Goal: Information Seeking & Learning: Learn about a topic

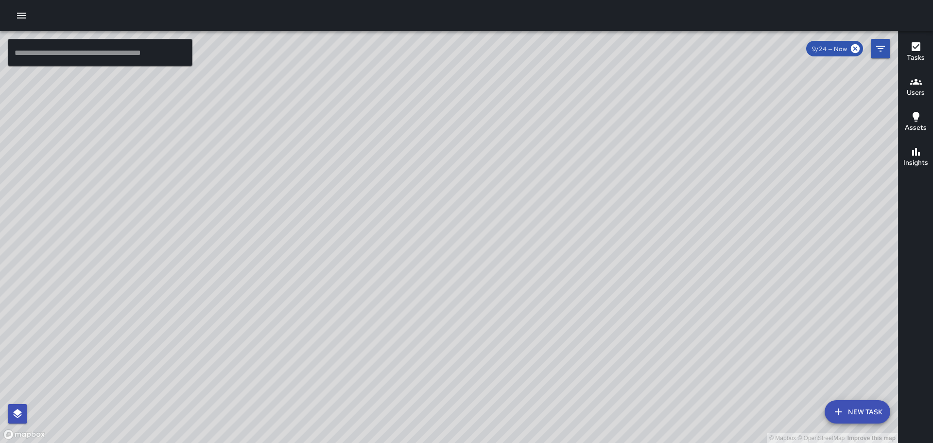
drag, startPoint x: 469, startPoint y: 202, endPoint x: 438, endPoint y: 241, distance: 50.2
click at [438, 241] on div "© Mapbox © OpenStreetMap Improve this map" at bounding box center [449, 237] width 898 height 412
drag, startPoint x: 518, startPoint y: 197, endPoint x: 466, endPoint y: 195, distance: 51.6
click at [453, 191] on div "© Mapbox © OpenStreetMap Improve this map" at bounding box center [449, 237] width 898 height 412
drag, startPoint x: 426, startPoint y: 192, endPoint x: 491, endPoint y: 347, distance: 168.1
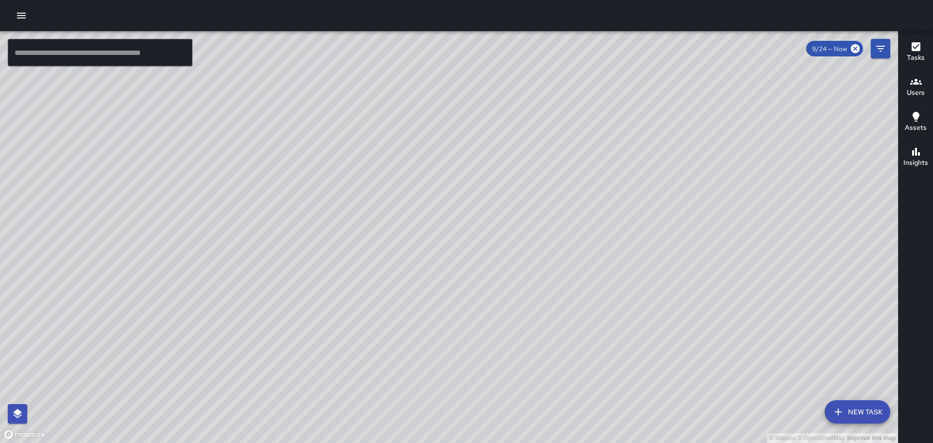
click at [491, 347] on div "© Mapbox © OpenStreetMap Improve this map" at bounding box center [449, 237] width 898 height 412
drag, startPoint x: 567, startPoint y: 296, endPoint x: 563, endPoint y: 242, distance: 54.1
click at [556, 357] on div "© Mapbox © OpenStreetMap Improve this map" at bounding box center [449, 237] width 898 height 412
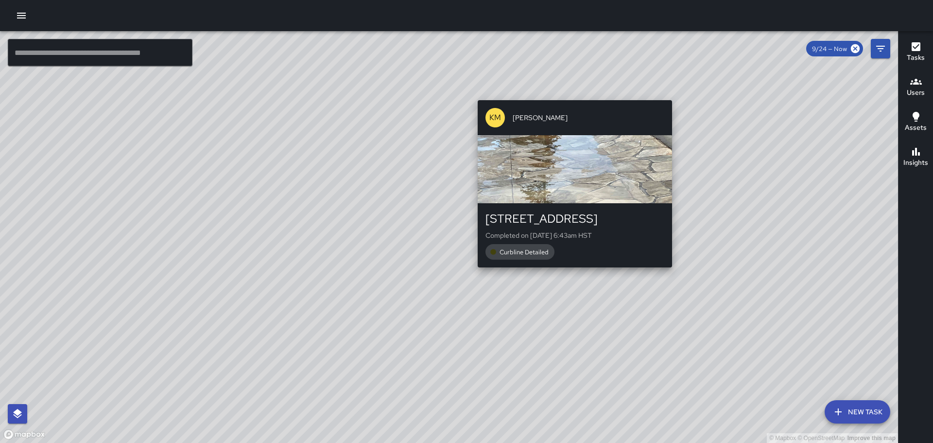
drag, startPoint x: 562, startPoint y: 271, endPoint x: 558, endPoint y: 288, distance: 18.0
click at [561, 295] on div "© Mapbox © OpenStreetMap Improve this map KM [PERSON_NAME] [STREET_ADDRESS] Com…" at bounding box center [449, 237] width 898 height 412
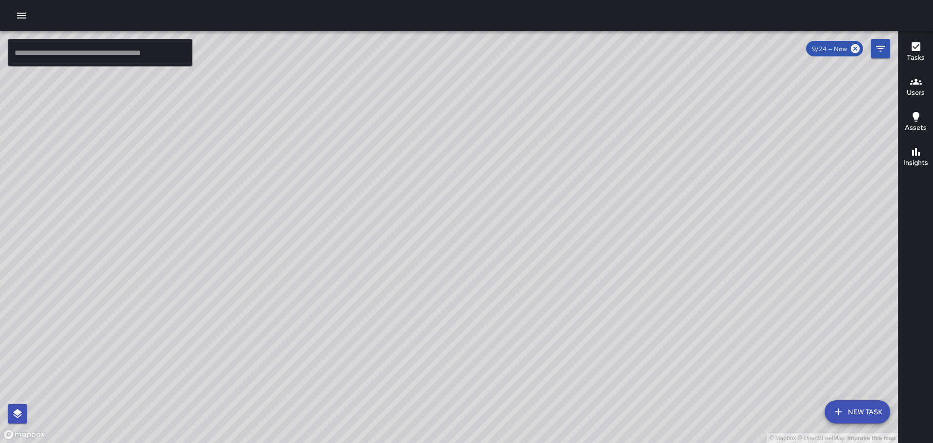
drag, startPoint x: 688, startPoint y: 220, endPoint x: 481, endPoint y: 301, distance: 223.2
click at [482, 301] on div "© Mapbox © OpenStreetMap Improve this map" at bounding box center [449, 237] width 898 height 412
drag, startPoint x: 558, startPoint y: 281, endPoint x: 493, endPoint y: 195, distance: 107.9
click at [493, 195] on div "© Mapbox © OpenStreetMap Improve this map" at bounding box center [449, 237] width 898 height 412
drag, startPoint x: 325, startPoint y: 234, endPoint x: 340, endPoint y: 165, distance: 70.6
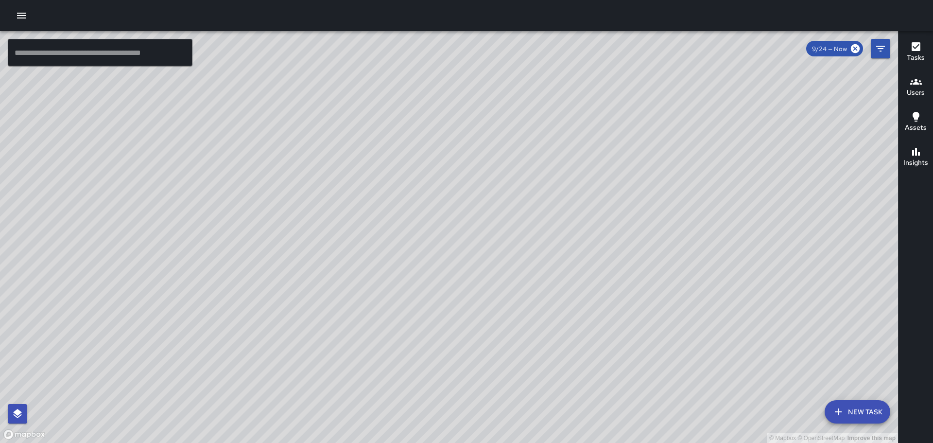
click at [339, 167] on div "© Mapbox © OpenStreetMap Improve this map" at bounding box center [449, 237] width 898 height 412
drag, startPoint x: 231, startPoint y: 219, endPoint x: 440, endPoint y: 247, distance: 210.8
click at [440, 247] on div "© Mapbox © OpenStreetMap Improve this map" at bounding box center [449, 237] width 898 height 412
drag, startPoint x: 469, startPoint y: 172, endPoint x: 481, endPoint y: 248, distance: 77.2
click at [481, 248] on div "© Mapbox © OpenStreetMap Improve this map" at bounding box center [449, 237] width 898 height 412
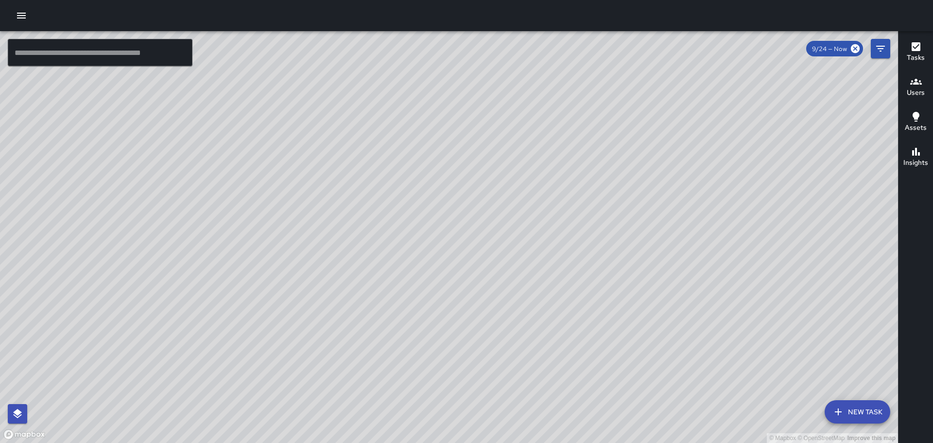
drag, startPoint x: 626, startPoint y: 267, endPoint x: 591, endPoint y: 232, distance: 49.5
click at [591, 232] on div "© Mapbox © OpenStreetMap Improve this map" at bounding box center [449, 237] width 898 height 412
drag, startPoint x: 601, startPoint y: 242, endPoint x: 593, endPoint y: 236, distance: 9.7
click at [593, 236] on div "© Mapbox © OpenStreetMap Improve this map" at bounding box center [449, 237] width 898 height 412
drag, startPoint x: 596, startPoint y: 191, endPoint x: 356, endPoint y: 180, distance: 240.3
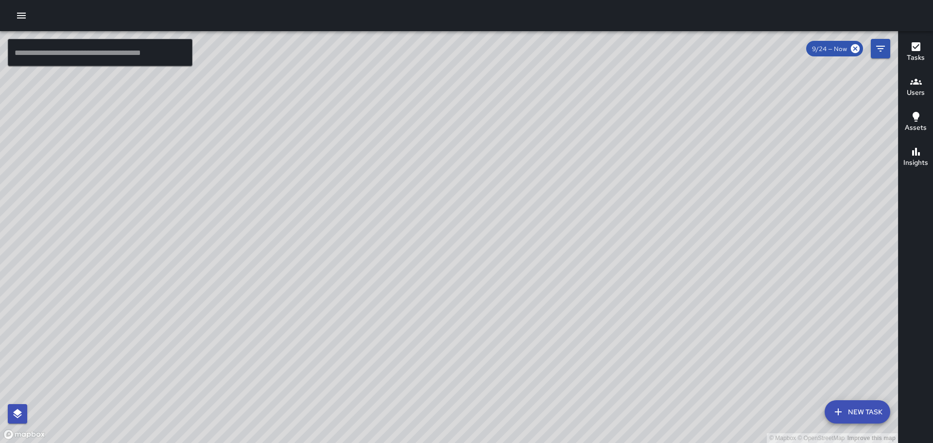
click at [357, 185] on div "© Mapbox © OpenStreetMap Improve this map" at bounding box center [449, 237] width 898 height 412
drag, startPoint x: 578, startPoint y: 207, endPoint x: 469, endPoint y: 126, distance: 135.4
click at [470, 126] on div "© Mapbox © OpenStreetMap Improve this map" at bounding box center [449, 237] width 898 height 412
drag, startPoint x: 519, startPoint y: 234, endPoint x: 504, endPoint y: 335, distance: 101.7
click at [505, 337] on div "© Mapbox © OpenStreetMap Improve this map" at bounding box center [449, 237] width 898 height 412
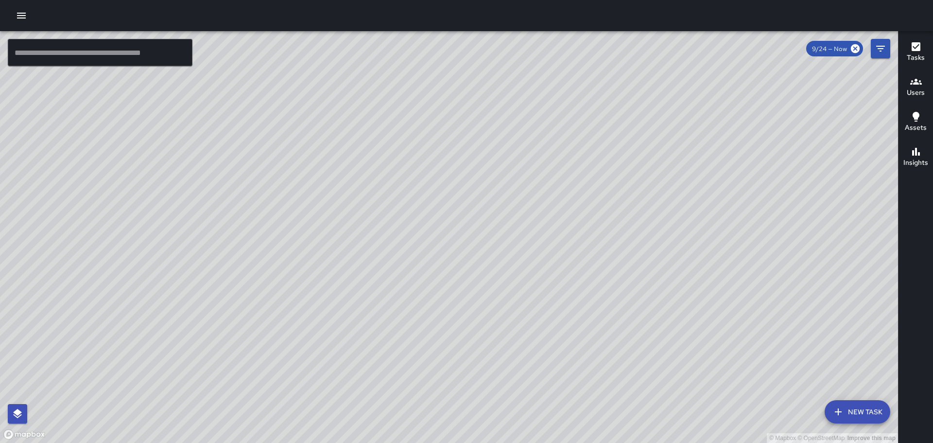
drag, startPoint x: 607, startPoint y: 218, endPoint x: 591, endPoint y: 256, distance: 41.0
click at [592, 258] on div "© Mapbox © OpenStreetMap Improve this map" at bounding box center [449, 237] width 898 height 412
drag, startPoint x: 638, startPoint y: 221, endPoint x: 585, endPoint y: 254, distance: 62.2
click at [586, 255] on div "© Mapbox © OpenStreetMap Improve this map" at bounding box center [449, 237] width 898 height 412
drag, startPoint x: 244, startPoint y: 292, endPoint x: 241, endPoint y: 245, distance: 47.3
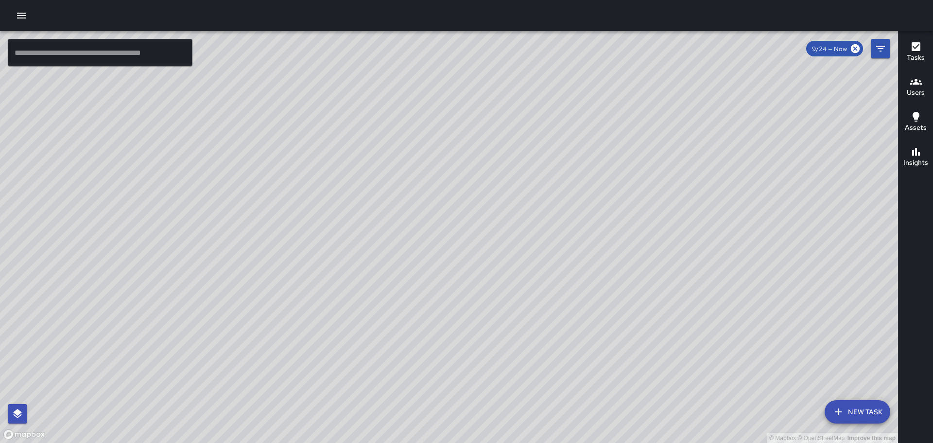
click at [241, 245] on div "© Mapbox © OpenStreetMap Improve this map" at bounding box center [449, 237] width 898 height 412
drag, startPoint x: 613, startPoint y: 212, endPoint x: 541, endPoint y: 184, distance: 77.2
click at [554, 187] on div "© Mapbox © OpenStreetMap Improve this map" at bounding box center [449, 237] width 898 height 412
drag, startPoint x: 514, startPoint y: 256, endPoint x: 460, endPoint y: 212, distance: 68.7
click at [460, 212] on div "© Mapbox © OpenStreetMap Improve this map" at bounding box center [449, 237] width 898 height 412
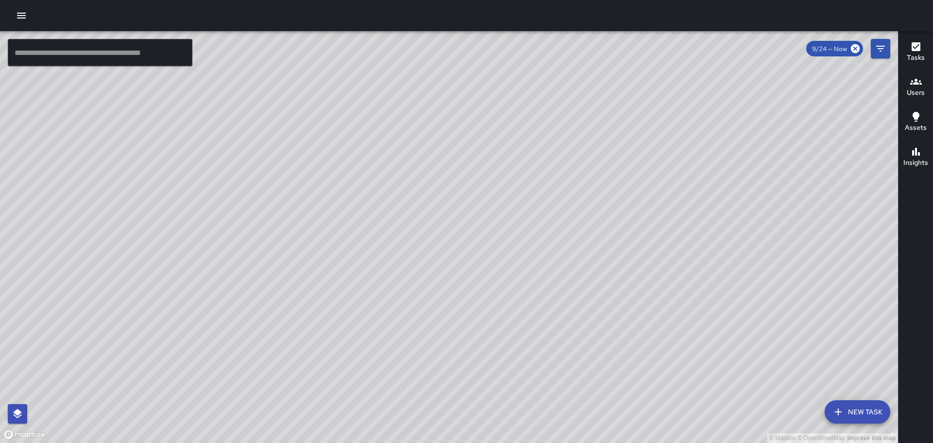
drag, startPoint x: 481, startPoint y: 225, endPoint x: 463, endPoint y: 271, distance: 49.1
click at [462, 281] on div "© Mapbox © OpenStreetMap Improve this map" at bounding box center [449, 237] width 898 height 412
drag, startPoint x: 323, startPoint y: 214, endPoint x: 537, endPoint y: 322, distance: 239.9
click at [554, 338] on div "© Mapbox © OpenStreetMap Improve this map" at bounding box center [449, 237] width 898 height 412
drag, startPoint x: 362, startPoint y: 206, endPoint x: 456, endPoint y: 234, distance: 97.9
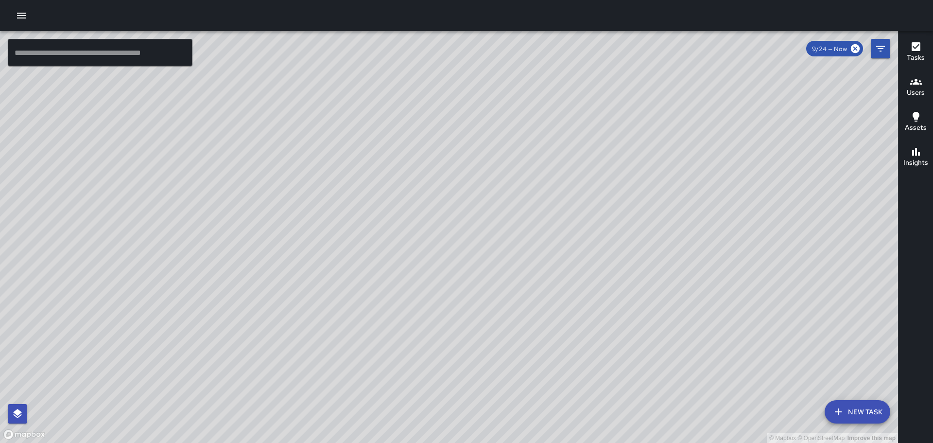
click at [505, 292] on div "© Mapbox © OpenStreetMap Improve this map" at bounding box center [449, 237] width 898 height 412
drag, startPoint x: 459, startPoint y: 286, endPoint x: 436, endPoint y: 189, distance: 99.3
click at [436, 189] on div "© Mapbox © OpenStreetMap Improve this map" at bounding box center [449, 237] width 898 height 412
click at [23, 14] on icon "button" at bounding box center [21, 16] width 9 height 6
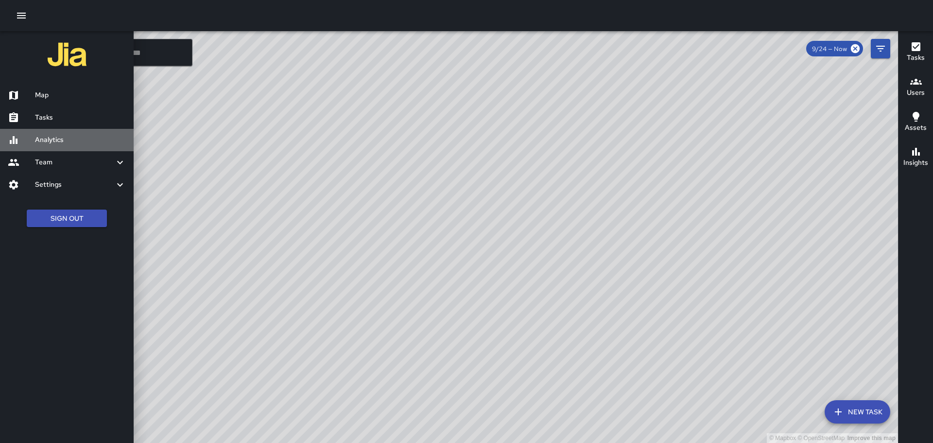
click at [60, 138] on h6 "Analytics" at bounding box center [80, 140] width 91 height 11
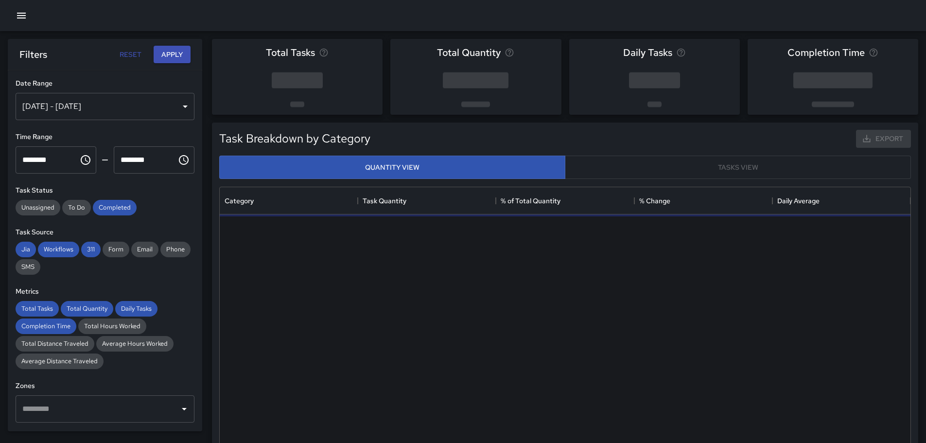
scroll to position [283, 683]
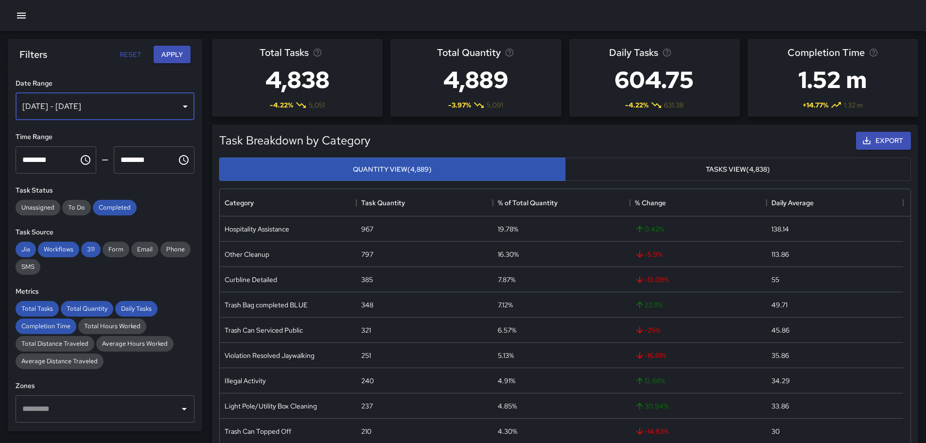
click at [178, 106] on div "[DATE] - [DATE]" at bounding box center [105, 106] width 179 height 27
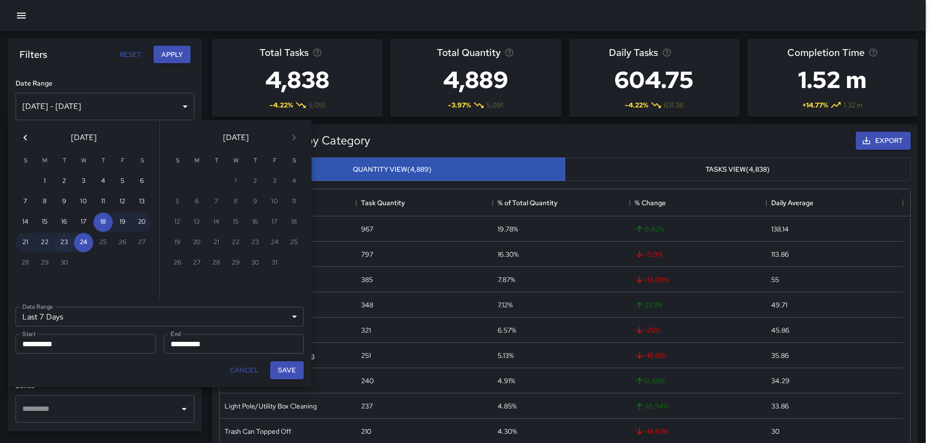
click at [63, 240] on button "23" at bounding box center [63, 242] width 19 height 19
type input "******"
type input "**********"
click at [63, 240] on button "23" at bounding box center [63, 242] width 19 height 19
type input "**********"
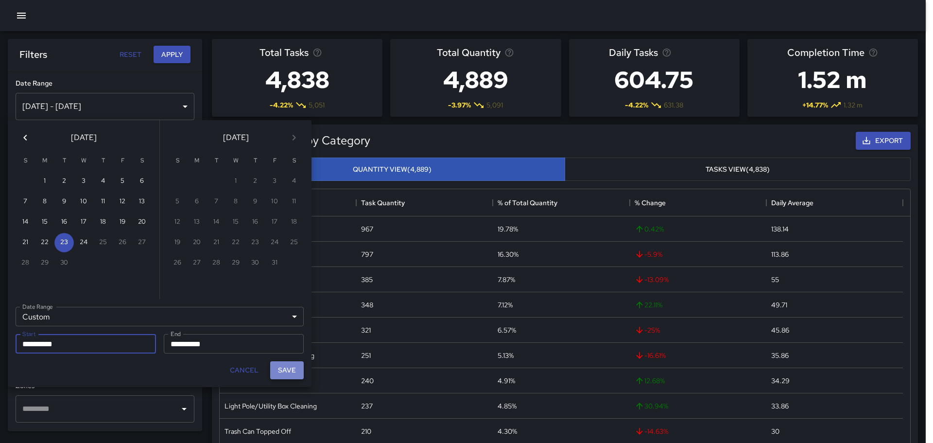
click at [296, 370] on button "Save" at bounding box center [287, 370] width 34 height 18
type input "**********"
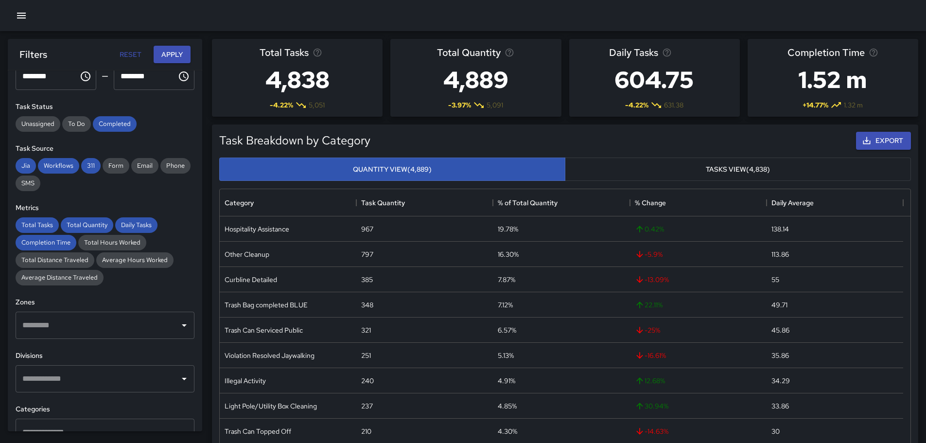
scroll to position [97, 0]
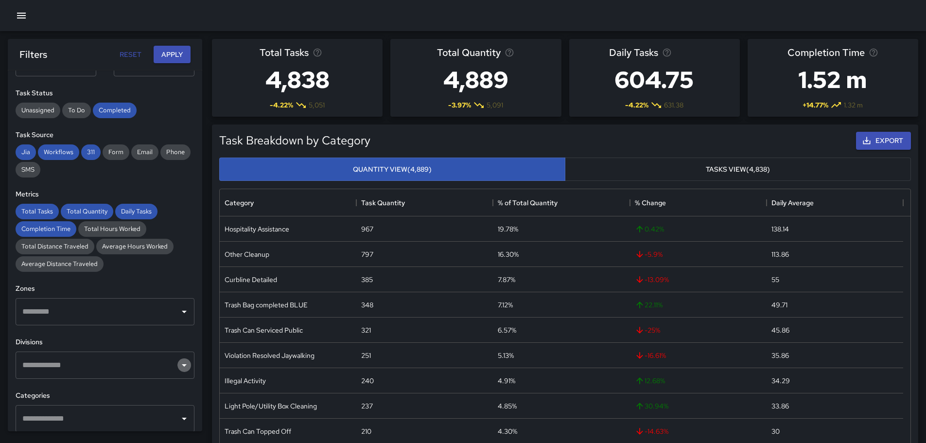
click at [178, 369] on icon "Open" at bounding box center [184, 365] width 12 height 12
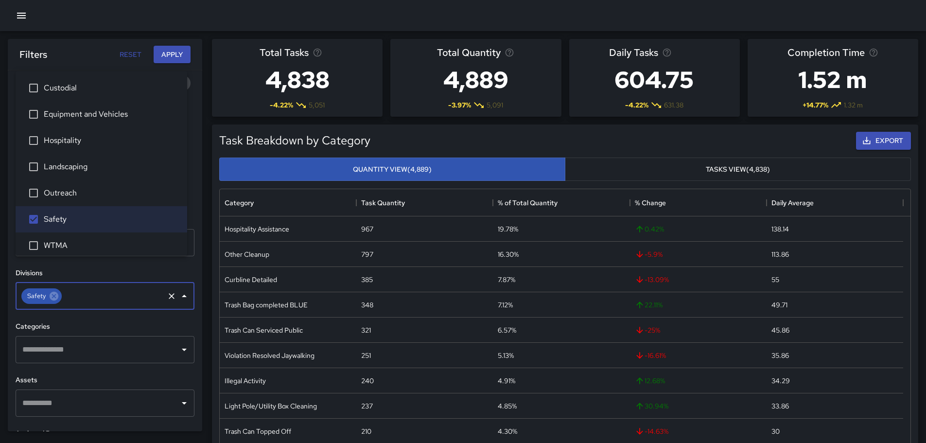
scroll to position [194, 0]
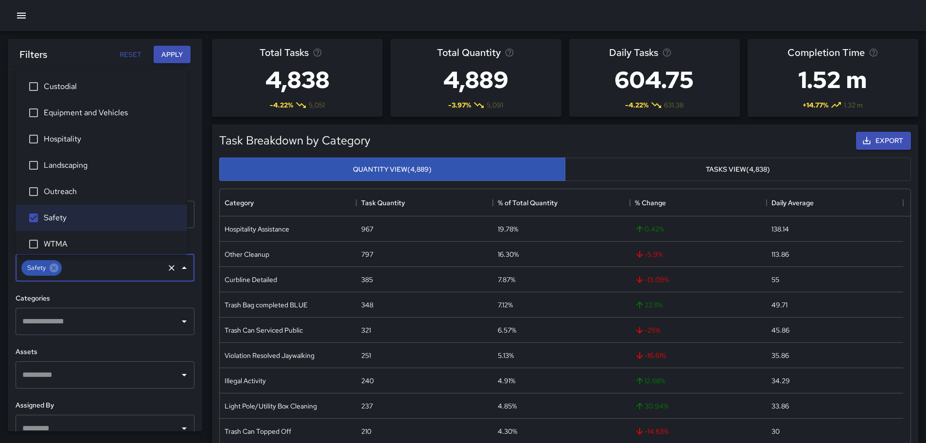
click at [179, 319] on icon "Open" at bounding box center [184, 321] width 12 height 12
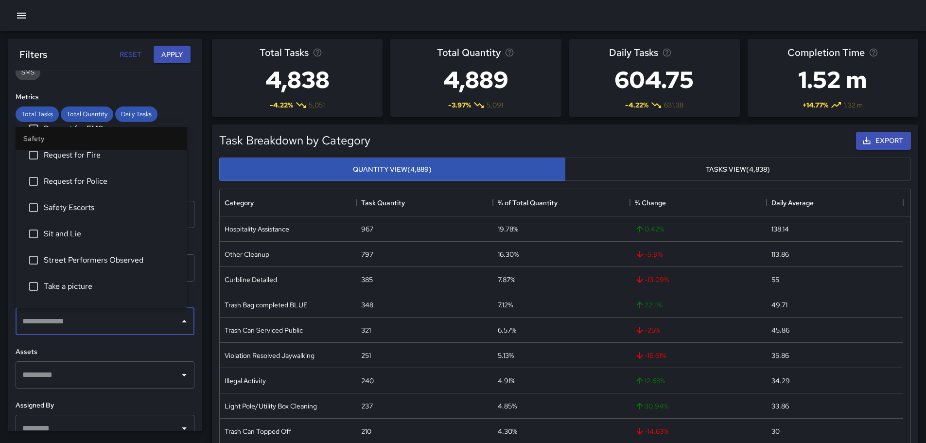
scroll to position [437, 0]
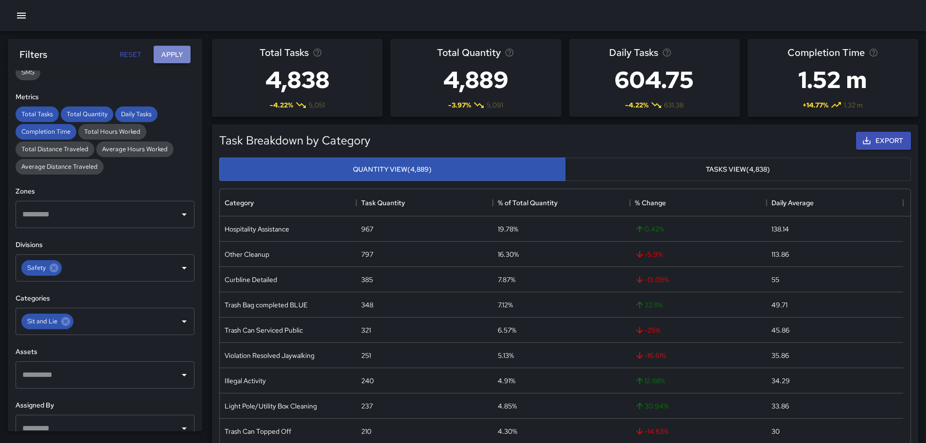
click at [172, 51] on button "Apply" at bounding box center [172, 55] width 37 height 18
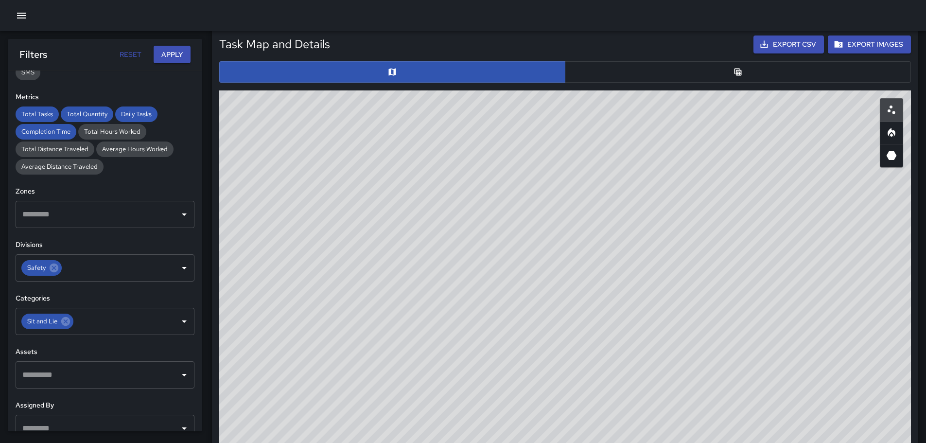
scroll to position [470, 0]
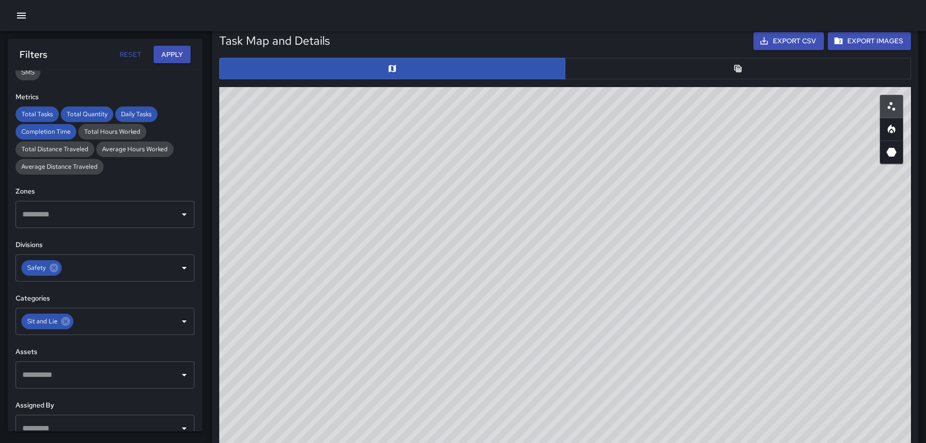
click at [737, 72] on icon "Table" at bounding box center [737, 68] width 7 height 7
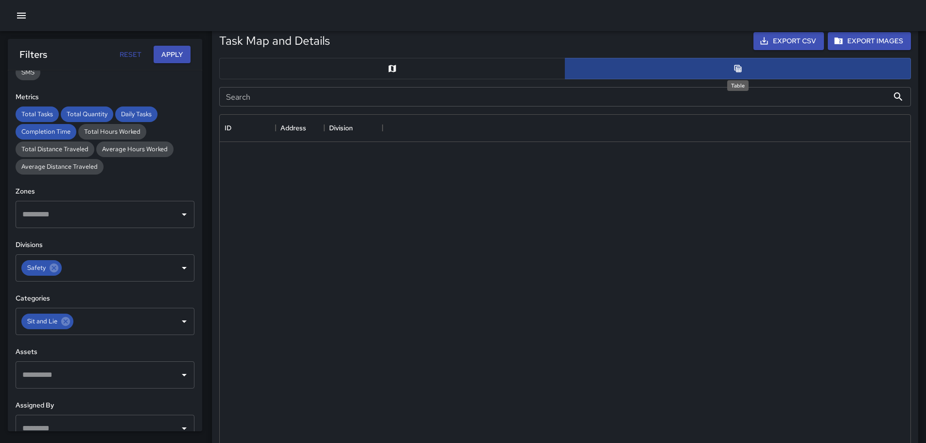
scroll to position [8, 8]
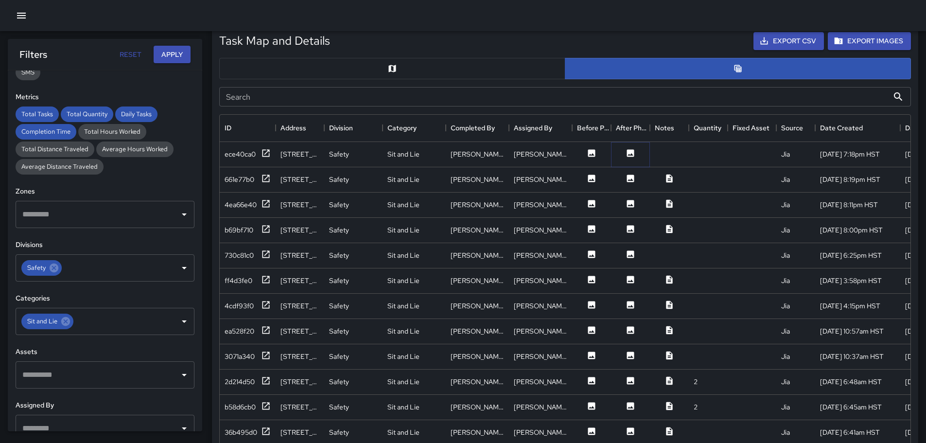
click at [630, 151] on icon at bounding box center [630, 152] width 7 height 7
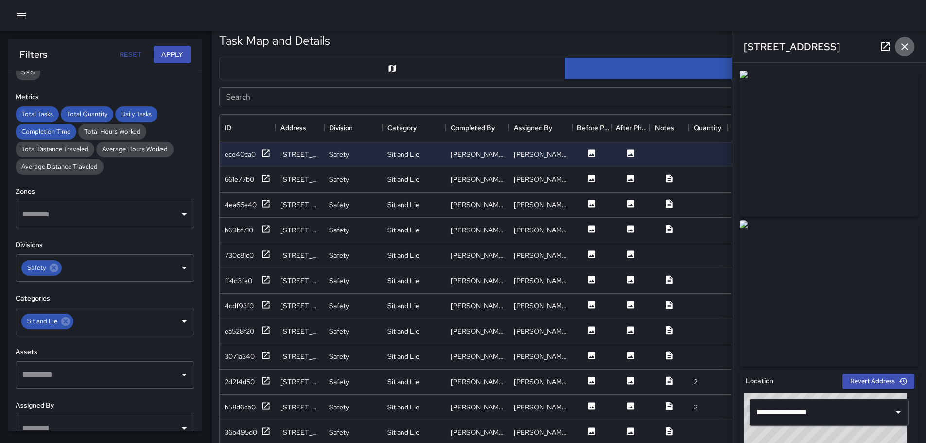
click at [904, 45] on icon "button" at bounding box center [904, 47] width 12 height 12
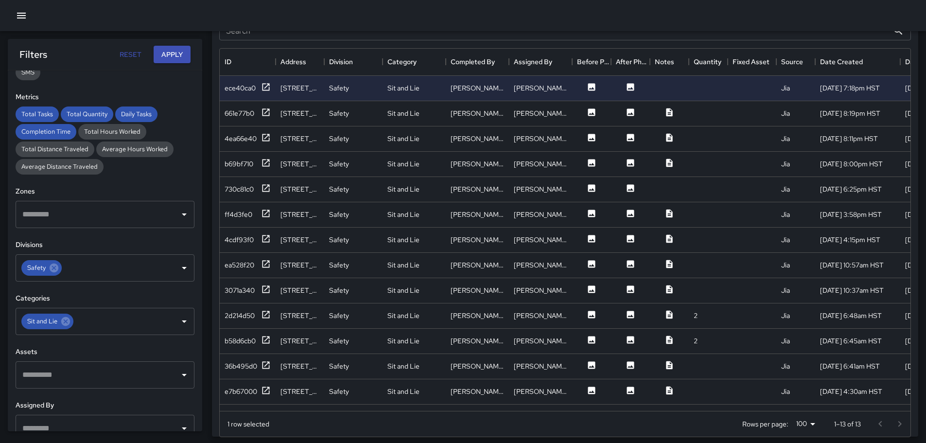
scroll to position [527, 0]
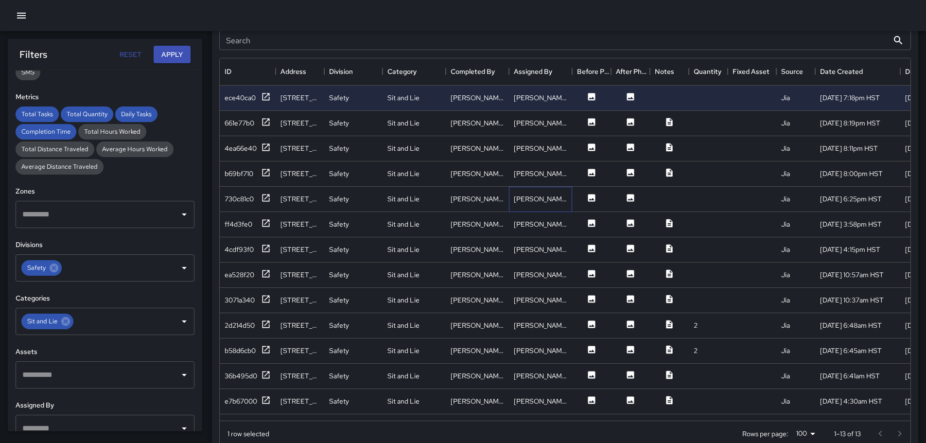
click at [545, 191] on div "[PERSON_NAME]" at bounding box center [540, 199] width 63 height 25
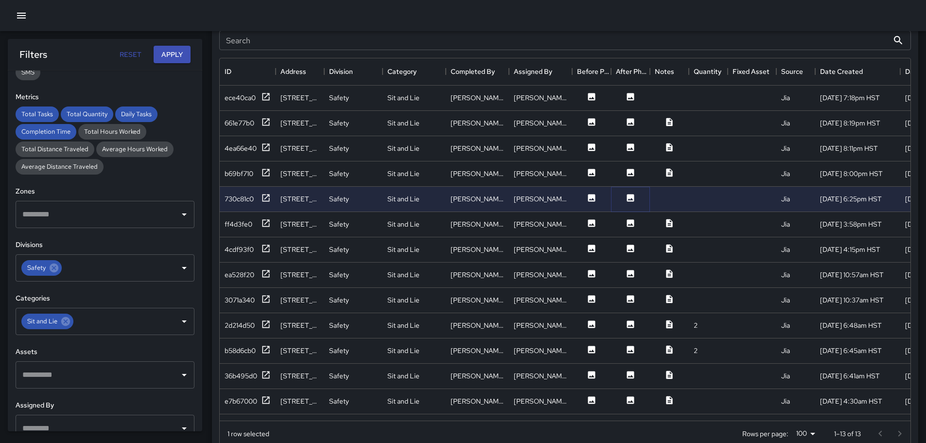
click at [631, 196] on icon at bounding box center [630, 197] width 7 height 7
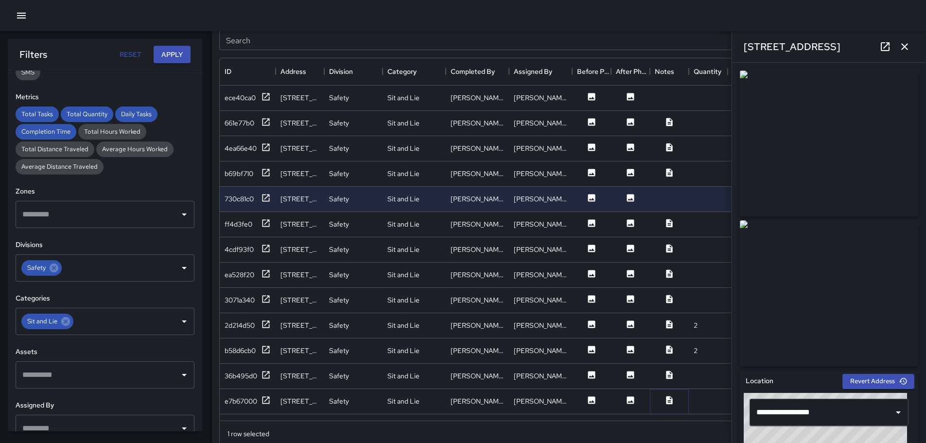
click at [669, 397] on icon at bounding box center [669, 400] width 6 height 8
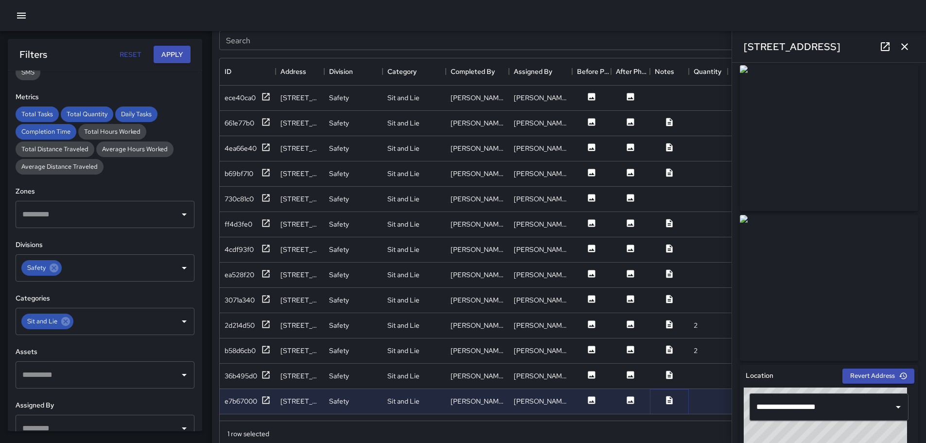
scroll to position [0, 0]
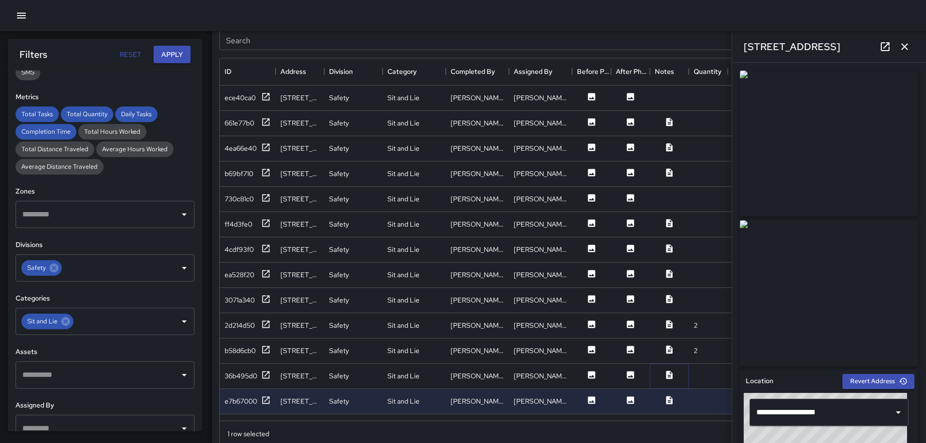
click at [668, 372] on icon at bounding box center [669, 374] width 6 height 8
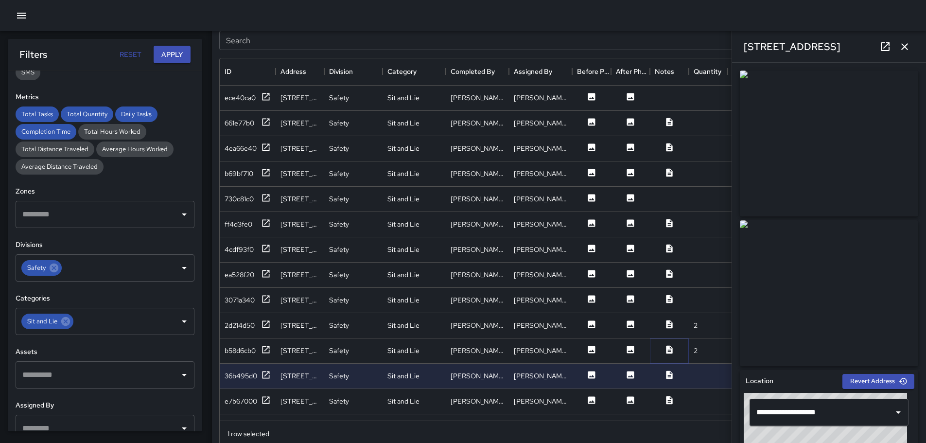
click at [667, 349] on icon at bounding box center [669, 349] width 6 height 8
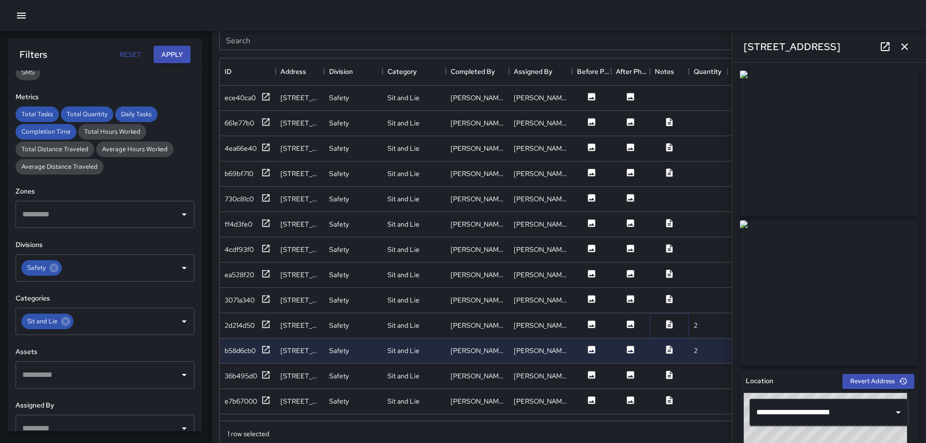
click at [668, 325] on icon at bounding box center [669, 324] width 10 height 10
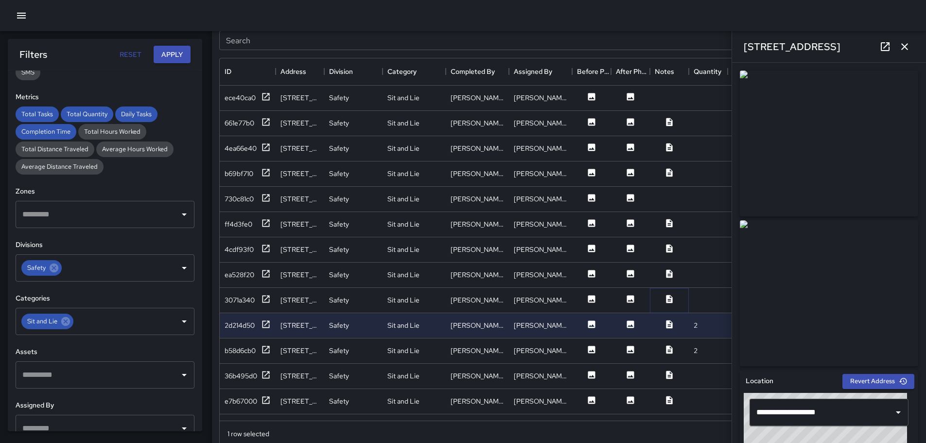
click at [668, 296] on icon at bounding box center [669, 298] width 6 height 8
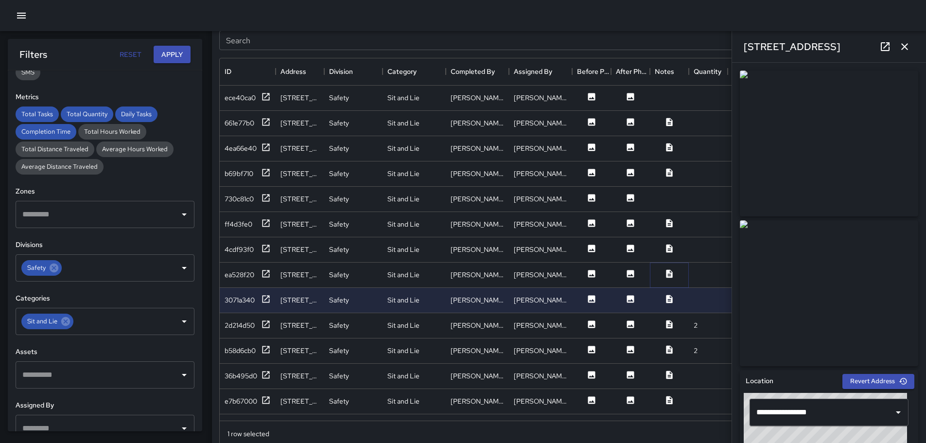
click at [671, 276] on icon at bounding box center [669, 273] width 6 height 8
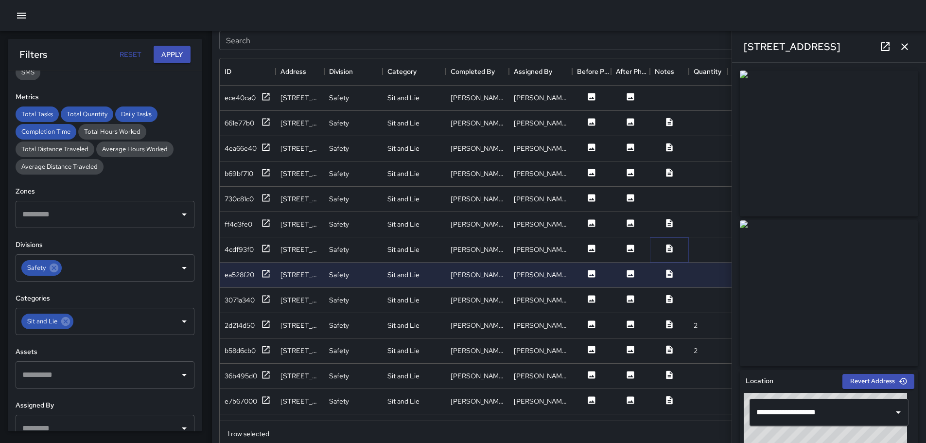
click at [668, 245] on icon at bounding box center [669, 248] width 6 height 8
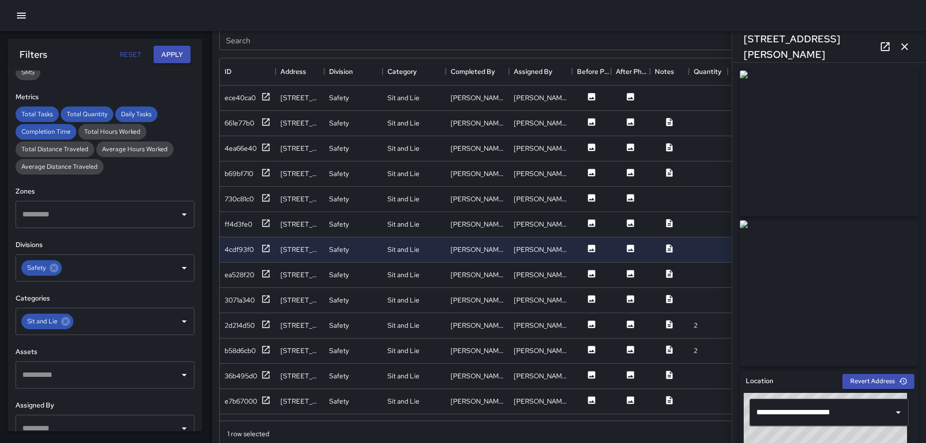
click at [854, 284] on img at bounding box center [829, 293] width 178 height 146
click at [667, 221] on icon at bounding box center [669, 223] width 6 height 8
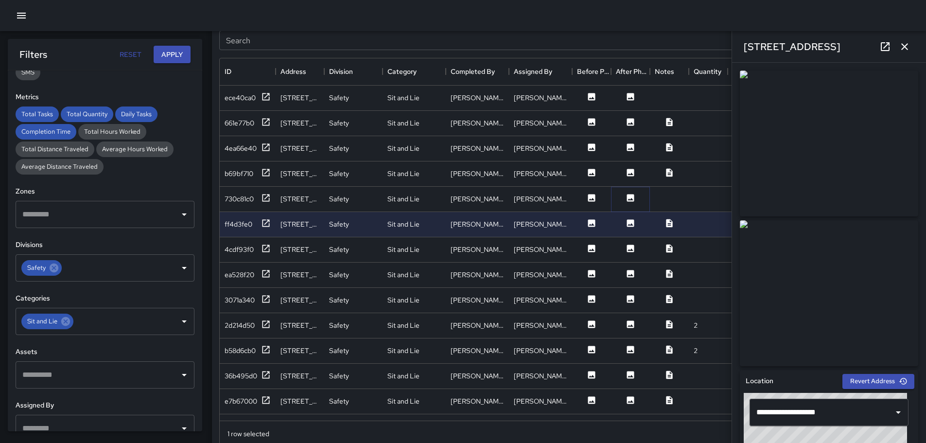
click at [628, 201] on icon at bounding box center [630, 198] width 10 height 10
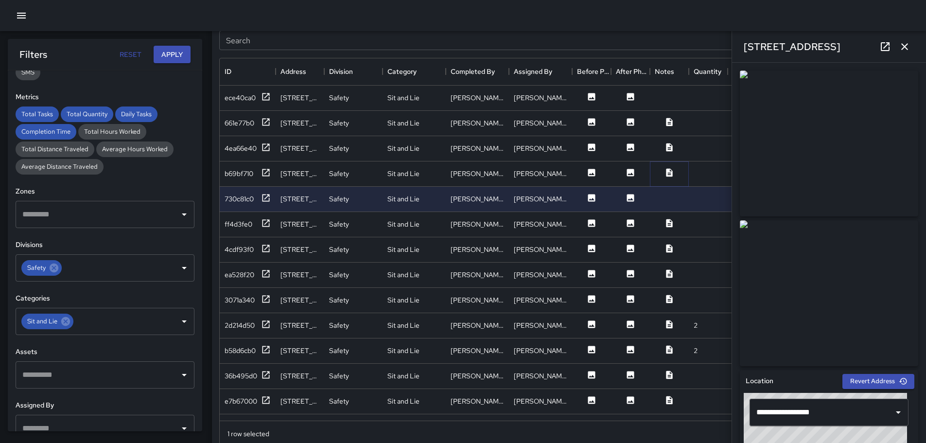
click at [668, 168] on icon at bounding box center [669, 172] width 6 height 8
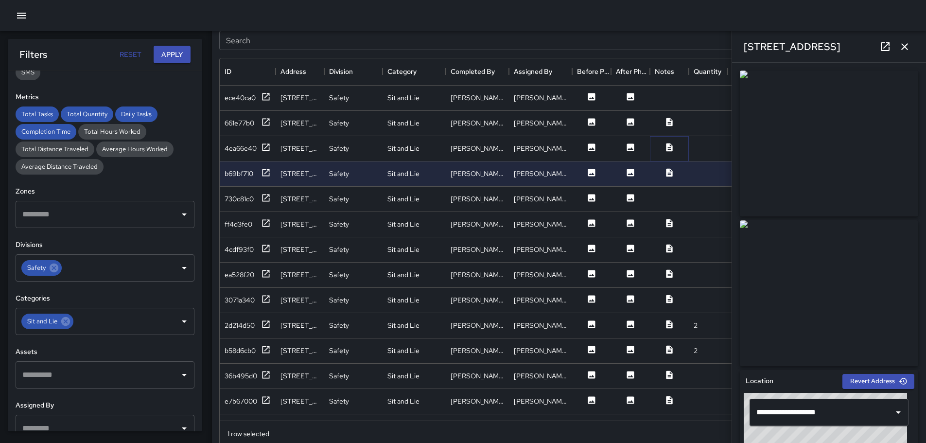
click at [667, 146] on icon at bounding box center [669, 147] width 6 height 8
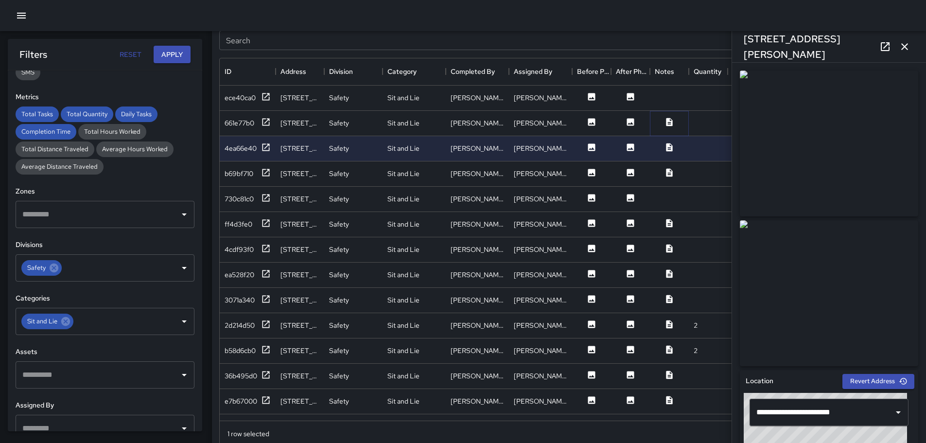
click at [666, 120] on icon at bounding box center [669, 122] width 6 height 8
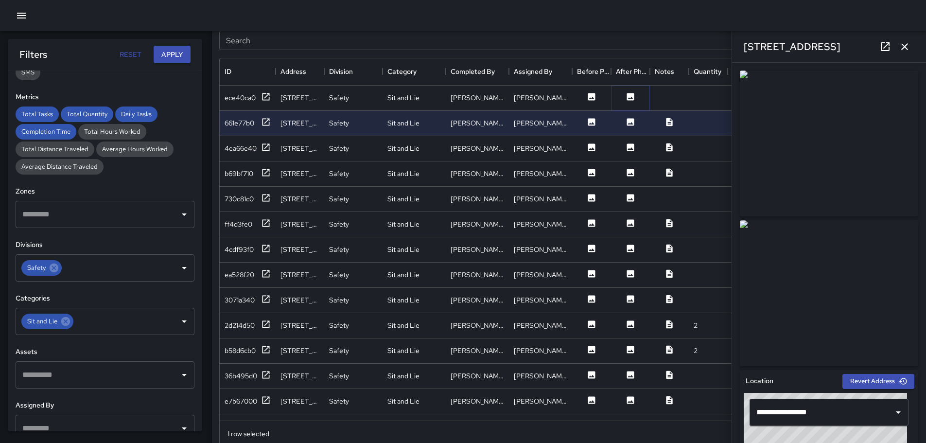
click at [632, 99] on icon at bounding box center [630, 96] width 7 height 7
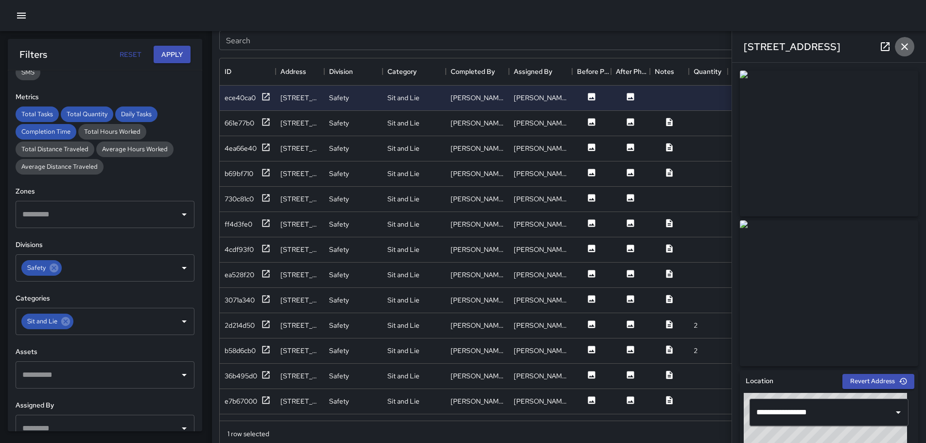
click at [902, 45] on icon "button" at bounding box center [904, 47] width 12 height 12
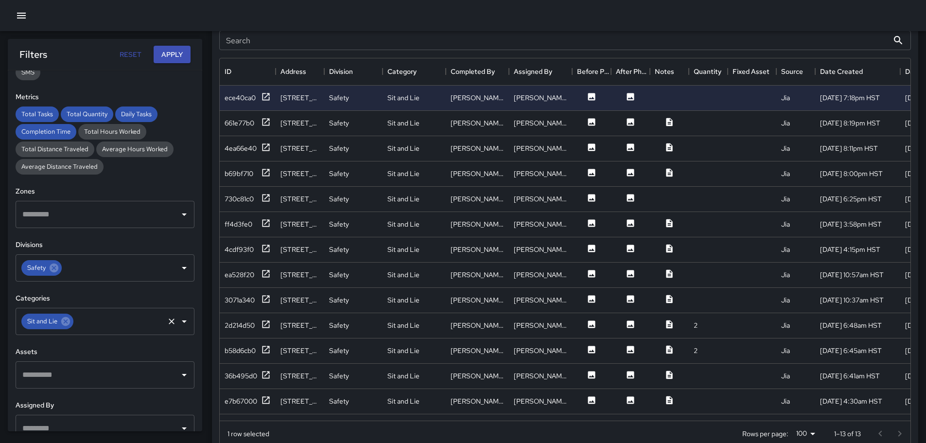
click at [182, 321] on icon "Open" at bounding box center [184, 321] width 5 height 2
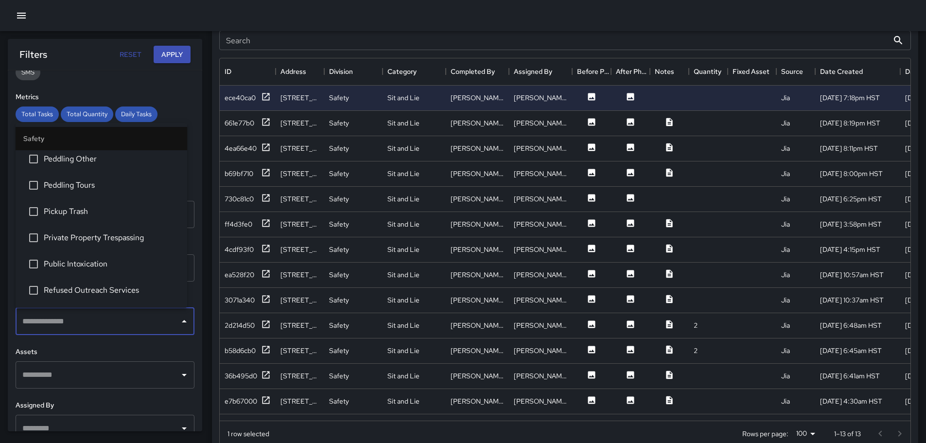
scroll to position [238, 0]
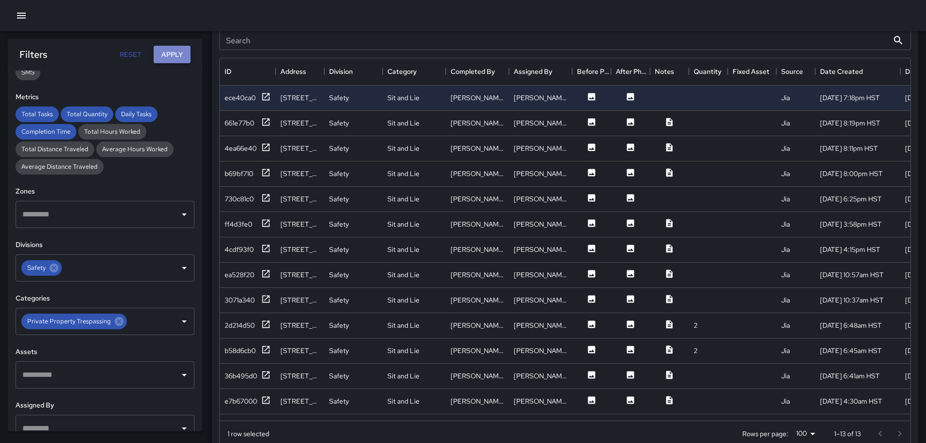
click at [171, 58] on button "Apply" at bounding box center [172, 55] width 37 height 18
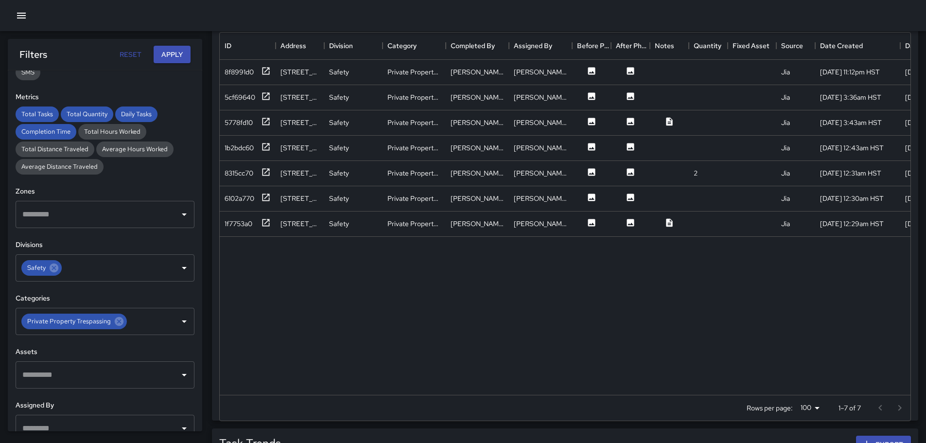
scroll to position [543, 0]
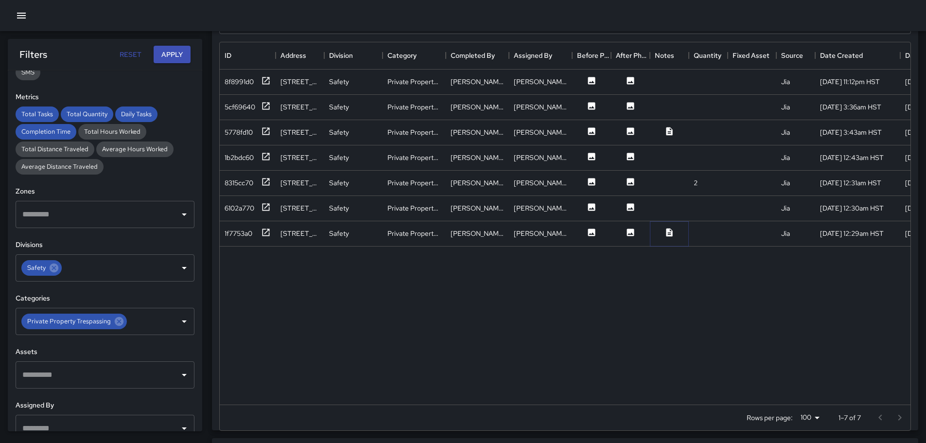
click at [671, 233] on icon at bounding box center [669, 232] width 6 height 8
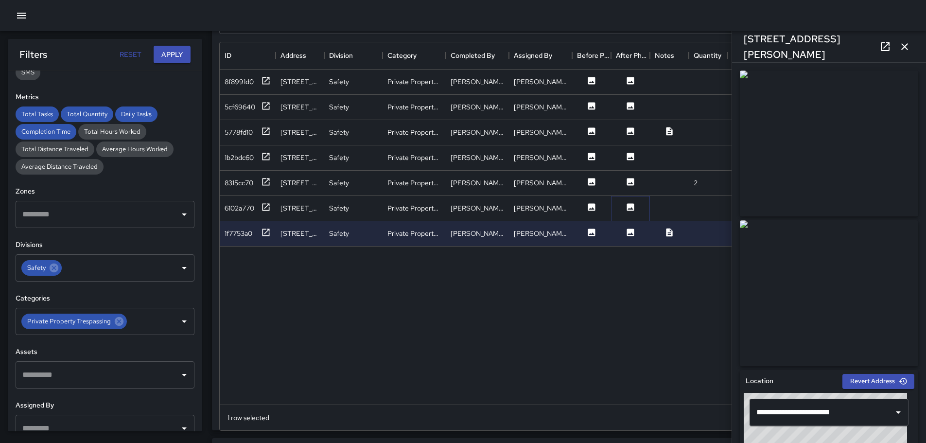
click at [631, 205] on icon at bounding box center [630, 206] width 7 height 7
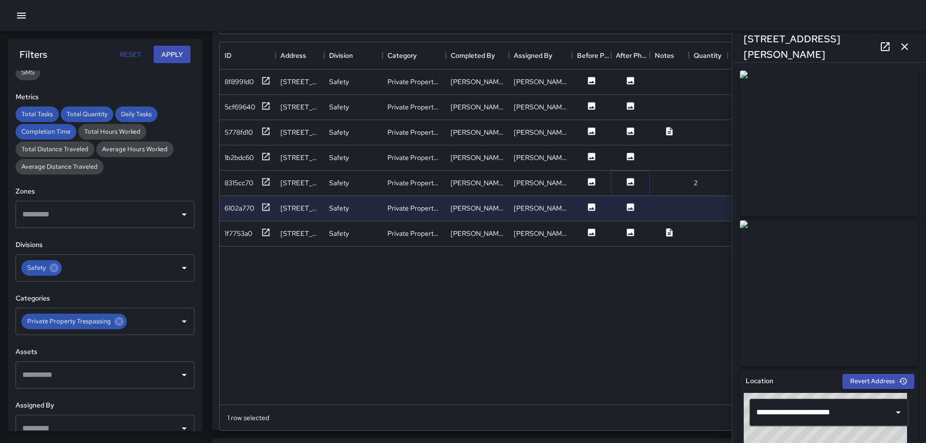
click at [628, 180] on icon at bounding box center [630, 181] width 7 height 7
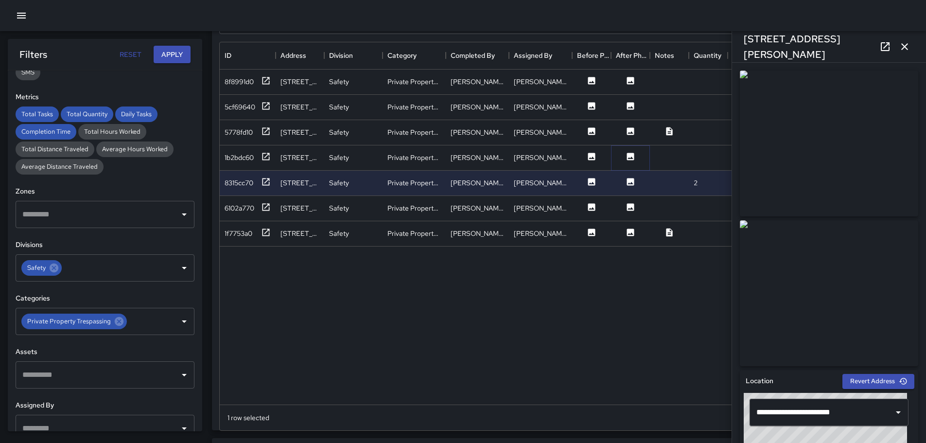
click at [630, 157] on icon at bounding box center [630, 156] width 7 height 7
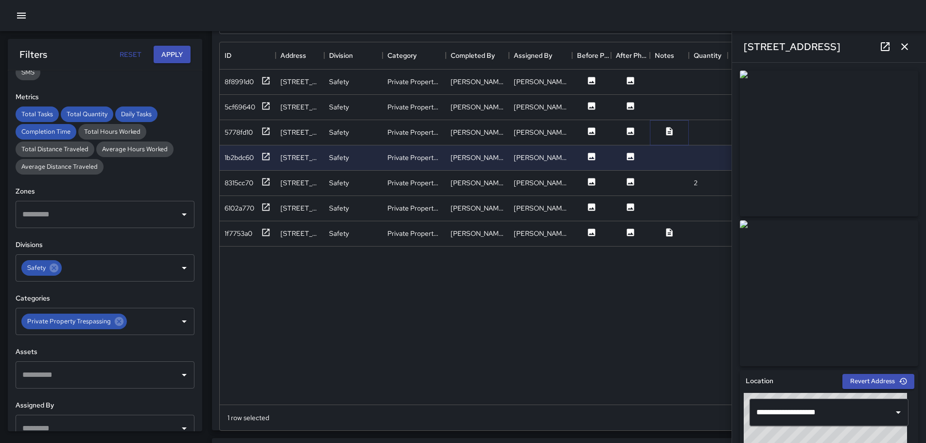
click at [671, 130] on icon at bounding box center [669, 131] width 6 height 8
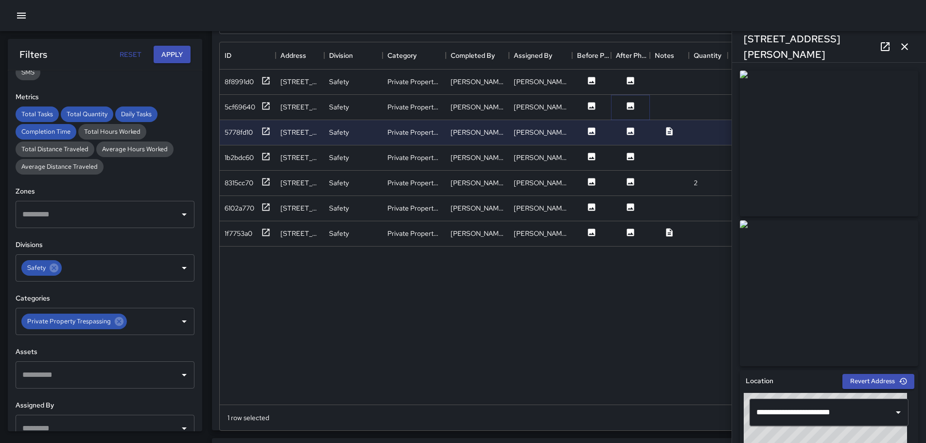
click at [628, 103] on icon at bounding box center [630, 105] width 7 height 7
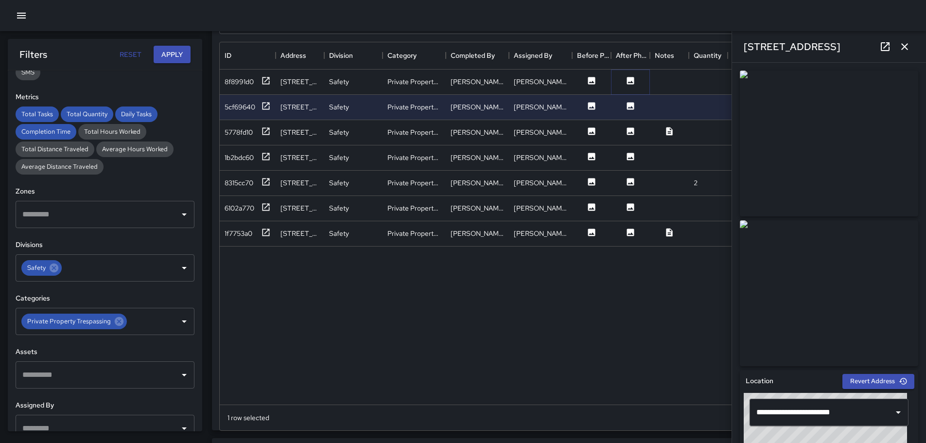
click at [632, 80] on icon at bounding box center [630, 80] width 7 height 7
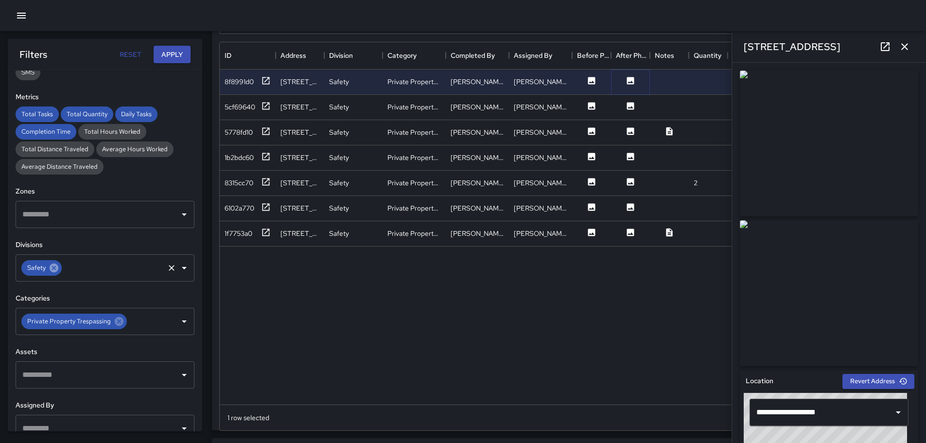
click at [54, 270] on icon at bounding box center [54, 267] width 9 height 9
click at [178, 270] on icon "Open" at bounding box center [184, 268] width 12 height 12
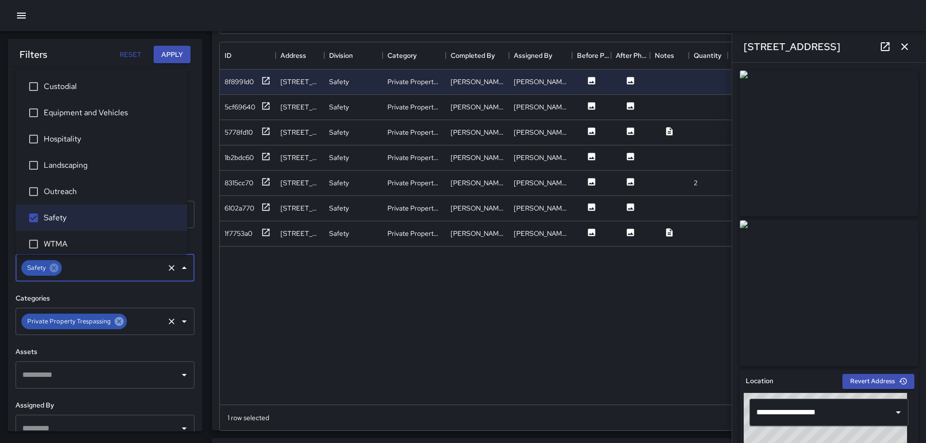
click at [116, 320] on icon at bounding box center [119, 321] width 9 height 9
click at [178, 323] on icon "Open" at bounding box center [184, 321] width 12 height 12
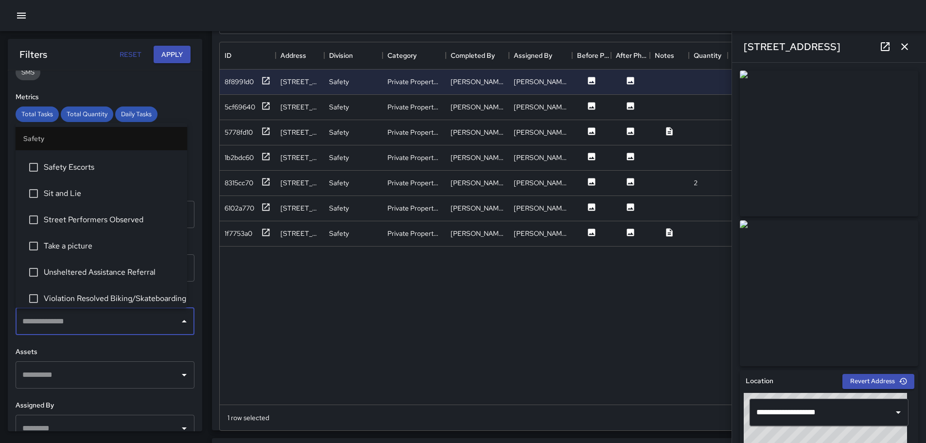
scroll to position [486, 0]
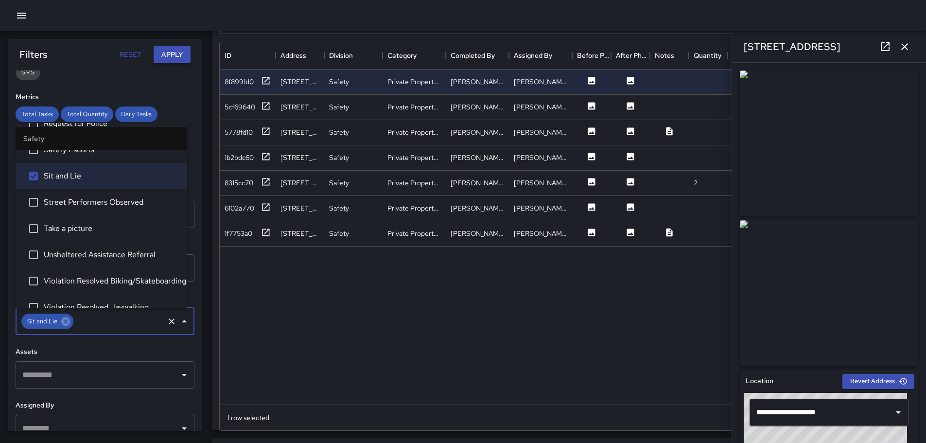
click at [180, 47] on button "Apply" at bounding box center [172, 55] width 37 height 18
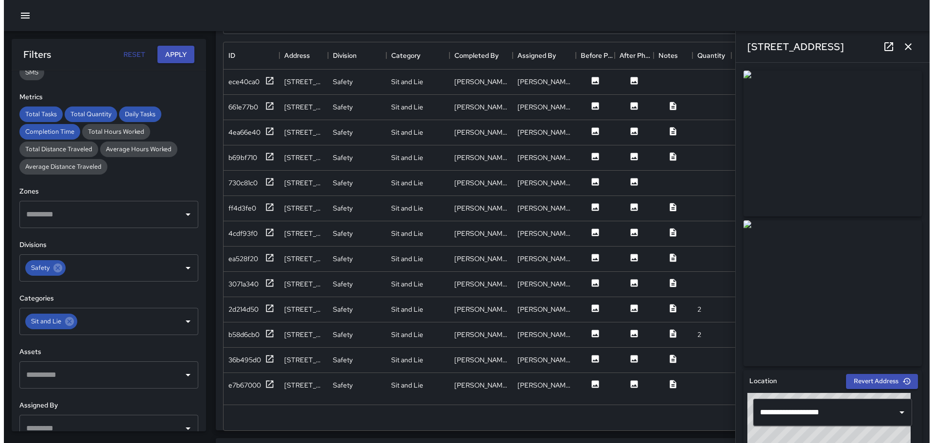
scroll to position [0, 0]
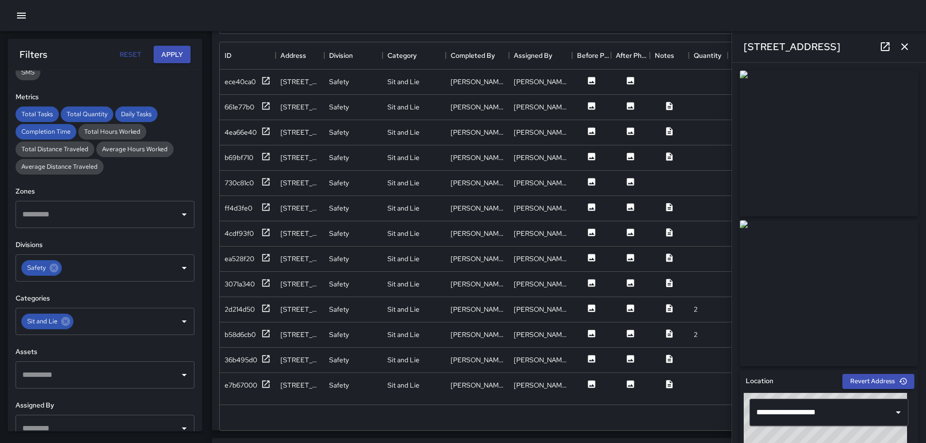
click at [18, 20] on icon "button" at bounding box center [22, 16] width 12 height 12
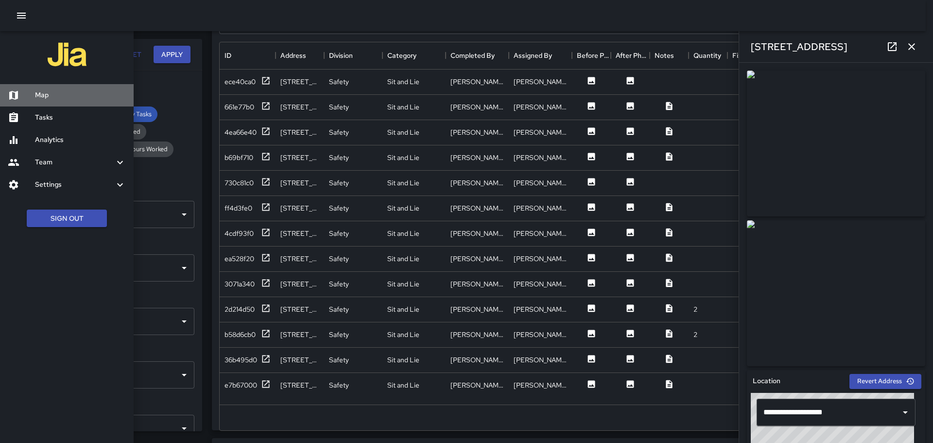
click at [48, 92] on h6 "Map" at bounding box center [80, 95] width 91 height 11
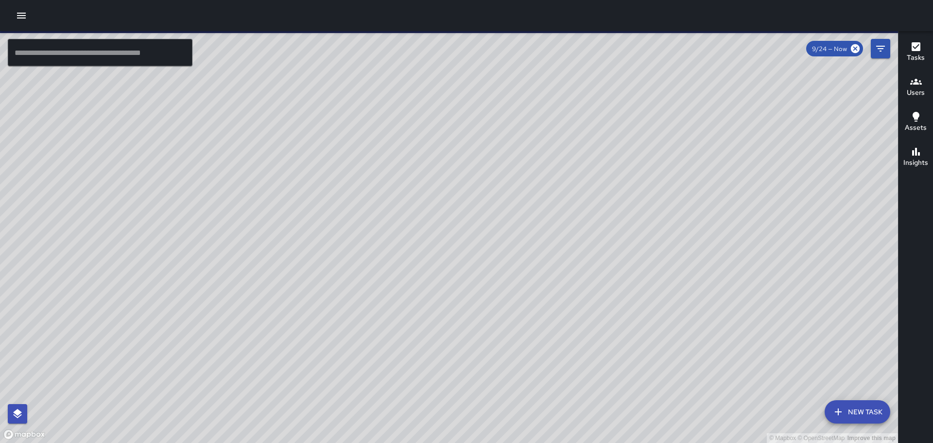
drag, startPoint x: 492, startPoint y: 201, endPoint x: 684, endPoint y: 215, distance: 192.4
click at [697, 214] on div "© Mapbox © OpenStreetMap Improve this map" at bounding box center [449, 237] width 898 height 412
drag, startPoint x: 482, startPoint y: 219, endPoint x: 560, endPoint y: 262, distance: 89.2
click at [561, 269] on div "© Mapbox © OpenStreetMap Improve this map" at bounding box center [449, 237] width 898 height 412
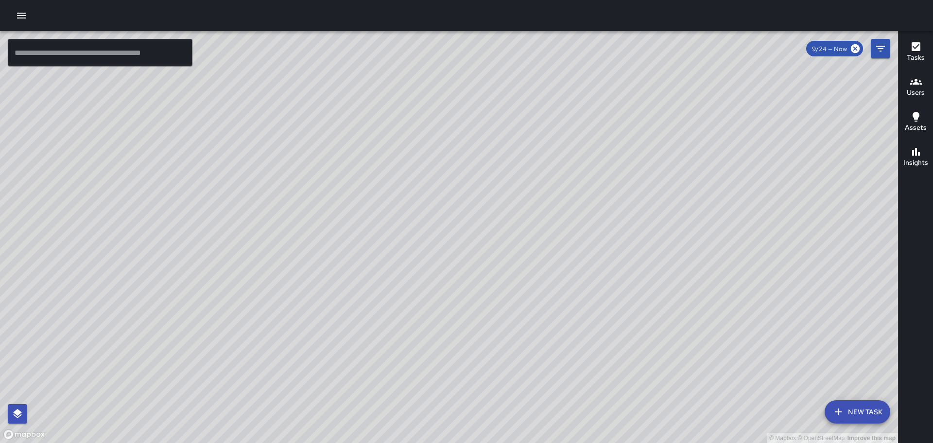
drag, startPoint x: 581, startPoint y: 296, endPoint x: 551, endPoint y: 226, distance: 75.3
click at [551, 226] on div "© Mapbox © OpenStreetMap Improve this map" at bounding box center [449, 237] width 898 height 412
drag, startPoint x: 658, startPoint y: 310, endPoint x: 613, endPoint y: 168, distance: 149.4
click at [614, 170] on div "© Mapbox © OpenStreetMap Improve this map" at bounding box center [449, 237] width 898 height 412
drag, startPoint x: 577, startPoint y: 216, endPoint x: 578, endPoint y: 241, distance: 25.3
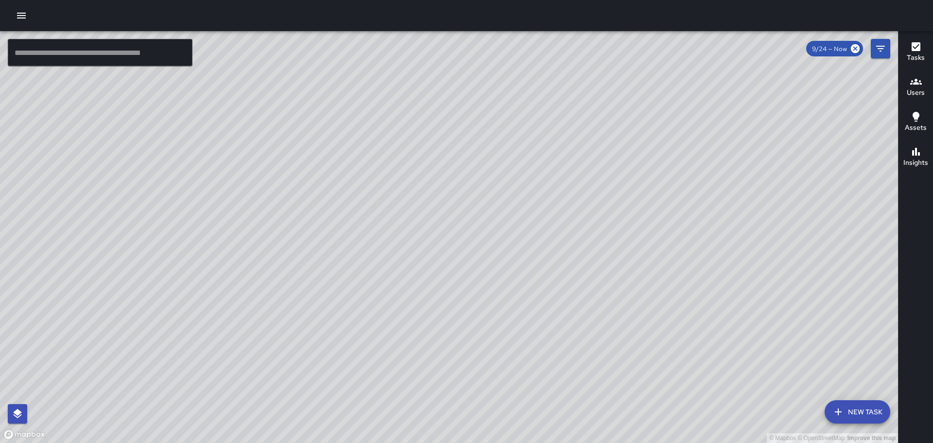
click at [577, 242] on div "© Mapbox © OpenStreetMap Improve this map" at bounding box center [449, 237] width 898 height 412
drag, startPoint x: 608, startPoint y: 275, endPoint x: 607, endPoint y: 232, distance: 43.3
click at [607, 232] on div "© Mapbox © OpenStreetMap Improve this map" at bounding box center [449, 237] width 898 height 412
drag, startPoint x: 536, startPoint y: 231, endPoint x: 540, endPoint y: 210, distance: 21.6
click at [555, 272] on div "© Mapbox © OpenStreetMap Improve this map" at bounding box center [449, 237] width 898 height 412
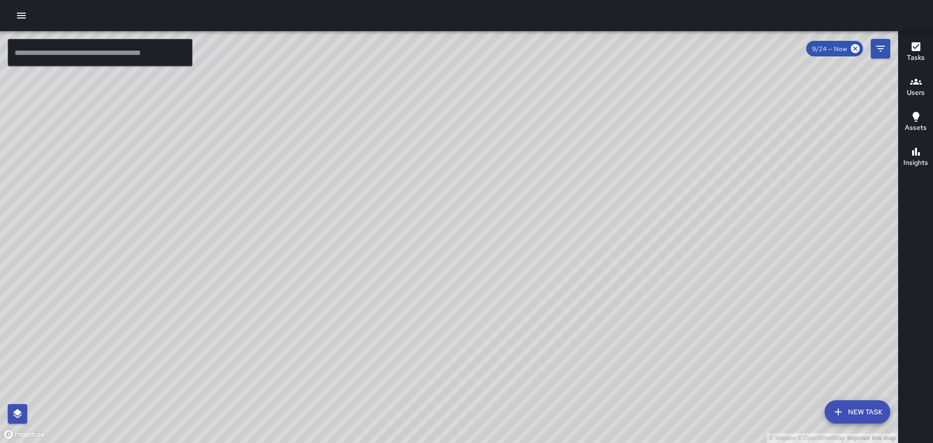
drag, startPoint x: 532, startPoint y: 210, endPoint x: 545, endPoint y: 229, distance: 23.0
click at [543, 258] on div "© Mapbox © OpenStreetMap Improve this map" at bounding box center [449, 237] width 898 height 412
drag, startPoint x: 439, startPoint y: 295, endPoint x: 480, endPoint y: 249, distance: 61.6
click at [467, 260] on div "© Mapbox © OpenStreetMap Improve this map" at bounding box center [449, 237] width 898 height 412
drag, startPoint x: 508, startPoint y: 192, endPoint x: 502, endPoint y: 242, distance: 50.4
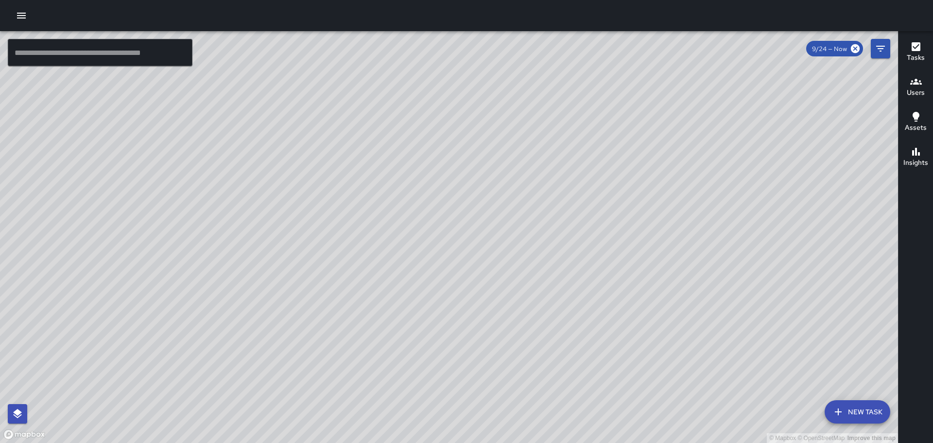
click at [502, 242] on div "© Mapbox © OpenStreetMap Improve this map" at bounding box center [449, 237] width 898 height 412
drag, startPoint x: 381, startPoint y: 182, endPoint x: 475, endPoint y: 270, distance: 128.9
click at [475, 270] on div "© Mapbox © OpenStreetMap Improve this map" at bounding box center [449, 237] width 898 height 412
drag, startPoint x: 580, startPoint y: 357, endPoint x: 582, endPoint y: 256, distance: 101.1
click at [581, 281] on div "© Mapbox © OpenStreetMap Improve this map" at bounding box center [449, 237] width 898 height 412
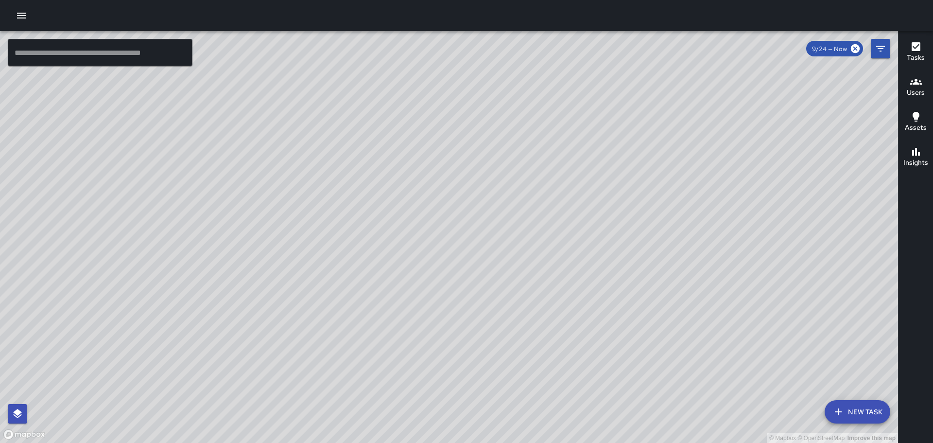
drag, startPoint x: 745, startPoint y: 389, endPoint x: 666, endPoint y: 249, distance: 160.8
click at [667, 250] on div "© Mapbox © OpenStreetMap Improve this map" at bounding box center [449, 237] width 898 height 412
drag, startPoint x: 785, startPoint y: 256, endPoint x: 764, endPoint y: 226, distance: 36.2
click at [764, 227] on div "© Mapbox © OpenStreetMap Improve this map" at bounding box center [449, 237] width 898 height 412
drag, startPoint x: 795, startPoint y: 308, endPoint x: 742, endPoint y: 250, distance: 78.8
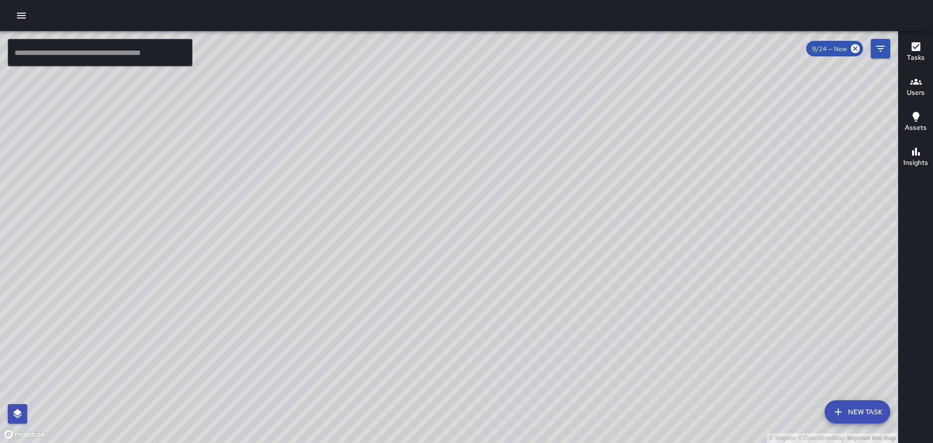
click at [742, 250] on div "© Mapbox © OpenStreetMap Improve this map" at bounding box center [449, 237] width 898 height 412
click at [751, 273] on div "© Mapbox © OpenStreetMap Improve this map" at bounding box center [449, 237] width 898 height 412
drag, startPoint x: 742, startPoint y: 295, endPoint x: 627, endPoint y: 196, distance: 151.9
click at [648, 209] on div "© Mapbox © OpenStreetMap Improve this map" at bounding box center [449, 237] width 898 height 412
drag, startPoint x: 783, startPoint y: 312, endPoint x: 705, endPoint y: 221, distance: 119.6
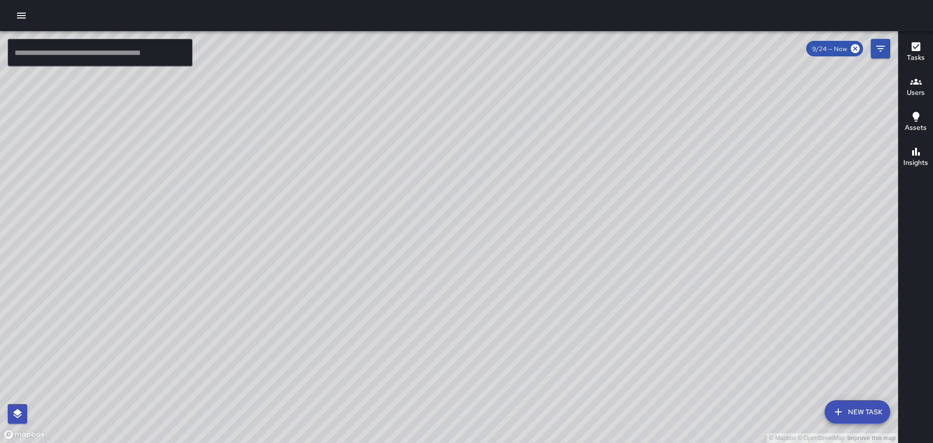
click at [710, 225] on div "© Mapbox © OpenStreetMap Improve this map" at bounding box center [449, 237] width 898 height 412
drag, startPoint x: 802, startPoint y: 367, endPoint x: 771, endPoint y: 328, distance: 49.8
click at [772, 328] on div "© Mapbox © OpenStreetMap Improve this map" at bounding box center [449, 237] width 898 height 412
drag, startPoint x: 779, startPoint y: 303, endPoint x: 681, endPoint y: 223, distance: 127.0
click at [681, 223] on div "© Mapbox © OpenStreetMap Improve this map" at bounding box center [449, 237] width 898 height 412
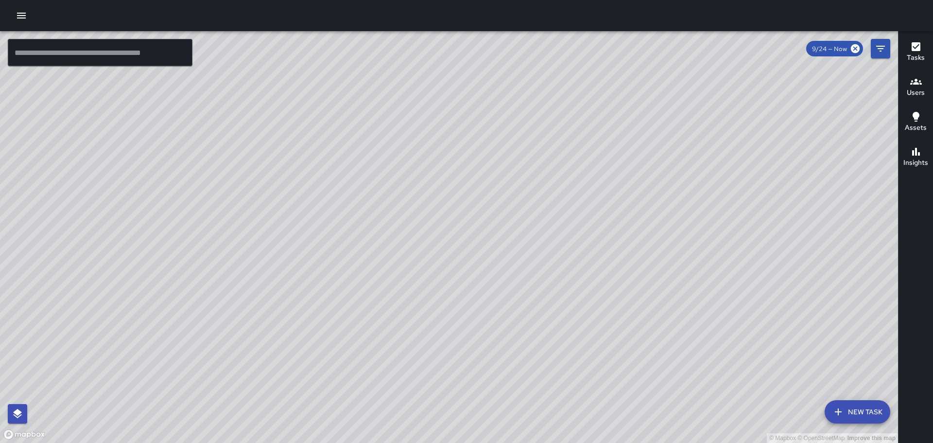
drag, startPoint x: 722, startPoint y: 274, endPoint x: 735, endPoint y: 317, distance: 44.9
click at [735, 317] on div "© Mapbox © OpenStreetMap Improve this map" at bounding box center [449, 237] width 898 height 412
drag, startPoint x: 705, startPoint y: 304, endPoint x: 706, endPoint y: 335, distance: 31.1
click at [708, 340] on div "© Mapbox © OpenStreetMap Improve this map" at bounding box center [449, 237] width 898 height 412
drag, startPoint x: 466, startPoint y: 217, endPoint x: 507, endPoint y: 294, distance: 88.0
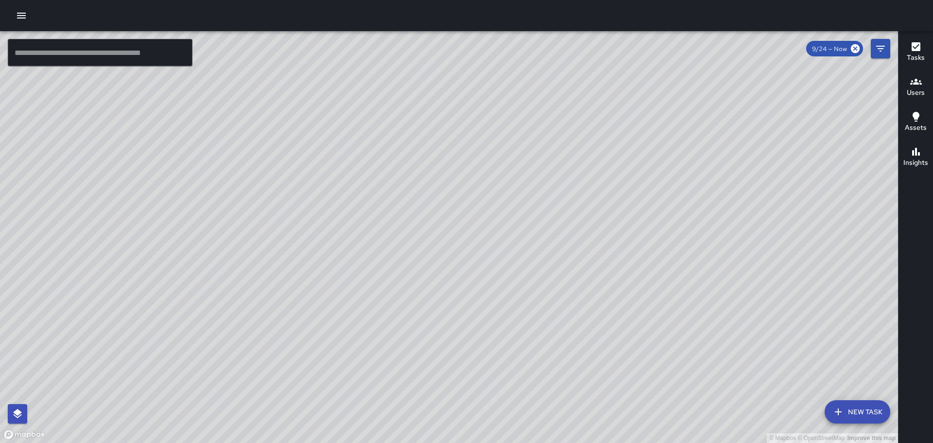
click at [504, 294] on div "© Mapbox © OpenStreetMap Improve this map" at bounding box center [449, 237] width 898 height 412
drag, startPoint x: 396, startPoint y: 233, endPoint x: 463, endPoint y: 276, distance: 79.4
click at [480, 332] on div "© Mapbox © OpenStreetMap Improve this map" at bounding box center [449, 237] width 898 height 412
drag, startPoint x: 403, startPoint y: 211, endPoint x: 514, endPoint y: 318, distance: 153.9
click at [505, 359] on div "© Mapbox © OpenStreetMap Improve this map" at bounding box center [449, 237] width 898 height 412
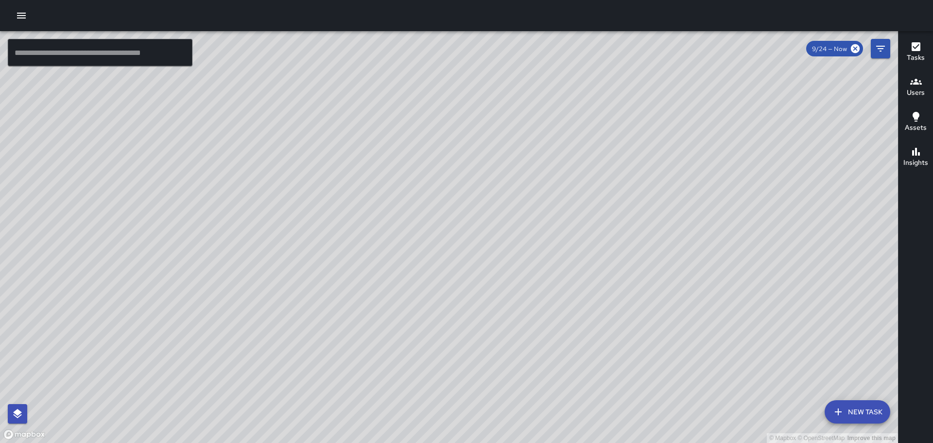
drag, startPoint x: 488, startPoint y: 141, endPoint x: 525, endPoint y: 294, distance: 157.4
click at [525, 294] on div "© Mapbox © OpenStreetMap Improve this map" at bounding box center [449, 237] width 898 height 412
drag, startPoint x: 452, startPoint y: 229, endPoint x: 475, endPoint y: 256, distance: 35.8
click at [484, 271] on div "© Mapbox © OpenStreetMap Improve this map" at bounding box center [449, 237] width 898 height 412
drag, startPoint x: 421, startPoint y: 212, endPoint x: 492, endPoint y: 294, distance: 108.6
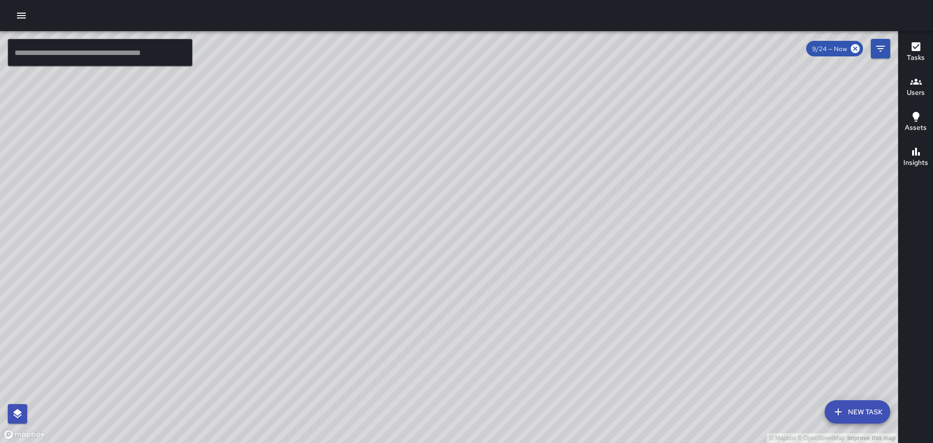
click at [492, 294] on div "© Mapbox © OpenStreetMap Improve this map" at bounding box center [449, 237] width 898 height 412
drag, startPoint x: 348, startPoint y: 184, endPoint x: 417, endPoint y: 284, distance: 121.6
click at [419, 288] on div "© Mapbox © OpenStreetMap Improve this map" at bounding box center [449, 237] width 898 height 412
drag, startPoint x: 245, startPoint y: 193, endPoint x: 342, endPoint y: 263, distance: 119.6
click at [342, 263] on div "© Mapbox © OpenStreetMap Improve this map" at bounding box center [449, 237] width 898 height 412
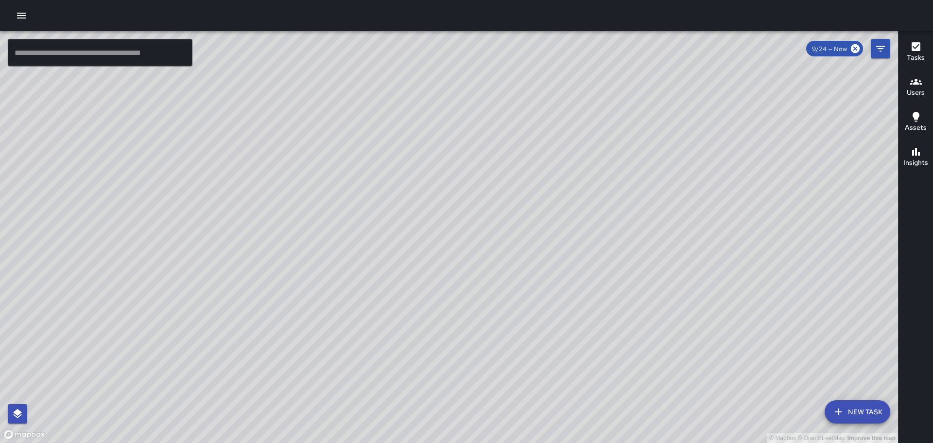
drag, startPoint x: 475, startPoint y: 312, endPoint x: 447, endPoint y: 241, distance: 76.3
click at [447, 243] on div "© Mapbox © OpenStreetMap Improve this map" at bounding box center [449, 237] width 898 height 412
drag, startPoint x: 484, startPoint y: 309, endPoint x: 439, endPoint y: 230, distance: 90.5
click at [439, 230] on div "© Mapbox © OpenStreetMap Improve this map" at bounding box center [449, 237] width 898 height 412
drag, startPoint x: 466, startPoint y: 279, endPoint x: 450, endPoint y: 205, distance: 76.6
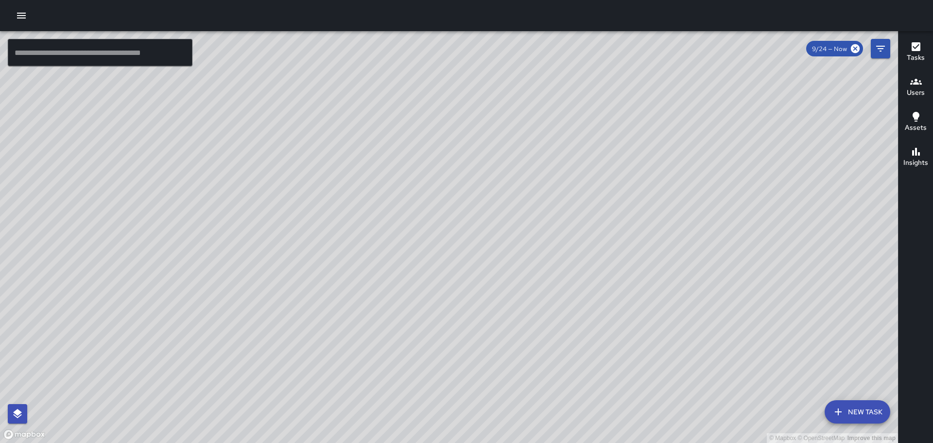
click at [450, 205] on div "© Mapbox © OpenStreetMap Improve this map" at bounding box center [449, 237] width 898 height 412
drag, startPoint x: 453, startPoint y: 315, endPoint x: 475, endPoint y: 330, distance: 26.6
click at [477, 344] on div "© Mapbox © OpenStreetMap Improve this map" at bounding box center [449, 237] width 898 height 412
drag, startPoint x: 513, startPoint y: 310, endPoint x: 469, endPoint y: 89, distance: 225.8
click at [469, 89] on div "© Mapbox © OpenStreetMap Improve this map" at bounding box center [449, 237] width 898 height 412
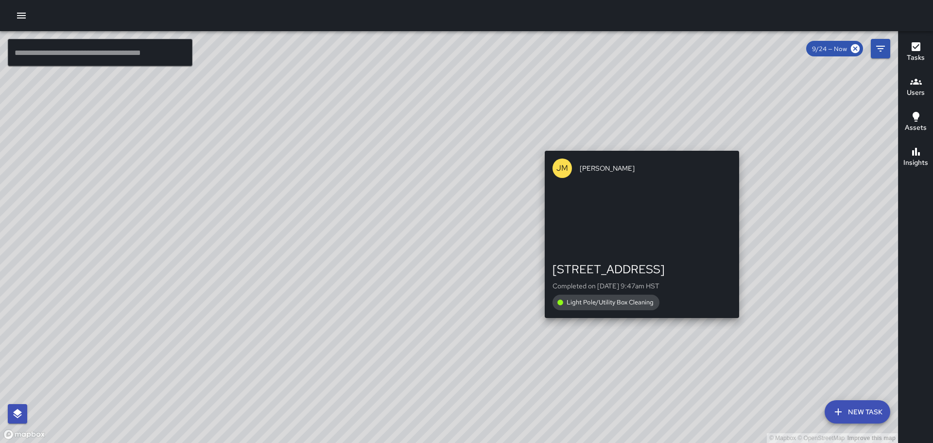
drag, startPoint x: 728, startPoint y: 237, endPoint x: 541, endPoint y: 82, distance: 242.6
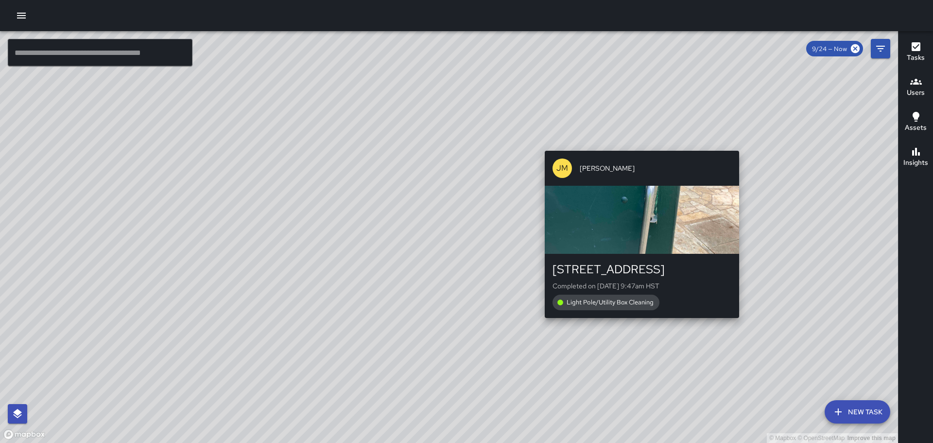
click at [565, 94] on div "© Mapbox © OpenStreetMap Improve this map [PERSON_NAME] [PERSON_NAME] [STREET_A…" at bounding box center [449, 237] width 898 height 412
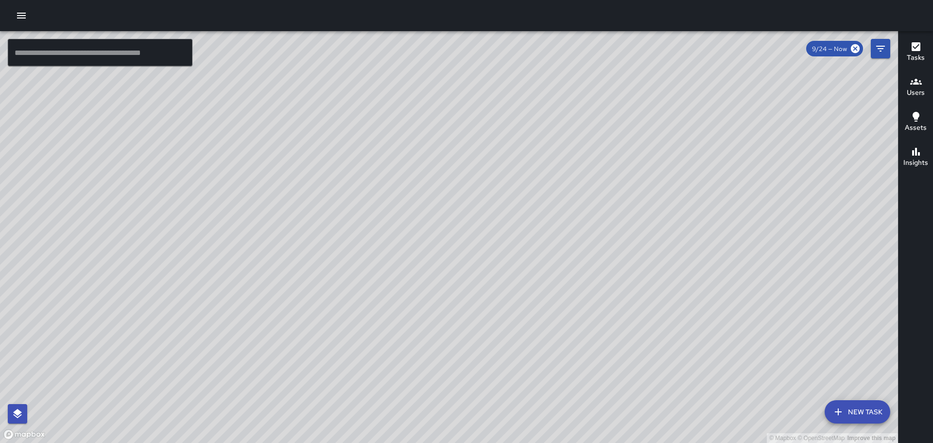
drag, startPoint x: 721, startPoint y: 292, endPoint x: 580, endPoint y: 123, distance: 219.8
click at [580, 123] on div "© Mapbox © OpenStreetMap Improve this map" at bounding box center [449, 237] width 898 height 412
drag, startPoint x: 513, startPoint y: 145, endPoint x: 534, endPoint y: 204, distance: 62.6
click at [535, 206] on div "© Mapbox © OpenStreetMap Improve this map" at bounding box center [449, 237] width 898 height 412
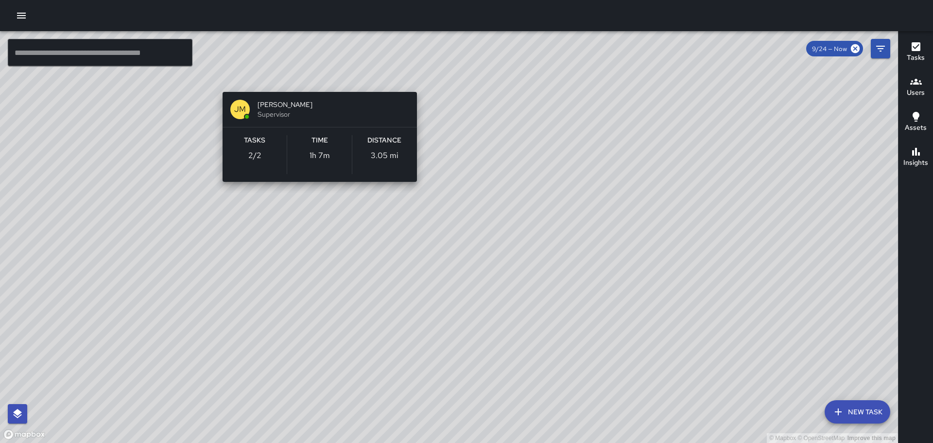
click at [316, 81] on div "© Mapbox © OpenStreetMap Improve this map [PERSON_NAME] [PERSON_NAME] Superviso…" at bounding box center [449, 237] width 898 height 412
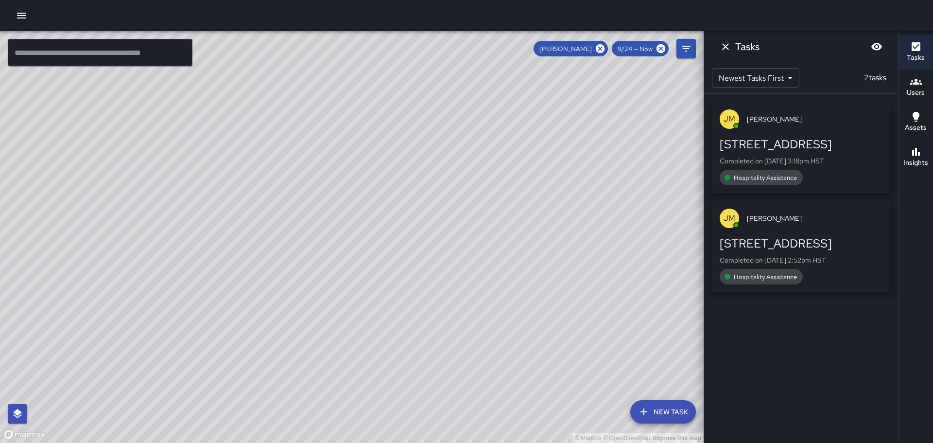
drag, startPoint x: 605, startPoint y: 240, endPoint x: 503, endPoint y: 126, distance: 152.4
click at [503, 127] on div "© Mapbox © OpenStreetMap Improve this map" at bounding box center [352, 237] width 704 height 412
drag, startPoint x: 591, startPoint y: 262, endPoint x: 503, endPoint y: 143, distance: 148.3
click at [503, 143] on div "© Mapbox © OpenStreetMap Improve this map" at bounding box center [352, 237] width 704 height 412
drag, startPoint x: 513, startPoint y: 159, endPoint x: 573, endPoint y: 253, distance: 111.1
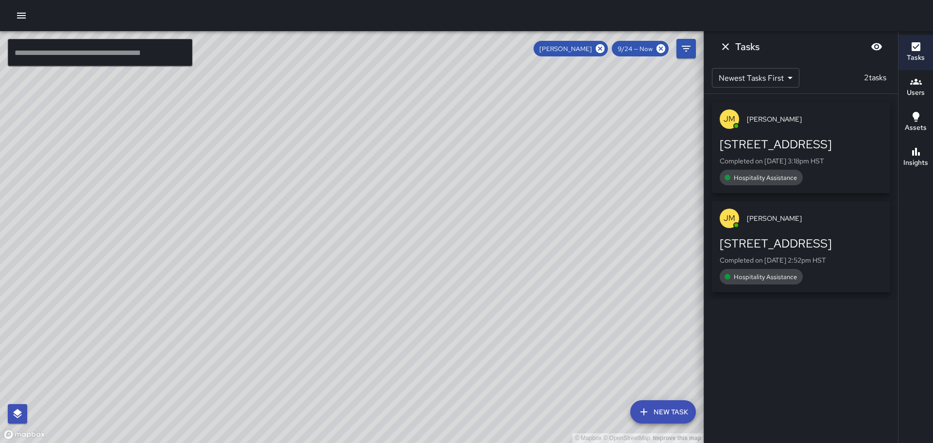
click at [573, 257] on div "© Mapbox © OpenStreetMap Improve this map" at bounding box center [352, 237] width 704 height 412
drag, startPoint x: 509, startPoint y: 168, endPoint x: 555, endPoint y: 269, distance: 111.3
click at [555, 273] on div "© Mapbox © OpenStreetMap Improve this map" at bounding box center [352, 237] width 704 height 412
drag, startPoint x: 507, startPoint y: 214, endPoint x: 568, endPoint y: 298, distance: 104.0
click at [568, 298] on div "© Mapbox © OpenStreetMap Improve this map" at bounding box center [352, 237] width 704 height 412
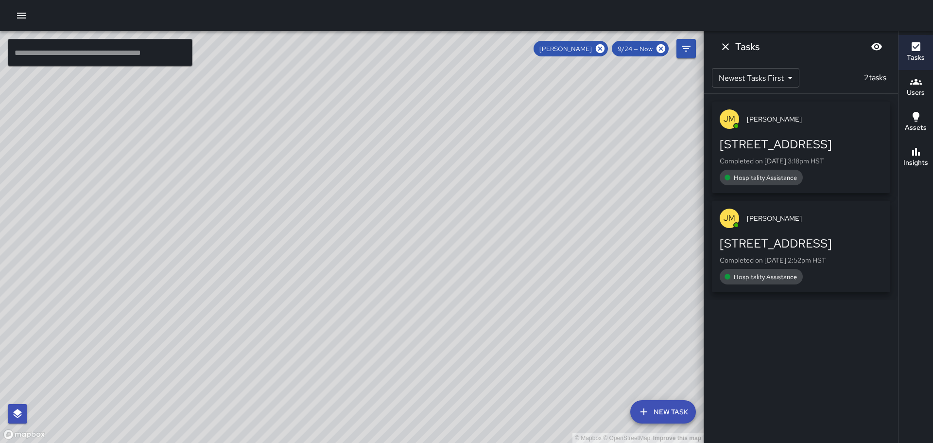
drag, startPoint x: 452, startPoint y: 167, endPoint x: 491, endPoint y: 262, distance: 103.0
click at [487, 264] on div "© Mapbox © OpenStreetMap Improve this map" at bounding box center [352, 237] width 704 height 412
click at [600, 46] on icon at bounding box center [600, 48] width 9 height 9
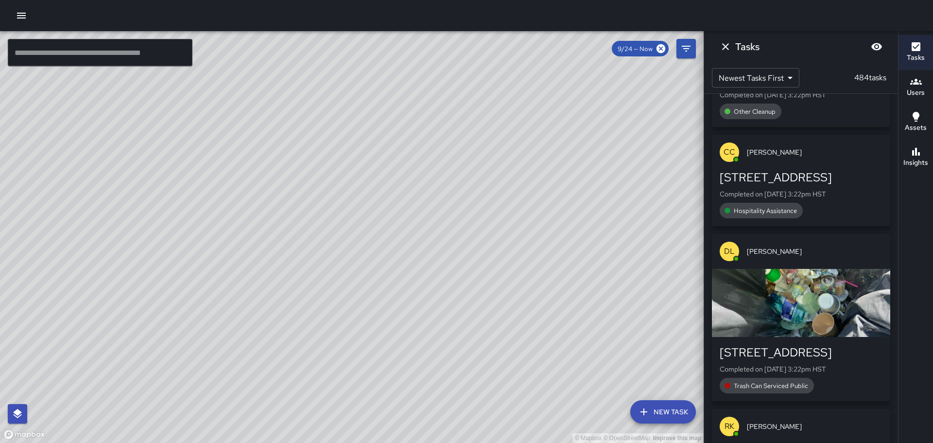
scroll to position [729, 0]
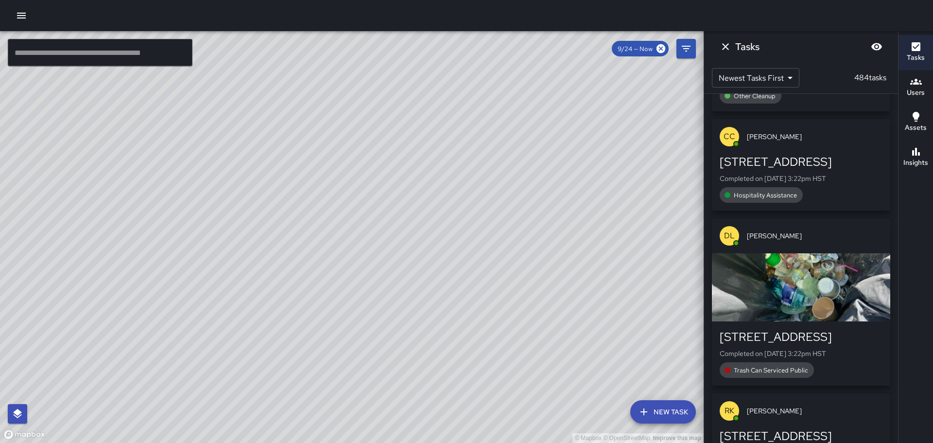
drag, startPoint x: 314, startPoint y: 217, endPoint x: 485, endPoint y: 183, distance: 174.5
click at [485, 183] on div "© Mapbox © OpenStreetMap Improve this map" at bounding box center [352, 237] width 704 height 412
drag, startPoint x: 288, startPoint y: 178, endPoint x: 396, endPoint y: 273, distance: 143.6
click at [410, 337] on div "© Mapbox © OpenStreetMap Improve this map" at bounding box center [352, 237] width 704 height 412
drag, startPoint x: 361, startPoint y: 235, endPoint x: 409, endPoint y: 296, distance: 77.2
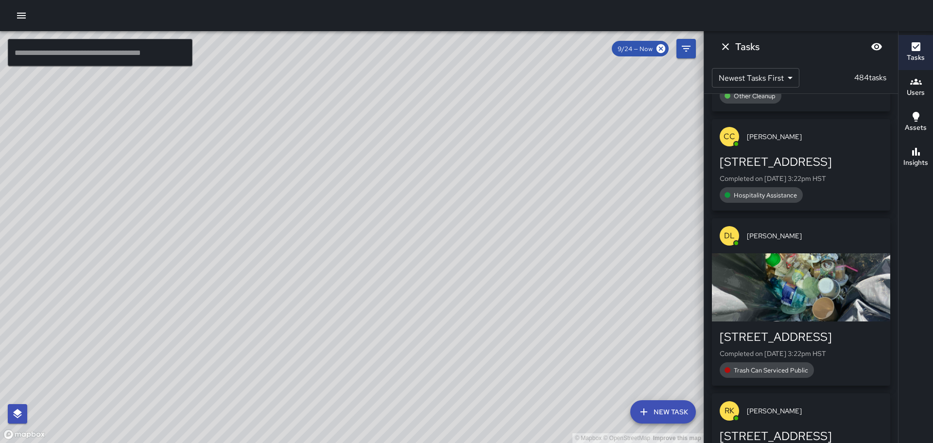
click at [410, 313] on div "© Mapbox © OpenStreetMap Improve this map" at bounding box center [352, 237] width 704 height 412
drag, startPoint x: 406, startPoint y: 250, endPoint x: 464, endPoint y: 319, distance: 90.3
click at [482, 340] on div "© Mapbox © OpenStreetMap Improve this map" at bounding box center [352, 237] width 704 height 412
drag, startPoint x: 482, startPoint y: 360, endPoint x: 406, endPoint y: 249, distance: 134.5
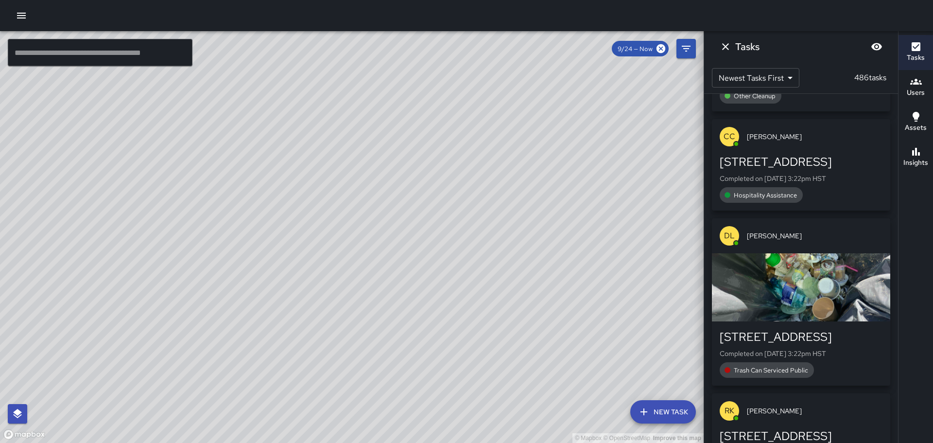
click at [411, 260] on div "© Mapbox © OpenStreetMap Improve this map" at bounding box center [352, 237] width 704 height 412
drag, startPoint x: 514, startPoint y: 332, endPoint x: 502, endPoint y: 266, distance: 67.6
click at [502, 267] on div "© Mapbox © OpenStreetMap Improve this map" at bounding box center [352, 237] width 704 height 412
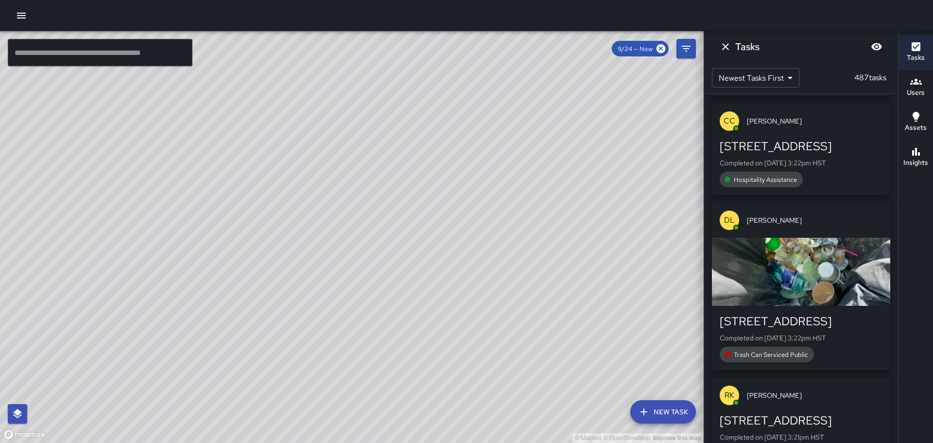
scroll to position [1026, 0]
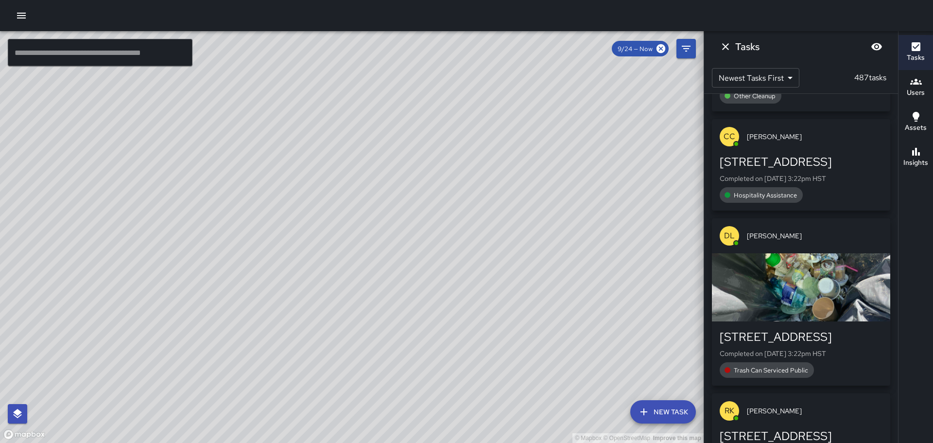
drag, startPoint x: 591, startPoint y: 363, endPoint x: 432, endPoint y: 145, distance: 269.8
click at [476, 172] on div "© Mapbox © OpenStreetMap Improve this map" at bounding box center [352, 237] width 704 height 412
drag, startPoint x: 525, startPoint y: 289, endPoint x: 478, endPoint y: 166, distance: 132.3
click at [478, 167] on div "© Mapbox © OpenStreetMap Improve this map" at bounding box center [352, 237] width 704 height 412
drag, startPoint x: 421, startPoint y: 228, endPoint x: 445, endPoint y: 304, distance: 78.8
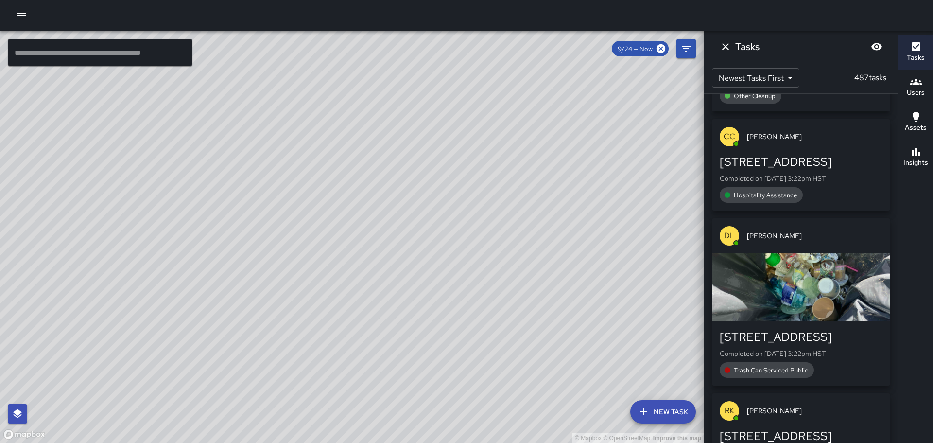
click at [445, 304] on div "© Mapbox © OpenStreetMap Improve this map" at bounding box center [352, 237] width 704 height 412
drag, startPoint x: 409, startPoint y: 316, endPoint x: 436, endPoint y: 365, distance: 56.8
click at [436, 367] on div "© Mapbox © OpenStreetMap Improve this map" at bounding box center [352, 237] width 704 height 412
drag, startPoint x: 360, startPoint y: 185, endPoint x: 414, endPoint y: 254, distance: 87.5
click at [414, 254] on div "© Mapbox © OpenStreetMap Improve this map" at bounding box center [352, 237] width 704 height 412
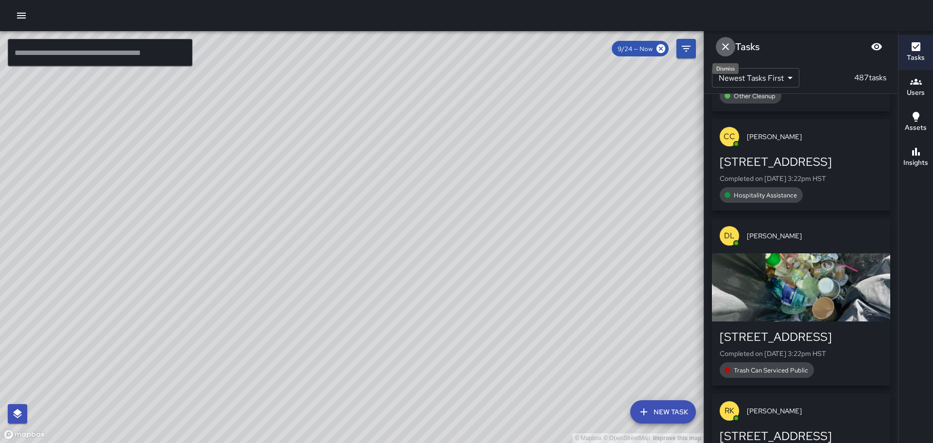
click at [724, 43] on icon "Dismiss" at bounding box center [726, 47] width 12 height 12
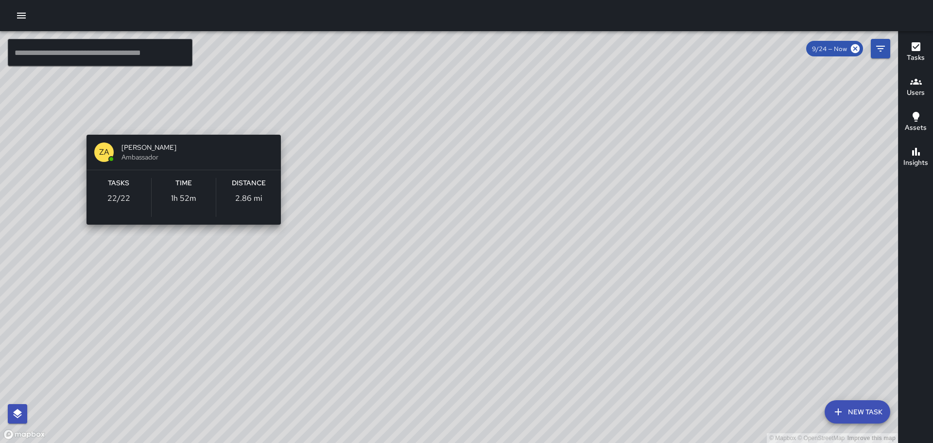
click at [284, 113] on div "© Mapbox © OpenStreetMap Improve this map ZA [PERSON_NAME] Ambassador Tasks 22 …" at bounding box center [449, 237] width 898 height 412
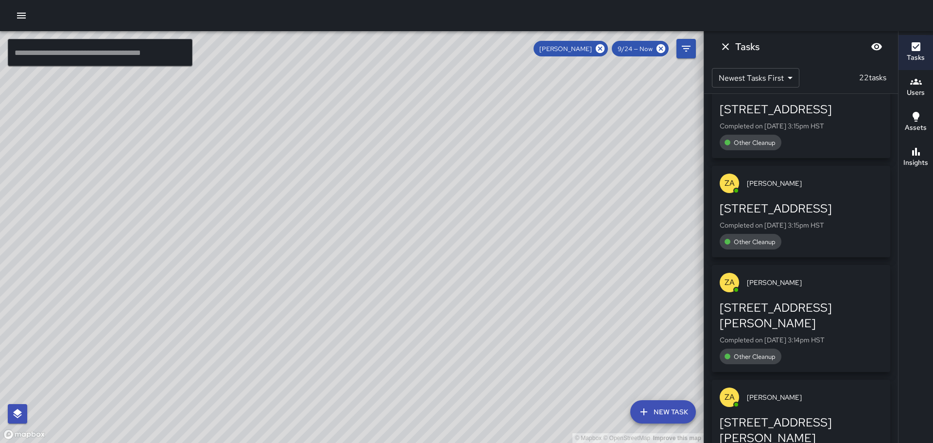
scroll to position [280, 0]
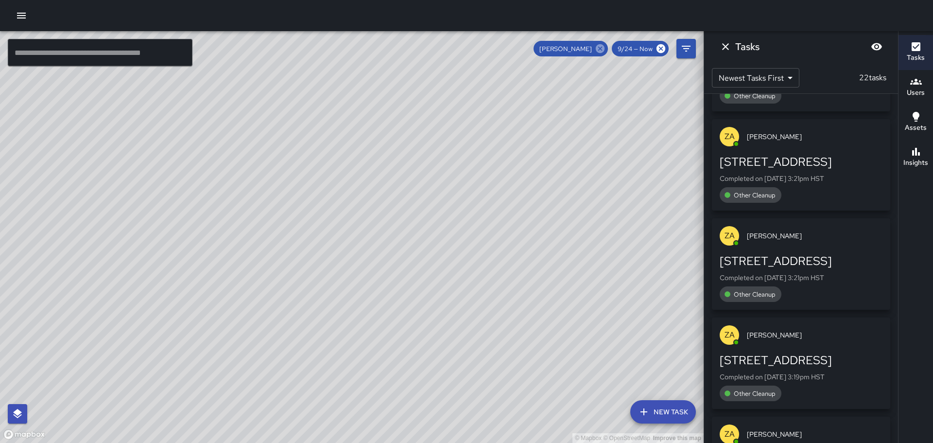
click at [599, 50] on icon at bounding box center [600, 48] width 9 height 9
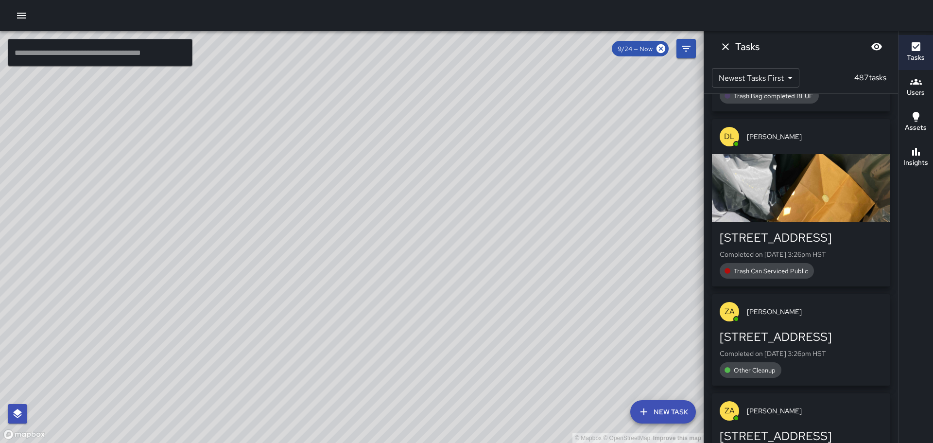
scroll to position [1026, 0]
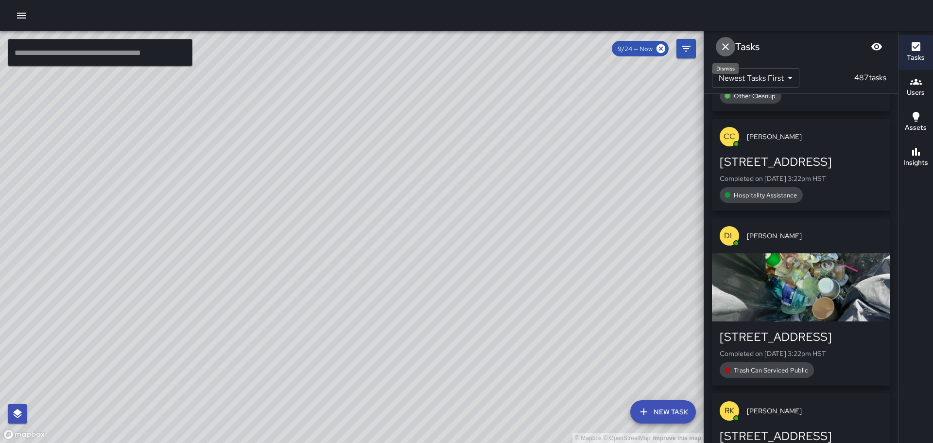
click at [727, 43] on icon "Dismiss" at bounding box center [726, 47] width 12 height 12
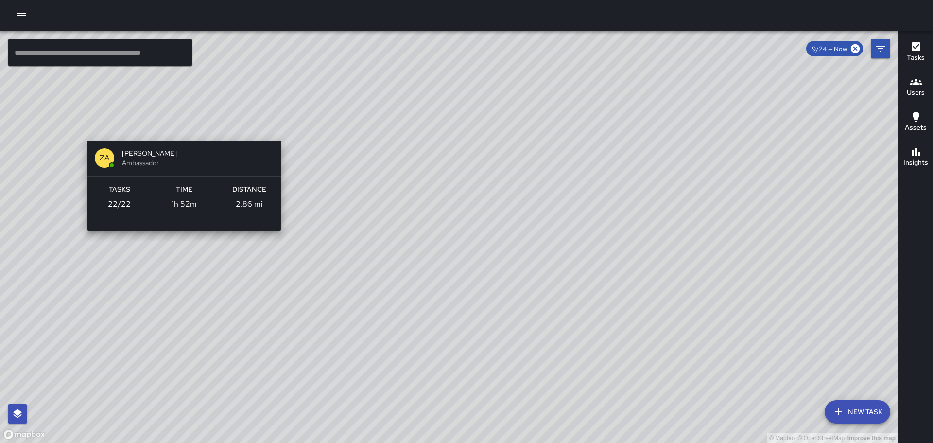
scroll to position [1125, 0]
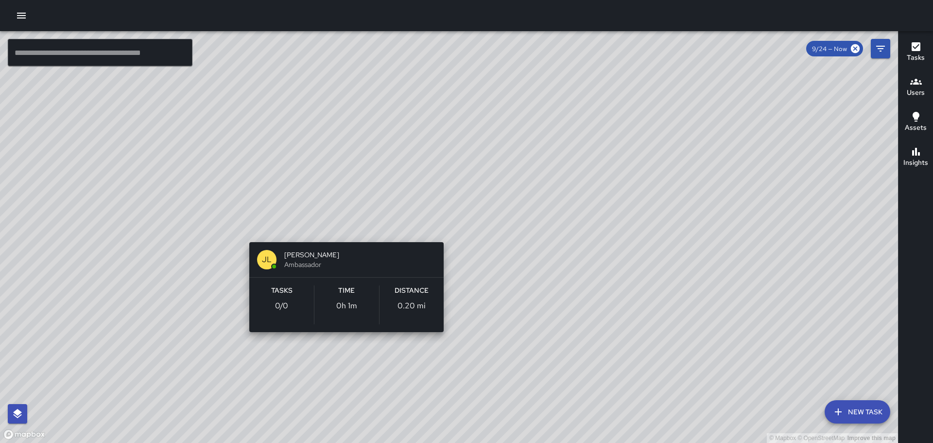
click at [444, 224] on div "© Mapbox © OpenStreetMap Improve this map JL [PERSON_NAME] Ambassador Tasks 0 /…" at bounding box center [449, 237] width 898 height 412
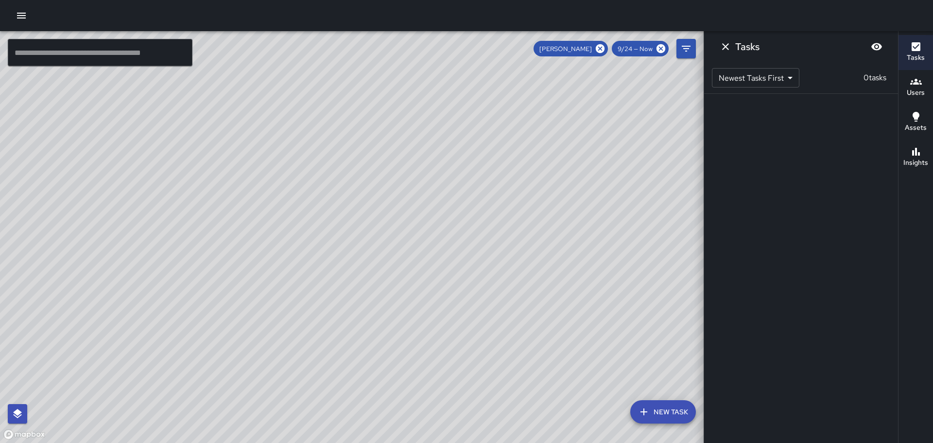
scroll to position [0, 0]
click at [601, 47] on icon at bounding box center [600, 48] width 9 height 9
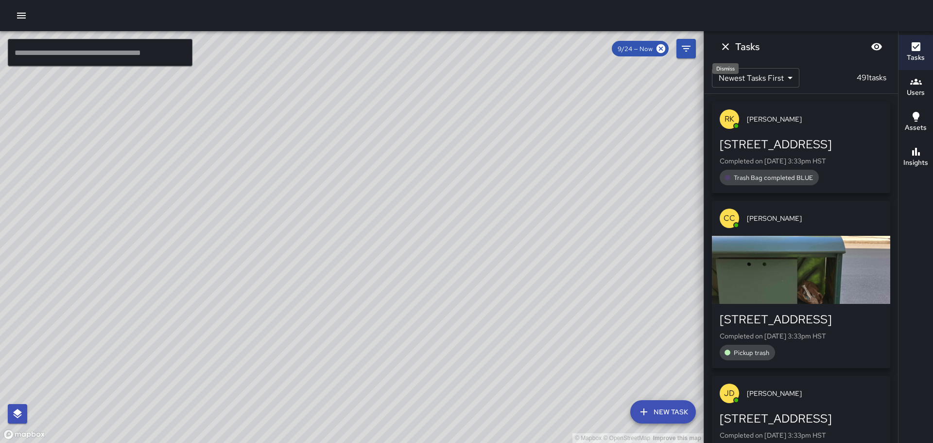
click at [725, 47] on icon "Dismiss" at bounding box center [725, 46] width 7 height 7
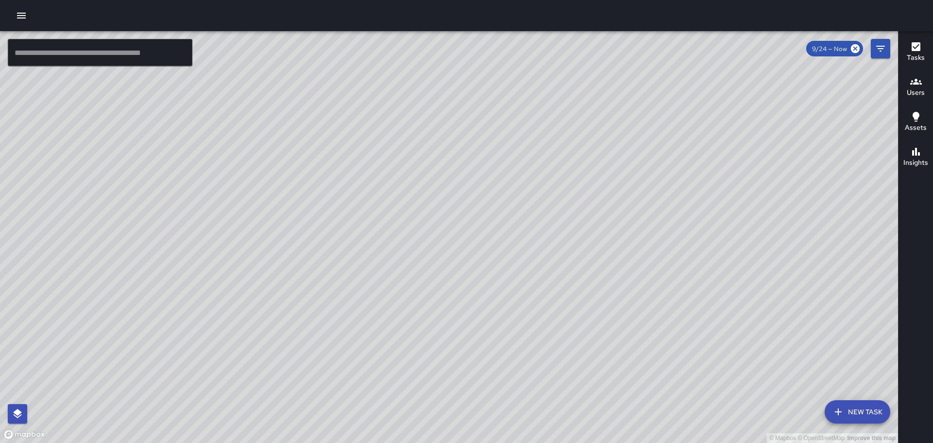
drag, startPoint x: 755, startPoint y: 329, endPoint x: 636, endPoint y: 232, distance: 153.3
click at [636, 232] on div "© Mapbox © OpenStreetMap Improve this map" at bounding box center [449, 237] width 898 height 412
drag, startPoint x: 531, startPoint y: 228, endPoint x: 579, endPoint y: 301, distance: 87.7
click at [585, 306] on div "© Mapbox © OpenStreetMap Improve this map" at bounding box center [449, 237] width 898 height 412
drag, startPoint x: 592, startPoint y: 271, endPoint x: 476, endPoint y: 109, distance: 199.2
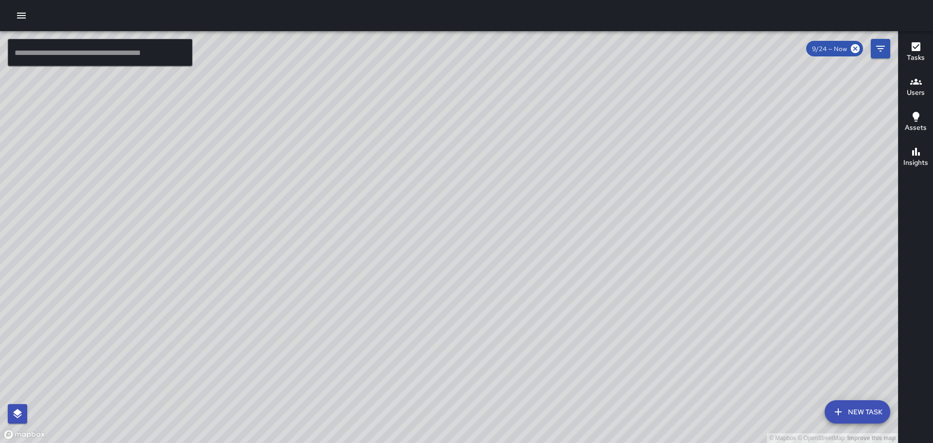
click at [483, 120] on div "© Mapbox © OpenStreetMap Improve this map" at bounding box center [449, 237] width 898 height 412
drag, startPoint x: 770, startPoint y: 412, endPoint x: 600, endPoint y: 162, distance: 302.0
click at [600, 163] on div "© Mapbox © OpenStreetMap Improve this map" at bounding box center [449, 237] width 898 height 412
drag, startPoint x: 648, startPoint y: 220, endPoint x: 620, endPoint y: 180, distance: 48.1
click at [621, 181] on div "© Mapbox © OpenStreetMap Improve this map" at bounding box center [449, 237] width 898 height 412
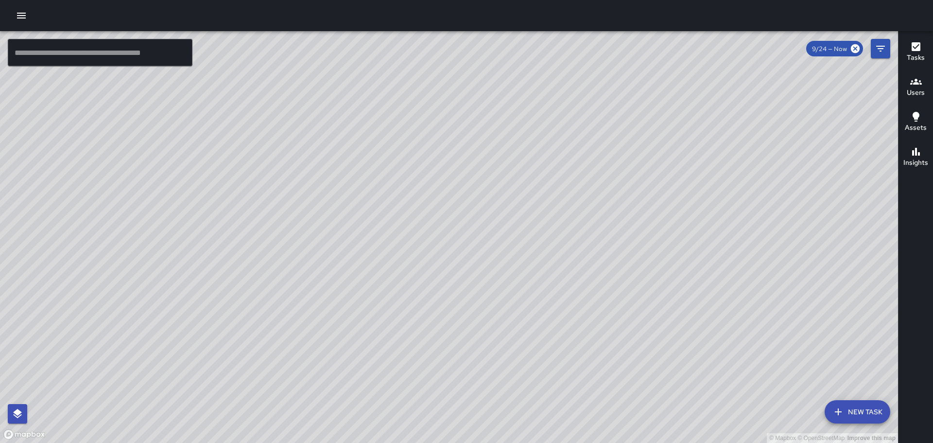
drag, startPoint x: 703, startPoint y: 317, endPoint x: 561, endPoint y: 161, distance: 210.5
click at [563, 163] on div "© Mapbox © OpenStreetMap Improve this map" at bounding box center [449, 237] width 898 height 412
drag, startPoint x: 688, startPoint y: 330, endPoint x: 494, endPoint y: 103, distance: 298.9
click at [505, 113] on div "© Mapbox © OpenStreetMap Improve this map" at bounding box center [449, 237] width 898 height 412
drag, startPoint x: 684, startPoint y: 261, endPoint x: 595, endPoint y: 152, distance: 140.5
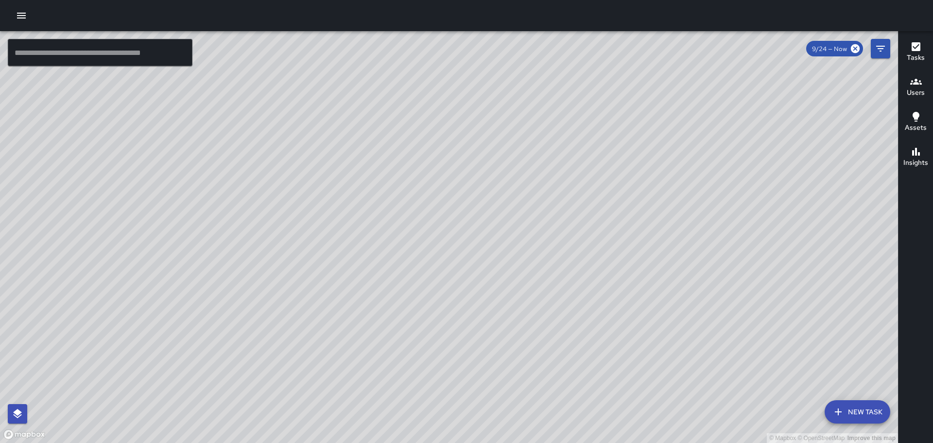
click at [595, 152] on div "© Mapbox © OpenStreetMap Improve this map" at bounding box center [449, 237] width 898 height 412
drag, startPoint x: 745, startPoint y: 309, endPoint x: 675, endPoint y: 218, distance: 115.0
click at [675, 218] on div "© Mapbox © OpenStreetMap Improve this map" at bounding box center [449, 237] width 898 height 412
drag, startPoint x: 394, startPoint y: 188, endPoint x: 586, endPoint y: 354, distance: 254.5
click at [632, 442] on html "© Mapbox © OpenStreetMap Improve this map ​ New Task 9/24 — Now Map Layers Task…" at bounding box center [466, 221] width 933 height 443
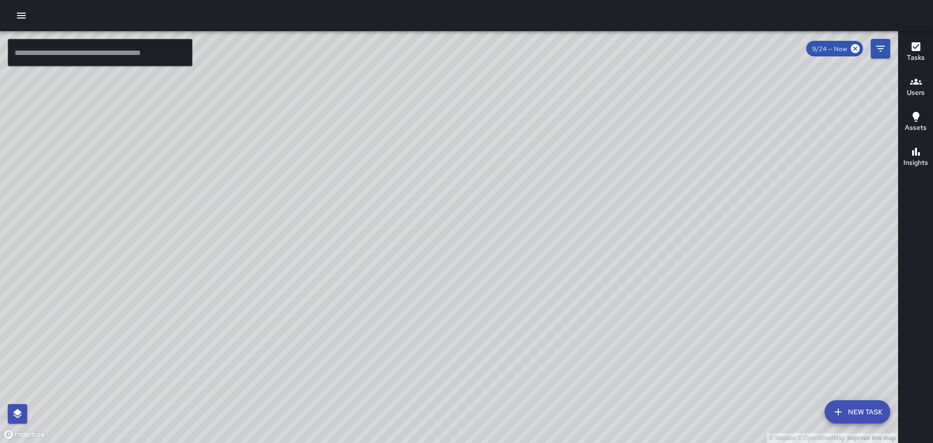
drag, startPoint x: 437, startPoint y: 178, endPoint x: 494, endPoint y: 330, distance: 161.7
click at [511, 357] on div "© Mapbox © OpenStreetMap Improve this map" at bounding box center [449, 237] width 898 height 412
drag, startPoint x: 444, startPoint y: 163, endPoint x: 560, endPoint y: 322, distance: 196.8
click at [559, 360] on div "© Mapbox © OpenStreetMap Improve this map" at bounding box center [449, 237] width 898 height 412
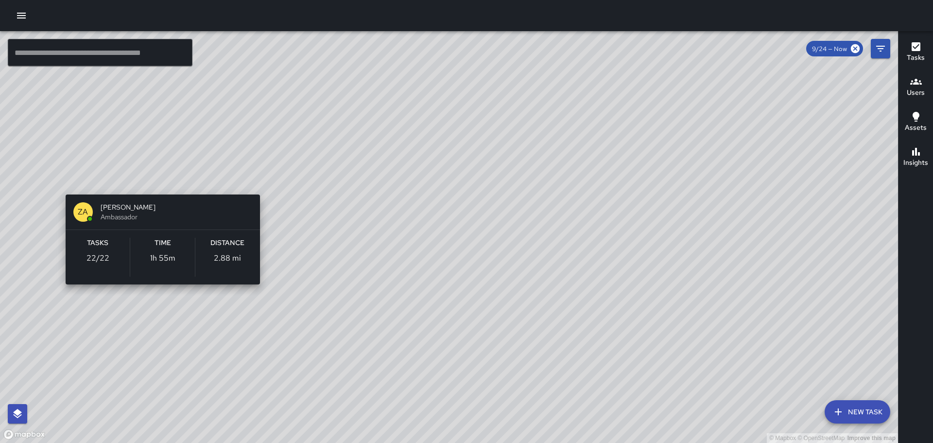
click at [169, 181] on div "© Mapbox © OpenStreetMap Improve this map ZA [PERSON_NAME] Ambassador Tasks 22 …" at bounding box center [449, 237] width 898 height 412
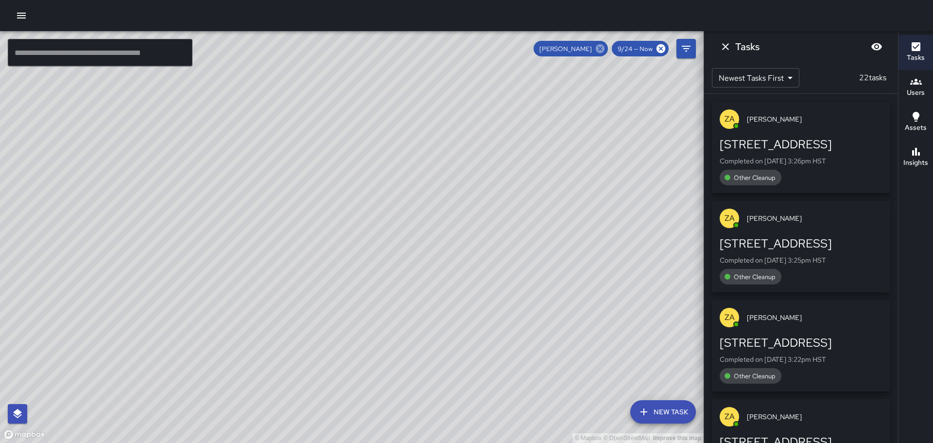
click at [600, 49] on icon at bounding box center [600, 48] width 9 height 9
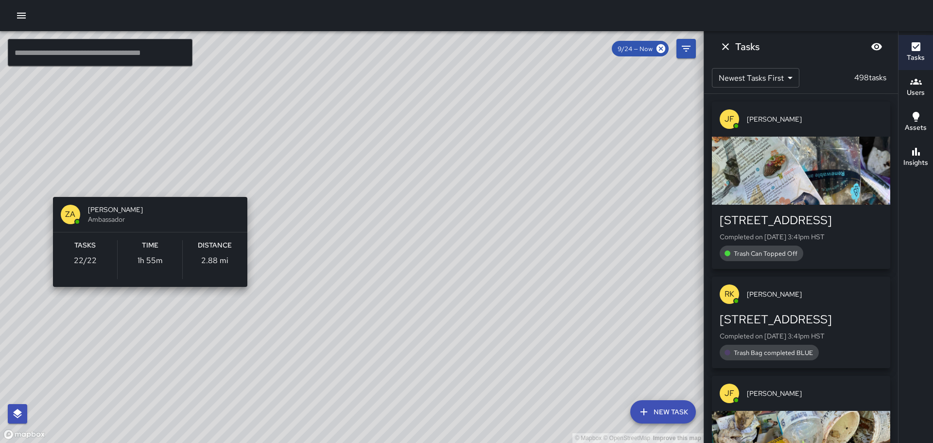
click at [49, 184] on div "© Mapbox © OpenStreetMap Improve this map ZA [PERSON_NAME] Ambassador Tasks 22 …" at bounding box center [352, 237] width 704 height 412
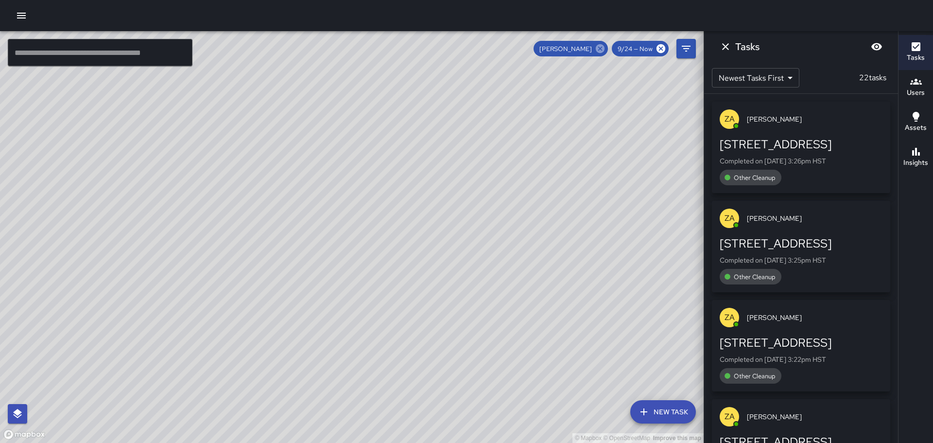
click at [603, 48] on icon at bounding box center [600, 48] width 9 height 9
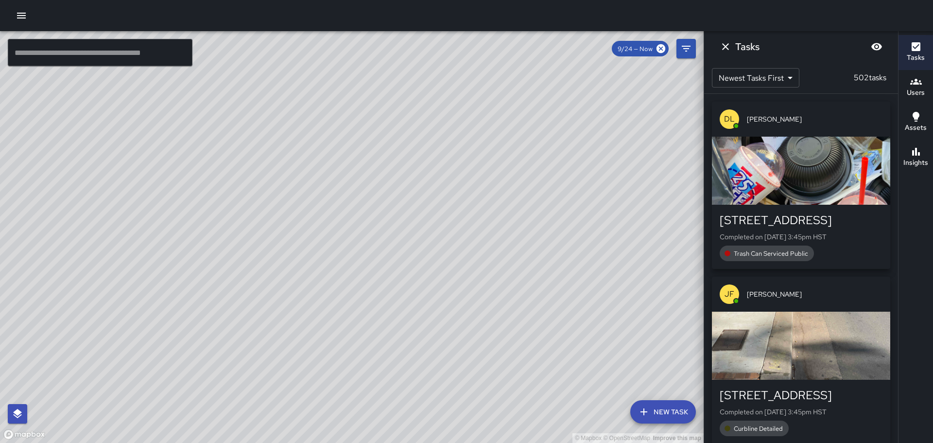
drag, startPoint x: 477, startPoint y: 231, endPoint x: 445, endPoint y: 130, distance: 105.4
click at [446, 120] on div "© Mapbox © OpenStreetMap Improve this map" at bounding box center [352, 237] width 704 height 412
drag, startPoint x: 430, startPoint y: 137, endPoint x: 491, endPoint y: 36, distance: 116.8
click at [471, 51] on div "© Mapbox © OpenStreetMap Improve this map" at bounding box center [352, 237] width 704 height 412
drag, startPoint x: 479, startPoint y: 75, endPoint x: 458, endPoint y: 12, distance: 67.0
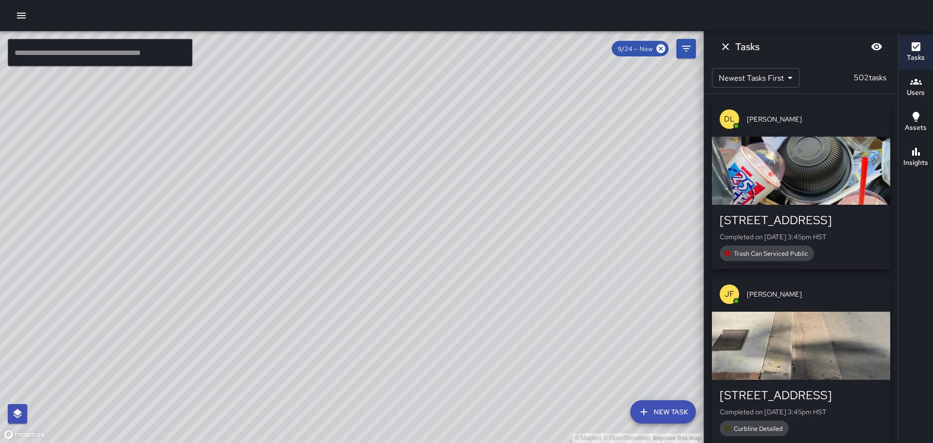
click at [465, 0] on html "© Mapbox © OpenStreetMap Improve this map ​ New Task 9/24 — Now Map Layers Task…" at bounding box center [466, 221] width 933 height 443
drag, startPoint x: 527, startPoint y: 118, endPoint x: 500, endPoint y: 39, distance: 82.7
click at [512, 59] on div "© Mapbox © OpenStreetMap Improve this map" at bounding box center [352, 237] width 704 height 412
drag, startPoint x: 507, startPoint y: 163, endPoint x: 462, endPoint y: 150, distance: 46.5
drag, startPoint x: 465, startPoint y: 287, endPoint x: 359, endPoint y: 167, distance: 160.7
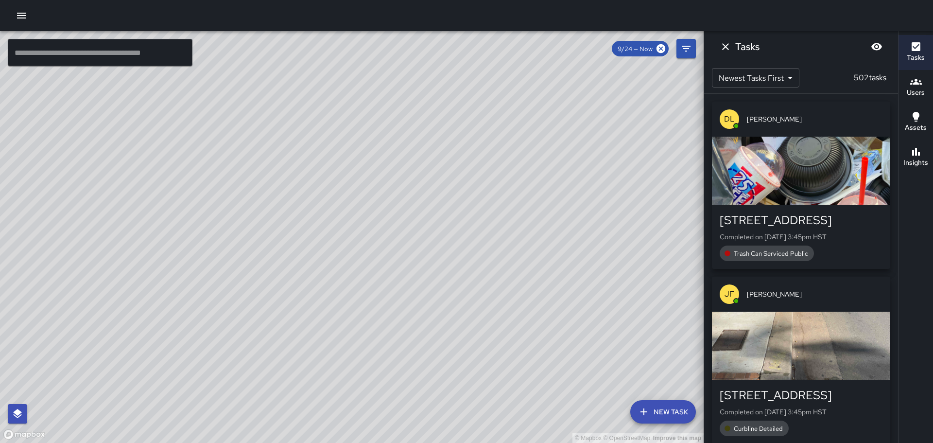
click at [383, 202] on div "© Mapbox © OpenStreetMap Improve this map" at bounding box center [352, 237] width 704 height 412
drag, startPoint x: 506, startPoint y: 259, endPoint x: 571, endPoint y: 440, distance: 191.5
click at [602, 442] on html "© Mapbox © OpenStreetMap Improve this map ​ New Task 9/24 — Now Map Layers Task…" at bounding box center [466, 221] width 933 height 443
drag, startPoint x: 292, startPoint y: 101, endPoint x: 395, endPoint y: 206, distance: 147.1
click at [431, 269] on div "© Mapbox © OpenStreetMap Improve this map" at bounding box center [352, 237] width 704 height 412
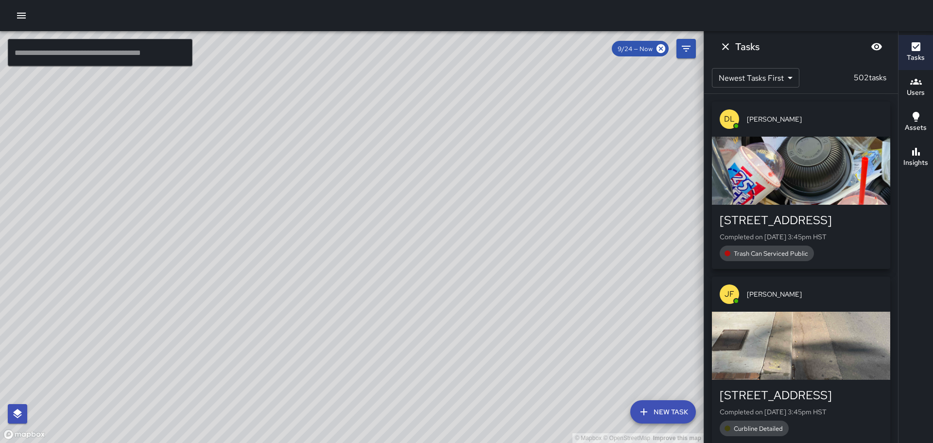
drag, startPoint x: 287, startPoint y: 231, endPoint x: 392, endPoint y: 136, distance: 141.4
click at [380, 143] on div "© Mapbox © OpenStreetMap Improve this map" at bounding box center [352, 237] width 704 height 412
drag, startPoint x: 505, startPoint y: 231, endPoint x: 529, endPoint y: 153, distance: 81.3
click at [519, 171] on div "© Mapbox © OpenStreetMap Improve this map" at bounding box center [352, 237] width 704 height 412
drag, startPoint x: 335, startPoint y: 189, endPoint x: 388, endPoint y: 102, distance: 101.6
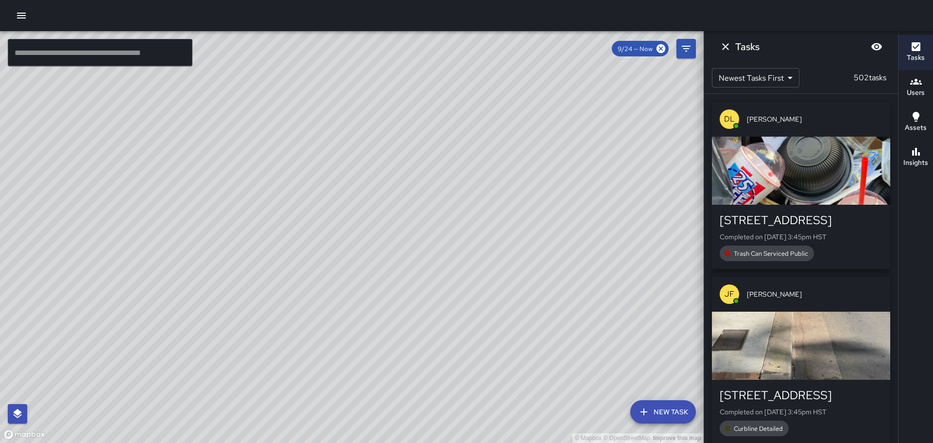
click at [386, 103] on div "© Mapbox © OpenStreetMap Improve this map" at bounding box center [352, 237] width 704 height 412
drag, startPoint x: 291, startPoint y: 119, endPoint x: 549, endPoint y: 176, distance: 263.8
click at [561, 178] on div "© Mapbox © OpenStreetMap Improve this map" at bounding box center [352, 237] width 704 height 412
drag, startPoint x: 457, startPoint y: 173, endPoint x: 437, endPoint y: 125, distance: 52.3
click at [437, 125] on div "© Mapbox © OpenStreetMap Improve this map" at bounding box center [352, 237] width 704 height 412
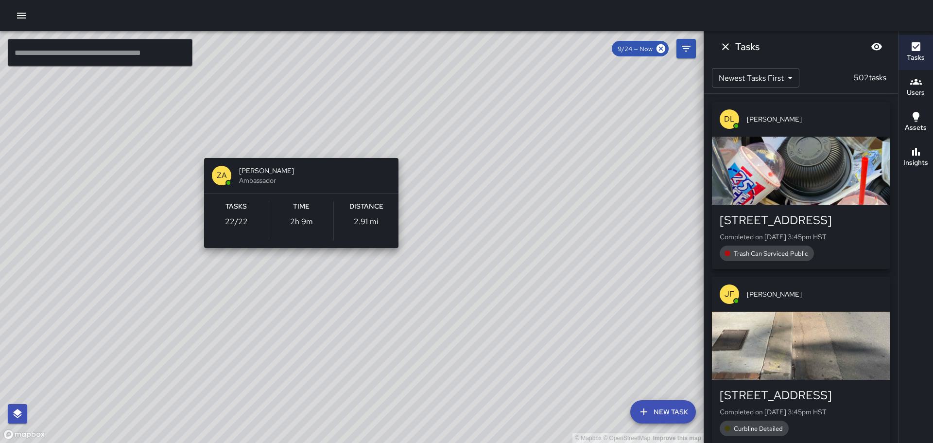
click at [297, 142] on div "© Mapbox © OpenStreetMap Improve this map ZA [PERSON_NAME] Ambassador Tasks 22 …" at bounding box center [352, 237] width 704 height 412
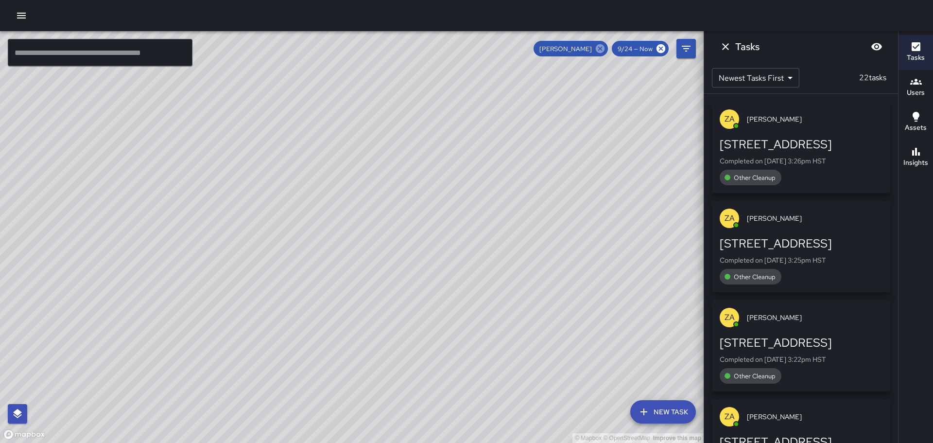
click at [600, 46] on icon at bounding box center [600, 48] width 9 height 9
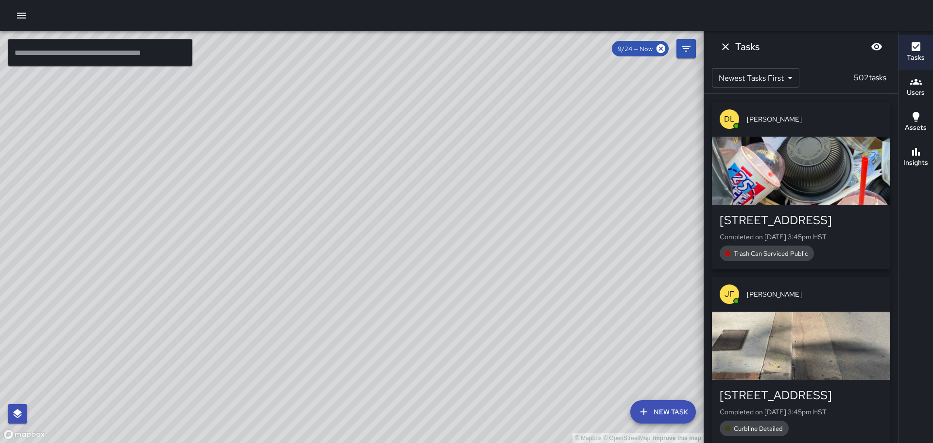
drag, startPoint x: 476, startPoint y: 138, endPoint x: 389, endPoint y: 199, distance: 106.4
click at [389, 199] on div "© Mapbox © OpenStreetMap Improve this map" at bounding box center [352, 237] width 704 height 412
drag, startPoint x: 495, startPoint y: 166, endPoint x: 336, endPoint y: 39, distance: 203.0
click at [349, 49] on div "© Mapbox © OpenStreetMap Improve this map" at bounding box center [352, 237] width 704 height 412
drag, startPoint x: 580, startPoint y: 256, endPoint x: 489, endPoint y: 145, distance: 143.6
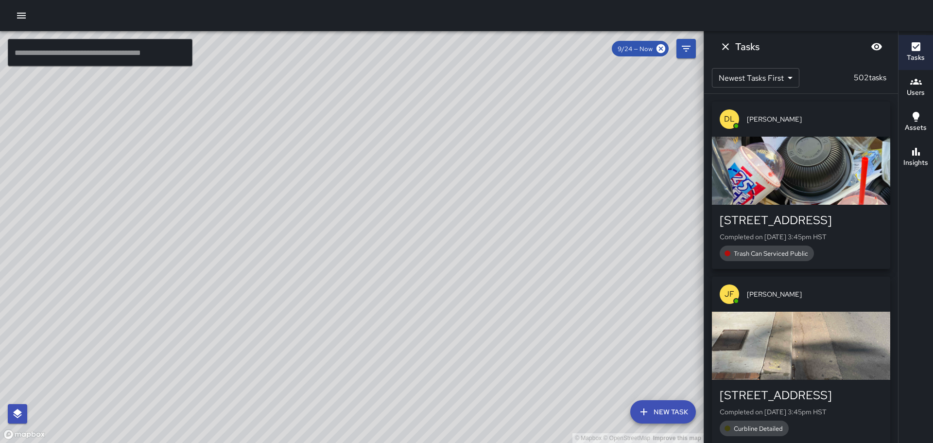
click at [488, 138] on div "© Mapbox © OpenStreetMap Improve this map" at bounding box center [352, 237] width 704 height 412
drag, startPoint x: 160, startPoint y: 121, endPoint x: 565, endPoint y: 332, distance: 456.8
click at [566, 333] on div "© Mapbox © OpenStreetMap Improve this map" at bounding box center [352, 237] width 704 height 412
drag, startPoint x: 627, startPoint y: 265, endPoint x: 553, endPoint y: 217, distance: 87.9
click at [564, 223] on div "© Mapbox © OpenStreetMap Improve this map" at bounding box center [352, 237] width 704 height 412
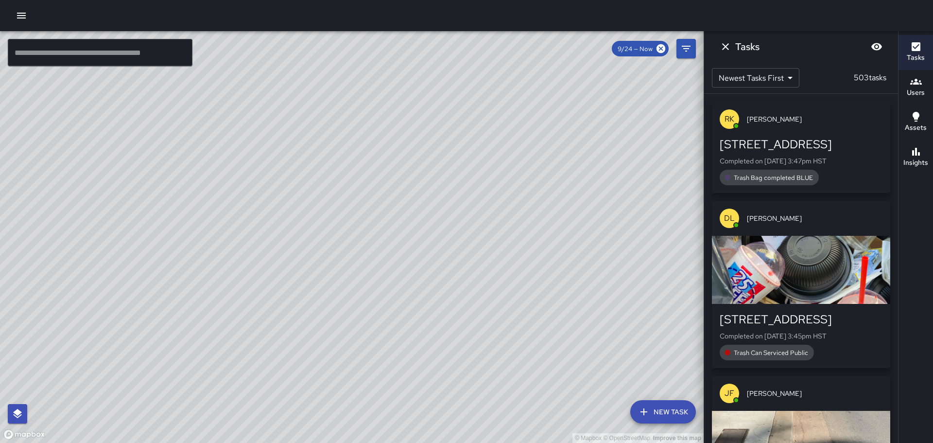
drag, startPoint x: 653, startPoint y: 320, endPoint x: 589, endPoint y: 276, distance: 77.6
click at [607, 281] on div "© Mapbox © OpenStreetMap Improve this map" at bounding box center [352, 237] width 704 height 412
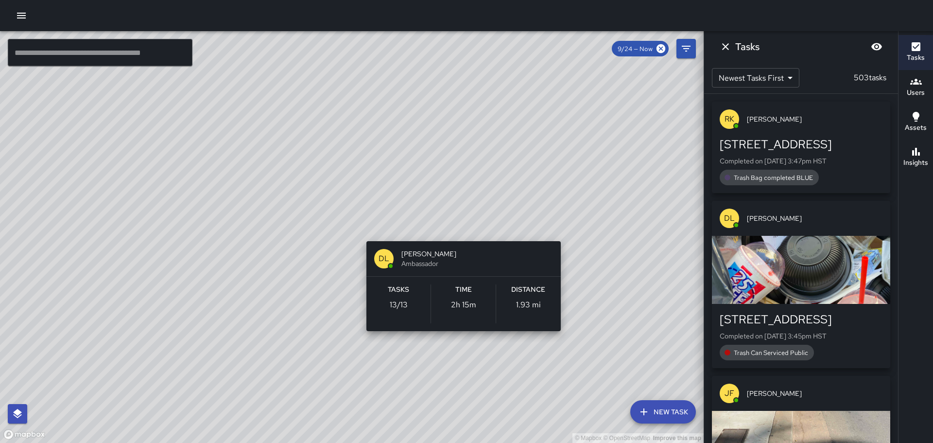
click at [561, 224] on div "© Mapbox © OpenStreetMap Improve this map [PERSON_NAME] Ambassador Tasks 13 / 1…" at bounding box center [352, 237] width 704 height 412
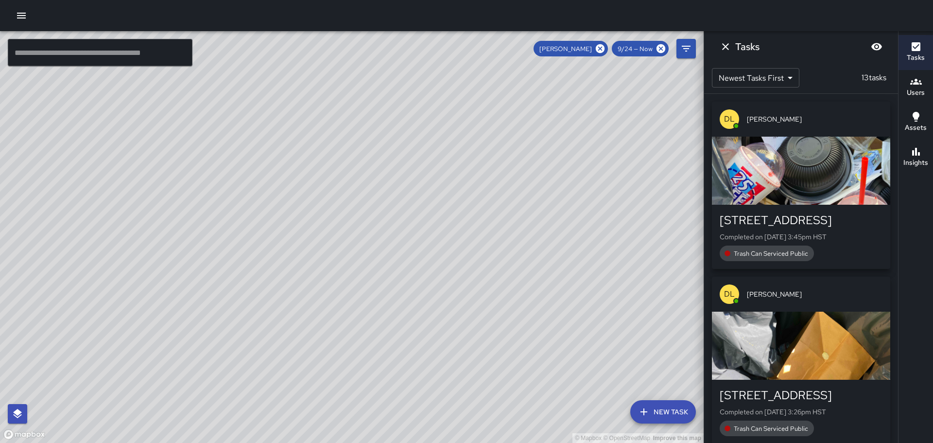
drag, startPoint x: 357, startPoint y: 246, endPoint x: 446, endPoint y: 307, distance: 108.1
click at [446, 307] on div "© Mapbox © OpenStreetMap Improve this map" at bounding box center [352, 237] width 704 height 412
click at [601, 48] on icon at bounding box center [600, 48] width 9 height 9
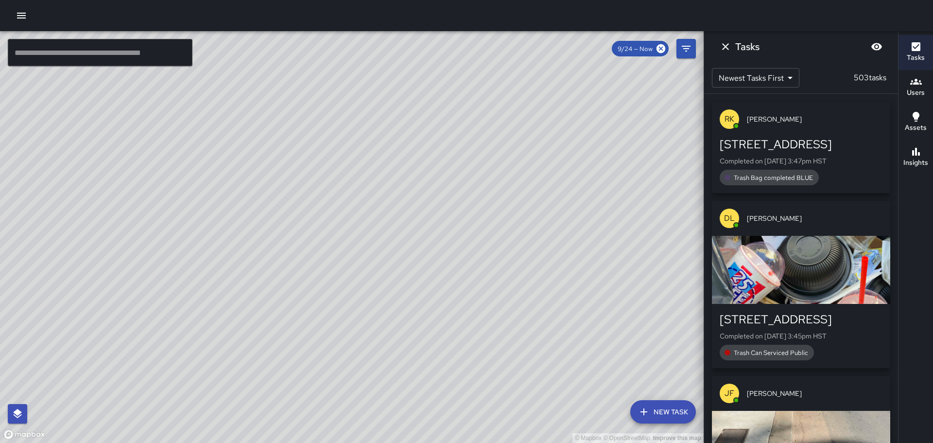
drag, startPoint x: 268, startPoint y: 105, endPoint x: 360, endPoint y: 165, distance: 108.9
click at [221, 231] on div "© Mapbox © OpenStreetMap Improve this map" at bounding box center [352, 237] width 704 height 412
drag, startPoint x: 327, startPoint y: 118, endPoint x: 393, endPoint y: 269, distance: 164.1
click at [393, 270] on div "© Mapbox © OpenStreetMap Improve this map" at bounding box center [352, 237] width 704 height 412
drag, startPoint x: 314, startPoint y: 219, endPoint x: 389, endPoint y: 223, distance: 74.9
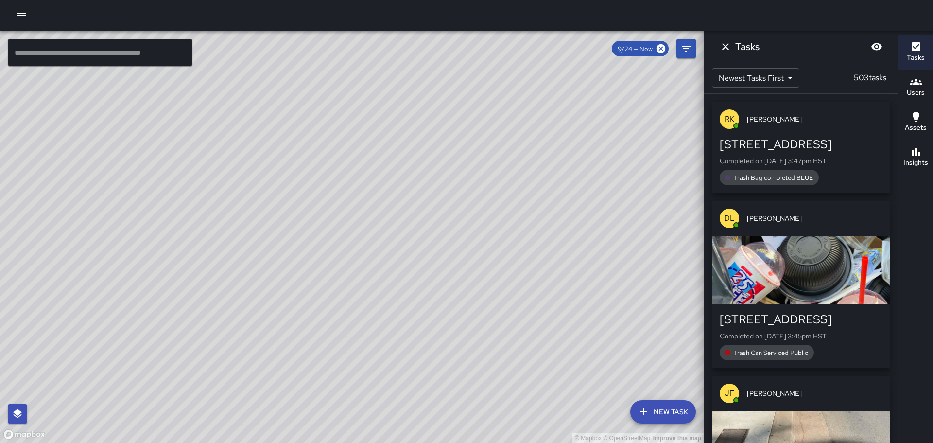
click at [384, 226] on div "© Mapbox © OpenStreetMap Improve this map" at bounding box center [352, 237] width 704 height 412
drag, startPoint x: 315, startPoint y: 188, endPoint x: 396, endPoint y: 228, distance: 90.2
click at [396, 228] on div "© Mapbox © OpenStreetMap Improve this map" at bounding box center [352, 237] width 704 height 412
drag, startPoint x: 190, startPoint y: 158, endPoint x: 261, endPoint y: 205, distance: 84.8
click at [260, 205] on div "© Mapbox © OpenStreetMap Improve this map" at bounding box center [352, 237] width 704 height 412
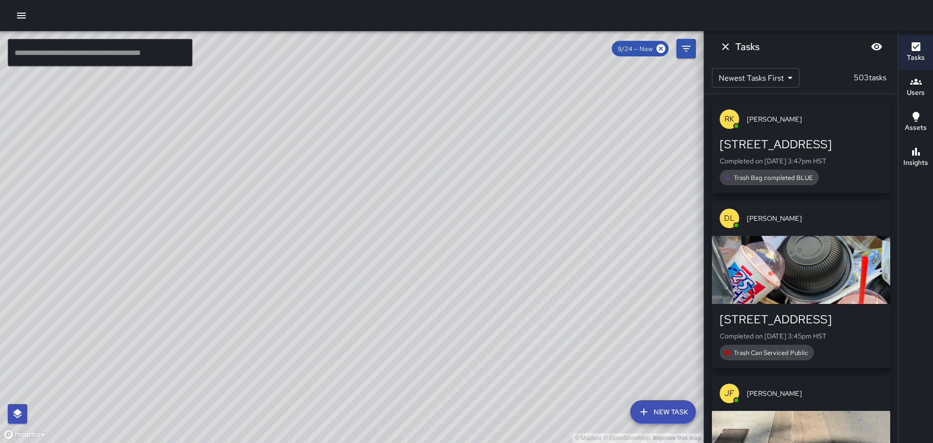
drag, startPoint x: 210, startPoint y: 207, endPoint x: 242, endPoint y: 213, distance: 32.0
click at [241, 213] on div "© Mapbox © OpenStreetMap Improve this map" at bounding box center [352, 237] width 704 height 412
drag, startPoint x: 178, startPoint y: 224, endPoint x: 370, endPoint y: 149, distance: 206.0
click at [368, 143] on div "© Mapbox © OpenStreetMap Improve this map" at bounding box center [352, 237] width 704 height 412
drag, startPoint x: 468, startPoint y: 267, endPoint x: 436, endPoint y: 213, distance: 63.2
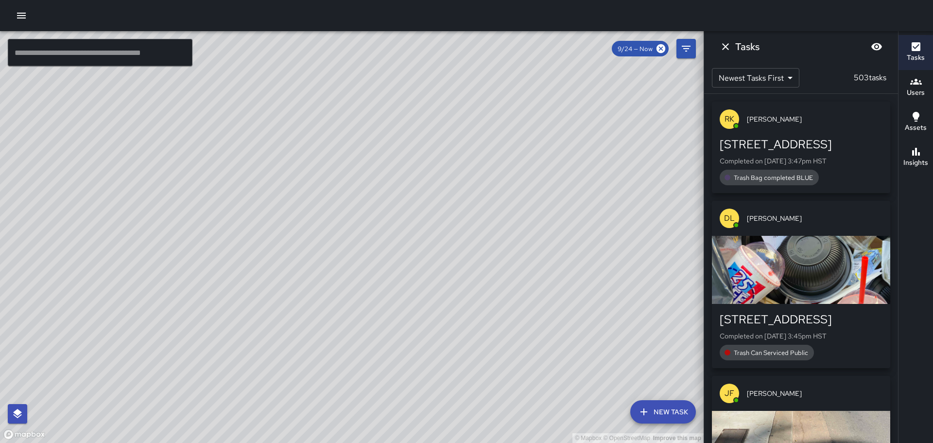
click at [436, 213] on div "© Mapbox © OpenStreetMap Improve this map" at bounding box center [352, 237] width 704 height 412
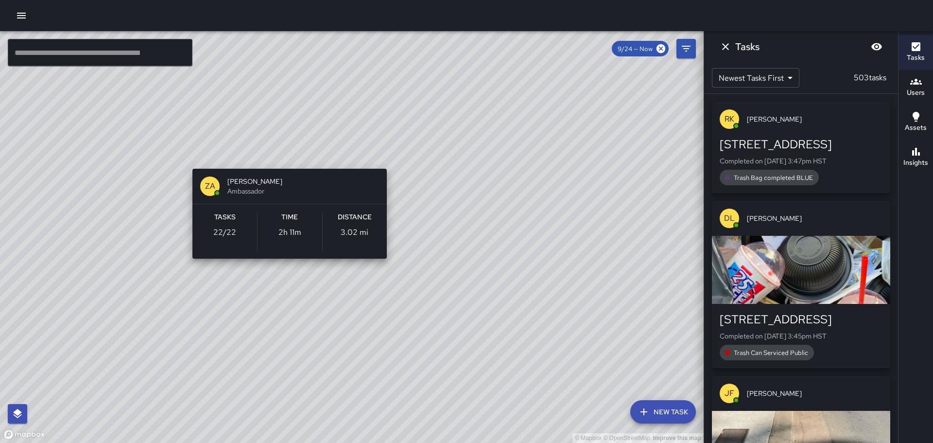
click at [285, 153] on div "© Mapbox © OpenStreetMap Improve this map ZA [PERSON_NAME] Ambassador Tasks 22 …" at bounding box center [352, 237] width 704 height 412
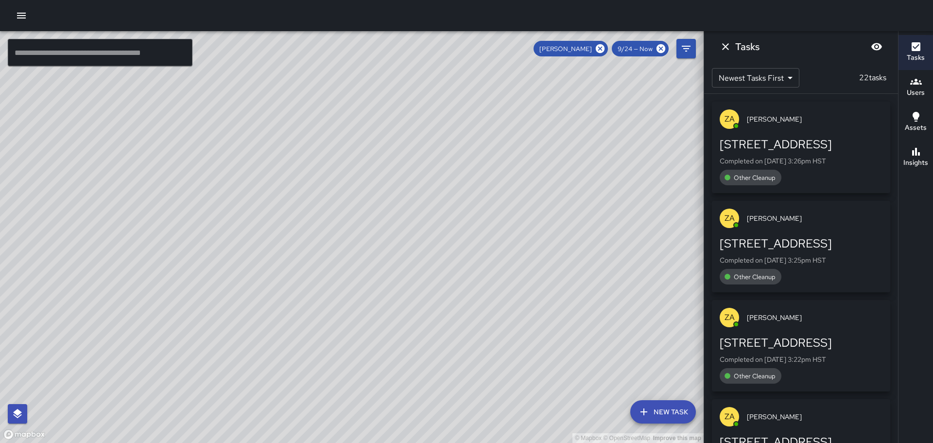
drag, startPoint x: 530, startPoint y: 316, endPoint x: 420, endPoint y: 109, distance: 234.5
click at [442, 150] on div "© Mapbox © OpenStreetMap Improve this map" at bounding box center [352, 237] width 704 height 412
drag, startPoint x: 503, startPoint y: 197, endPoint x: 374, endPoint y: 17, distance: 221.5
click at [375, 17] on div "© Mapbox © OpenStreetMap Improve this map ​ New Task [PERSON_NAME] 9/24 — Now M…" at bounding box center [466, 221] width 933 height 443
drag, startPoint x: 471, startPoint y: 215, endPoint x: 445, endPoint y: 158, distance: 63.1
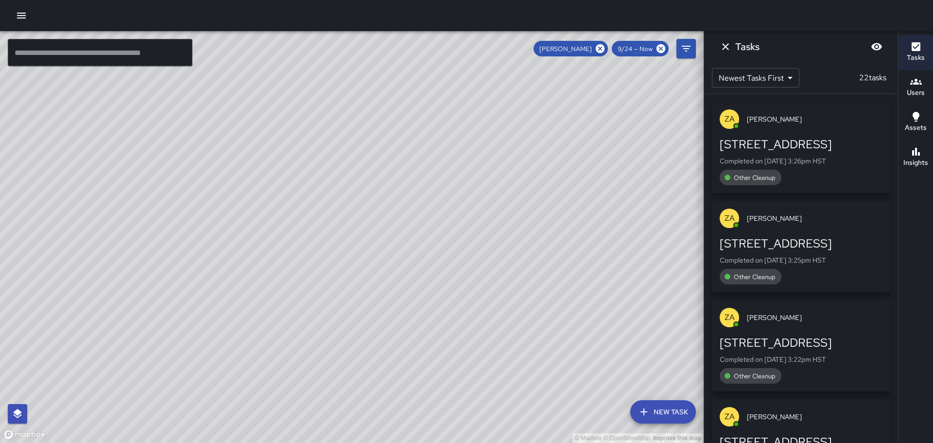
click at [445, 158] on div "© Mapbox © OpenStreetMap Improve this map" at bounding box center [352, 237] width 704 height 412
drag, startPoint x: 404, startPoint y: 149, endPoint x: 402, endPoint y: 255, distance: 105.5
click at [402, 255] on div "© Mapbox © OpenStreetMap Improve this map" at bounding box center [352, 237] width 704 height 412
drag, startPoint x: 361, startPoint y: 184, endPoint x: 391, endPoint y: 292, distance: 111.5
click at [382, 325] on div "© Mapbox © OpenStreetMap Improve this map" at bounding box center [352, 237] width 704 height 412
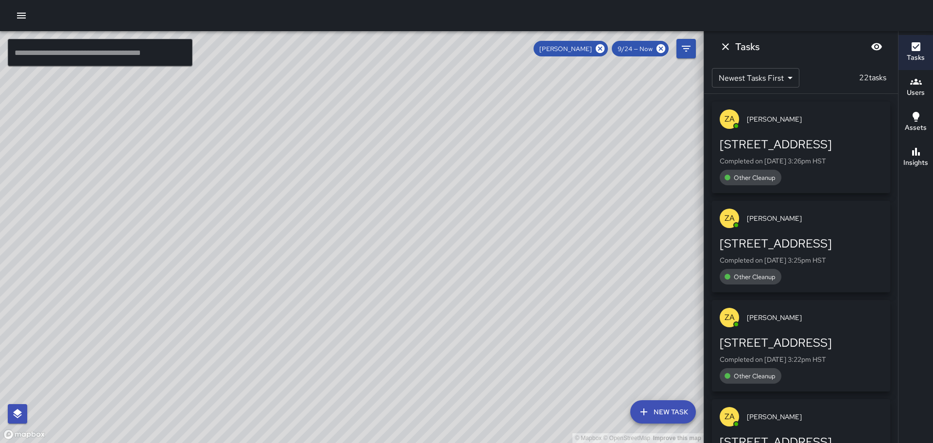
drag, startPoint x: 363, startPoint y: 295, endPoint x: 416, endPoint y: 324, distance: 60.4
click at [416, 325] on div "© Mapbox © OpenStreetMap Improve this map" at bounding box center [352, 237] width 704 height 412
click at [600, 48] on icon at bounding box center [600, 48] width 11 height 11
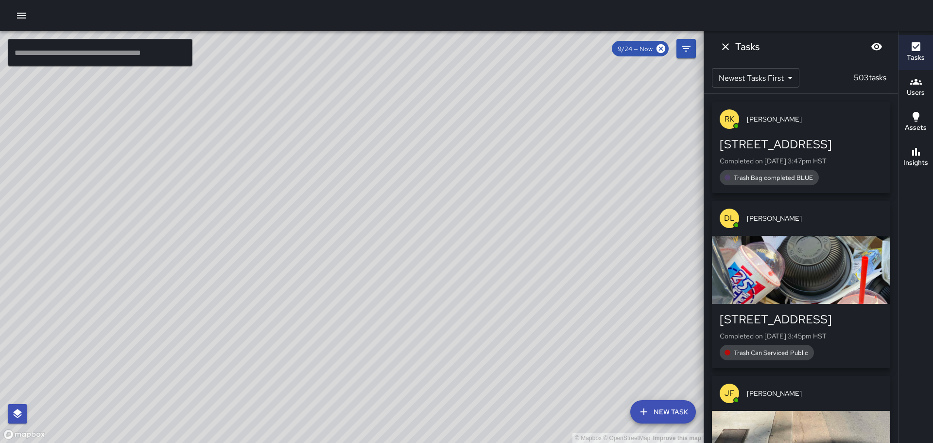
click at [228, 197] on div "© Mapbox © OpenStreetMap Improve this map ZA [PERSON_NAME] Ambassador Tasks 22 …" at bounding box center [352, 237] width 704 height 412
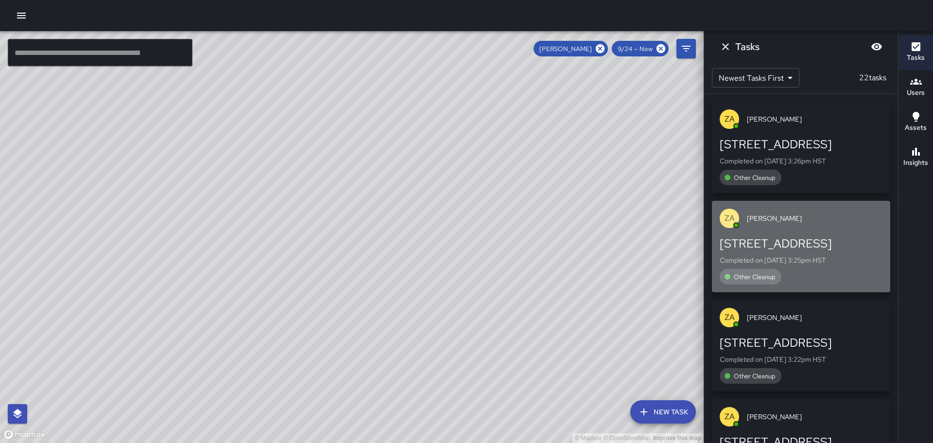
drag, startPoint x: 860, startPoint y: 249, endPoint x: 855, endPoint y: 254, distance: 7.2
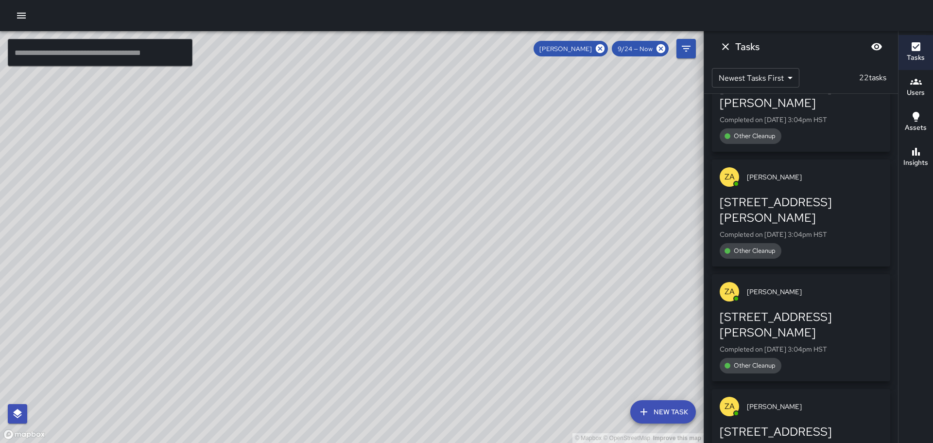
scroll to position [1840, 0]
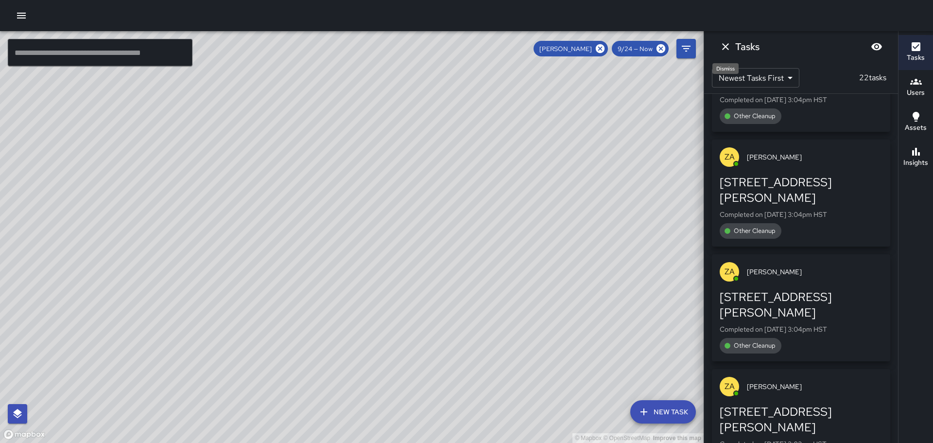
click at [726, 46] on icon "Dismiss" at bounding box center [725, 46] width 7 height 7
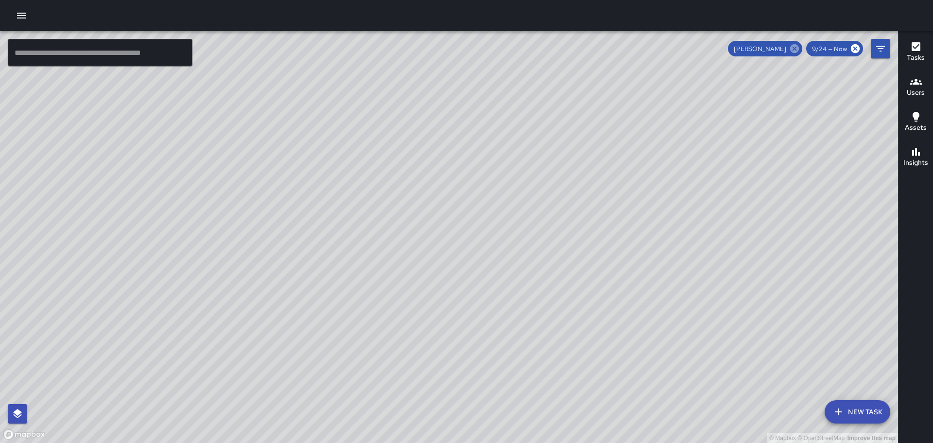
click at [795, 47] on icon at bounding box center [794, 48] width 9 height 9
drag, startPoint x: 741, startPoint y: 216, endPoint x: 636, endPoint y: 153, distance: 122.7
click at [651, 153] on div "© Mapbox © OpenStreetMap Improve this map" at bounding box center [449, 237] width 898 height 412
drag, startPoint x: 710, startPoint y: 206, endPoint x: 617, endPoint y: 159, distance: 103.6
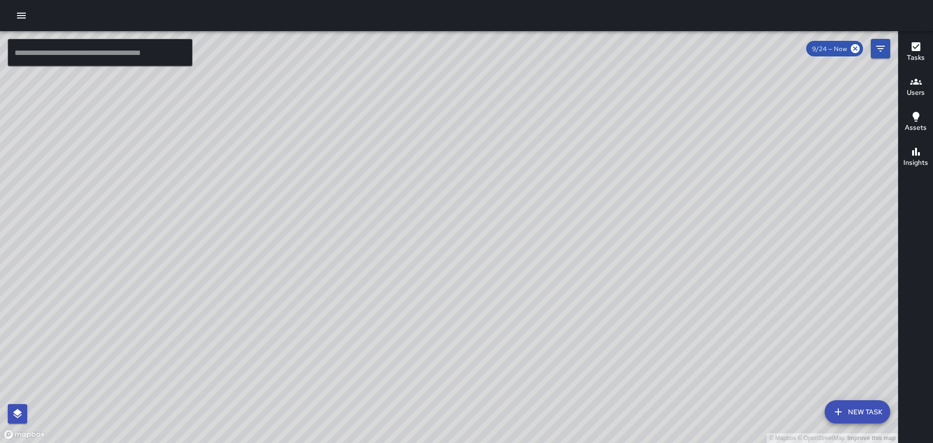
click at [617, 159] on div "© Mapbox © OpenStreetMap Improve this map" at bounding box center [449, 237] width 898 height 412
drag, startPoint x: 520, startPoint y: 104, endPoint x: 486, endPoint y: 290, distance: 188.6
click at [486, 290] on div "© Mapbox © OpenStreetMap Improve this map" at bounding box center [449, 237] width 898 height 412
drag, startPoint x: 599, startPoint y: 290, endPoint x: 545, endPoint y: 171, distance: 131.1
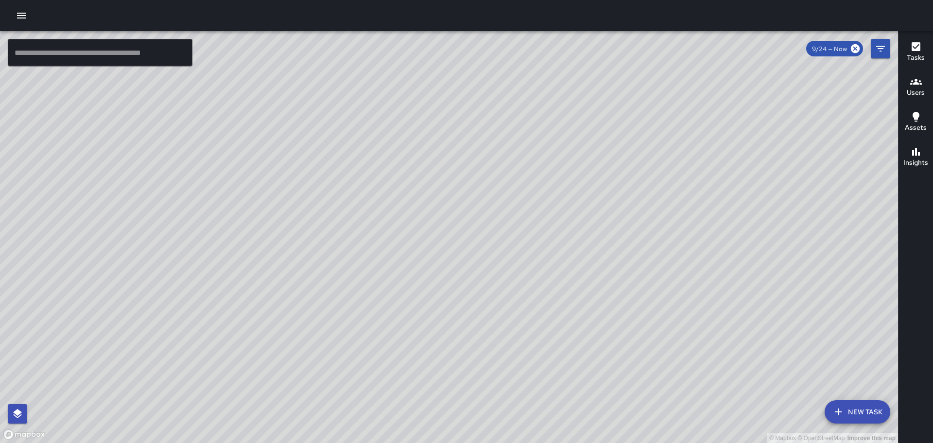
click at [560, 210] on div "© Mapbox © OpenStreetMap Improve this map" at bounding box center [449, 237] width 898 height 412
drag, startPoint x: 663, startPoint y: 324, endPoint x: 594, endPoint y: 196, distance: 145.0
click at [594, 197] on div "© Mapbox © OpenStreetMap Improve this map" at bounding box center [449, 237] width 898 height 412
drag, startPoint x: 635, startPoint y: 247, endPoint x: 567, endPoint y: 136, distance: 130.4
click at [569, 138] on div "© Mapbox © OpenStreetMap Improve this map" at bounding box center [449, 237] width 898 height 412
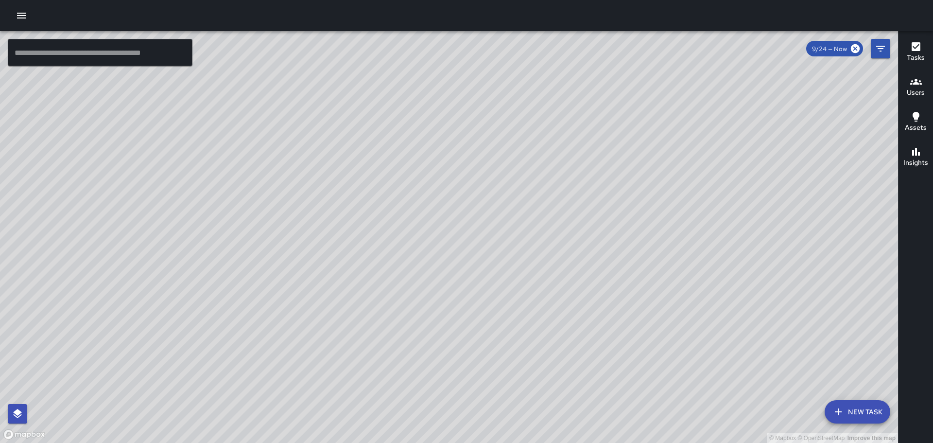
drag, startPoint x: 651, startPoint y: 282, endPoint x: 573, endPoint y: 145, distance: 158.0
click at [573, 145] on div "© Mapbox © OpenStreetMap Improve this map" at bounding box center [449, 237] width 898 height 412
drag, startPoint x: 646, startPoint y: 319, endPoint x: 570, endPoint y: 209, distance: 133.0
click at [570, 209] on div "© Mapbox © OpenStreetMap Improve this map" at bounding box center [449, 237] width 898 height 412
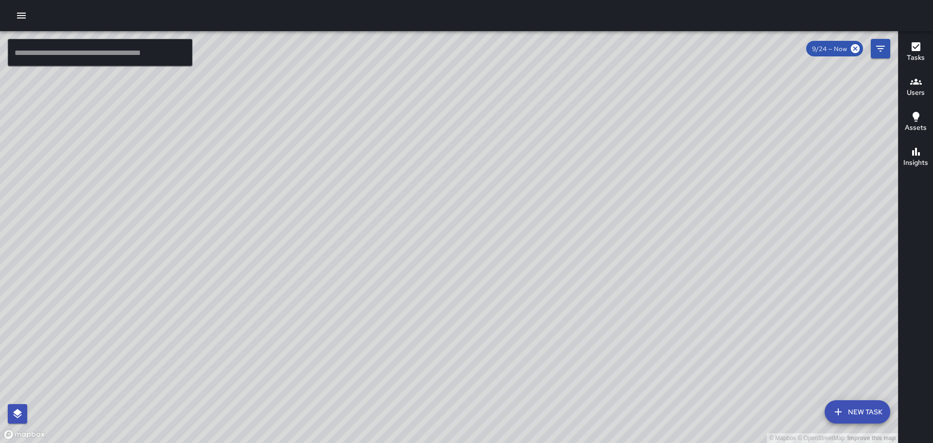
drag, startPoint x: 254, startPoint y: 224, endPoint x: 284, endPoint y: 235, distance: 31.7
click at [284, 235] on div "© Mapbox © OpenStreetMap Improve this map" at bounding box center [449, 237] width 898 height 412
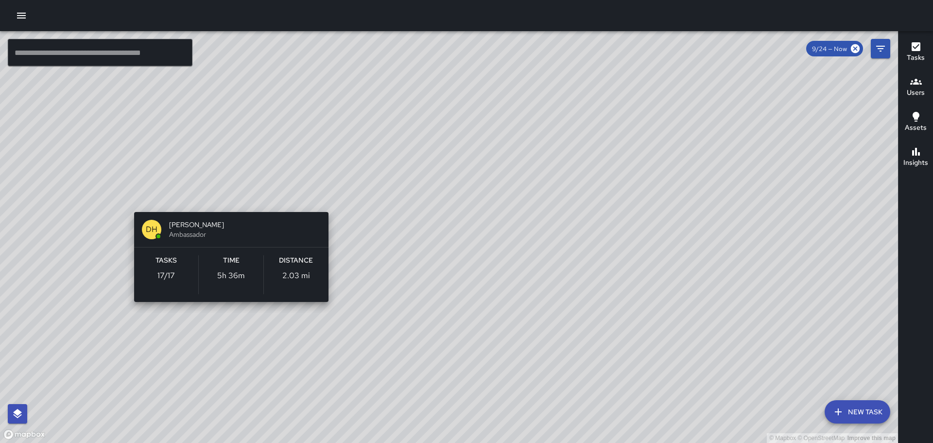
scroll to position [10021, 0]
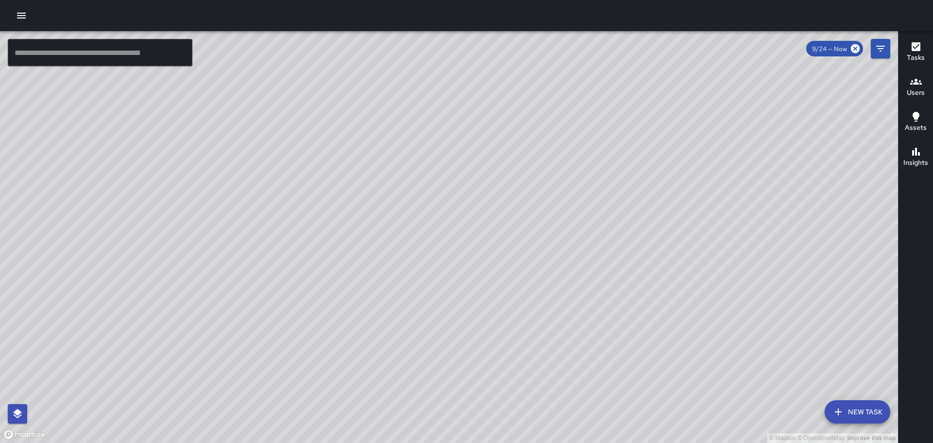
drag, startPoint x: 639, startPoint y: 319, endPoint x: 514, endPoint y: 209, distance: 166.0
click at [522, 215] on div "© Mapbox © OpenStreetMap Improve this map" at bounding box center [449, 237] width 898 height 412
drag, startPoint x: 560, startPoint y: 237, endPoint x: 548, endPoint y: 225, distance: 17.2
click at [549, 225] on div "© Mapbox © OpenStreetMap Improve this map" at bounding box center [449, 237] width 898 height 412
drag, startPoint x: 631, startPoint y: 321, endPoint x: 571, endPoint y: 225, distance: 112.6
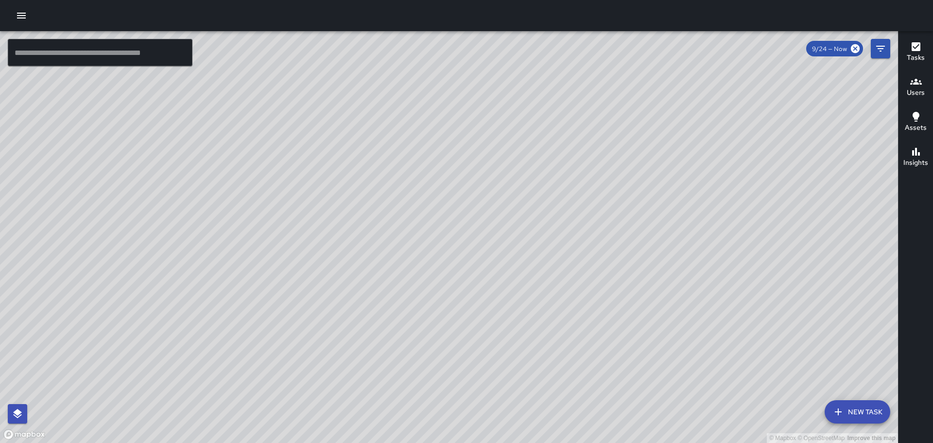
click at [572, 227] on div "© Mapbox © OpenStreetMap Improve this map" at bounding box center [449, 237] width 898 height 412
drag, startPoint x: 343, startPoint y: 157, endPoint x: 444, endPoint y: 248, distance: 135.2
click at [444, 248] on div "© Mapbox © OpenStreetMap Improve this map" at bounding box center [449, 237] width 898 height 412
drag, startPoint x: 349, startPoint y: 236, endPoint x: 437, endPoint y: 316, distance: 118.6
click at [437, 316] on div "© Mapbox © OpenStreetMap Improve this map" at bounding box center [449, 237] width 898 height 412
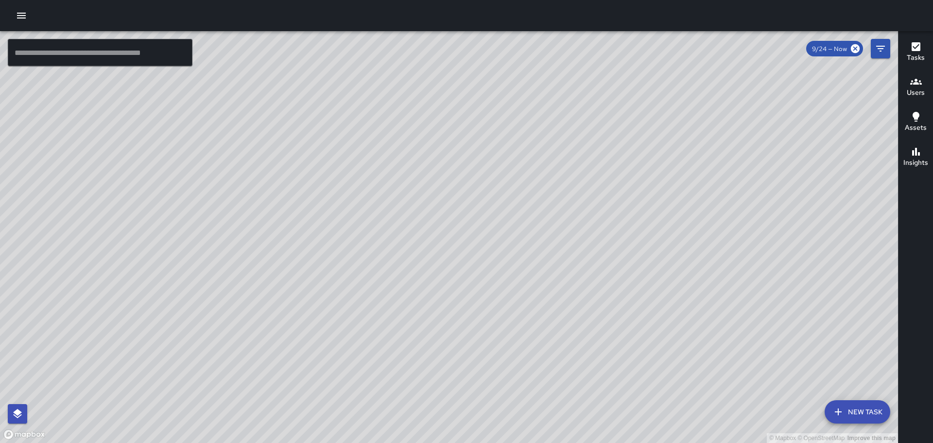
drag, startPoint x: 445, startPoint y: 410, endPoint x: 471, endPoint y: 440, distance: 40.3
click at [472, 442] on html "© Mapbox © OpenStreetMap Improve this map ​ New Task 9/24 — Now Map Layers Task…" at bounding box center [466, 221] width 933 height 443
drag, startPoint x: 322, startPoint y: 241, endPoint x: 373, endPoint y: 316, distance: 91.6
click at [374, 327] on div "© Mapbox © OpenStreetMap Improve this map" at bounding box center [449, 237] width 898 height 412
drag, startPoint x: 241, startPoint y: 227, endPoint x: 273, endPoint y: 303, distance: 82.3
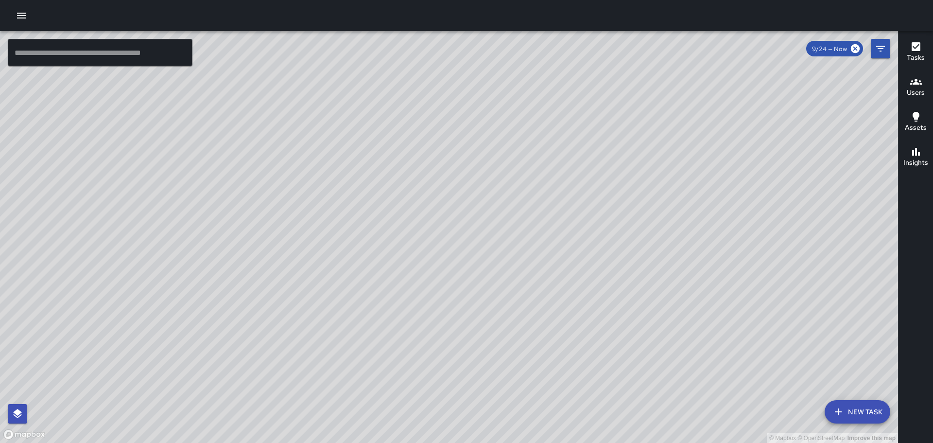
click at [273, 303] on div "© Mapbox © OpenStreetMap Improve this map" at bounding box center [449, 237] width 898 height 412
drag, startPoint x: 283, startPoint y: 352, endPoint x: 332, endPoint y: 344, distance: 49.3
click at [383, 442] on html "© Mapbox © OpenStreetMap Improve this map ​ New Task 9/24 — Now Map Layers Task…" at bounding box center [466, 221] width 933 height 443
drag, startPoint x: 539, startPoint y: 301, endPoint x: 479, endPoint y: 136, distance: 176.0
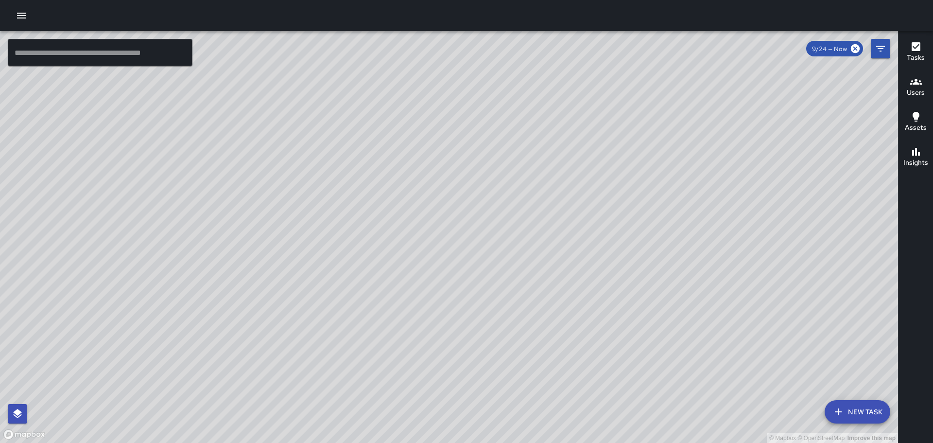
click at [488, 153] on div "© Mapbox © OpenStreetMap Improve this map" at bounding box center [449, 237] width 898 height 412
drag, startPoint x: 604, startPoint y: 360, endPoint x: 511, endPoint y: 175, distance: 206.6
click at [526, 181] on div "© Mapbox © OpenStreetMap Improve this map AT [PERSON_NAME] [STREET_ADDRESS][PER…" at bounding box center [449, 237] width 898 height 412
drag, startPoint x: 649, startPoint y: 277, endPoint x: 553, endPoint y: 93, distance: 207.3
click at [553, 93] on div "© Mapbox © OpenStreetMap Improve this map" at bounding box center [449, 237] width 898 height 412
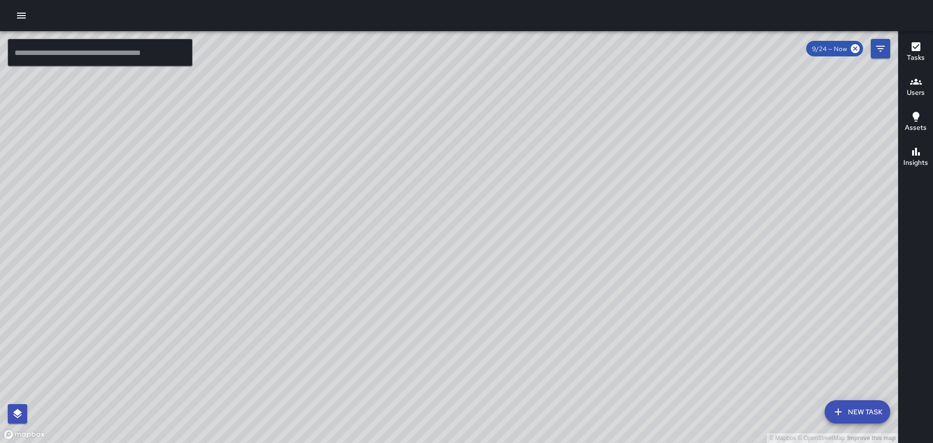
scroll to position [10295, 0]
drag, startPoint x: 671, startPoint y: 315, endPoint x: 585, endPoint y: 226, distance: 124.4
click at [589, 232] on div "© Mapbox © OpenStreetMap Improve this map" at bounding box center [449, 237] width 898 height 412
drag, startPoint x: 613, startPoint y: 283, endPoint x: 562, endPoint y: 198, distance: 99.2
click at [562, 198] on div "© Mapbox © OpenStreetMap Improve this map" at bounding box center [449, 237] width 898 height 412
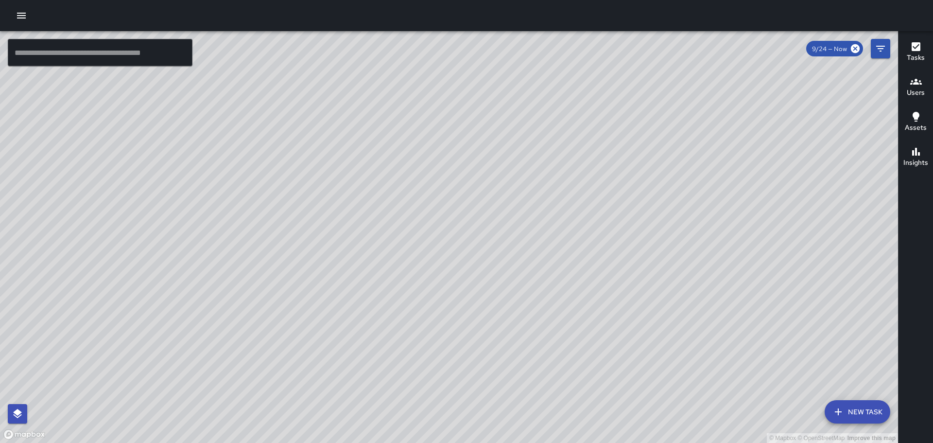
drag, startPoint x: 445, startPoint y: 302, endPoint x: 475, endPoint y: 199, distance: 107.2
click at [475, 201] on div "© Mapbox © OpenStreetMap Improve this map" at bounding box center [449, 237] width 898 height 412
drag, startPoint x: 327, startPoint y: 222, endPoint x: 397, endPoint y: 301, distance: 106.7
click at [414, 318] on div "© Mapbox © OpenStreetMap Improve this map" at bounding box center [449, 237] width 898 height 412
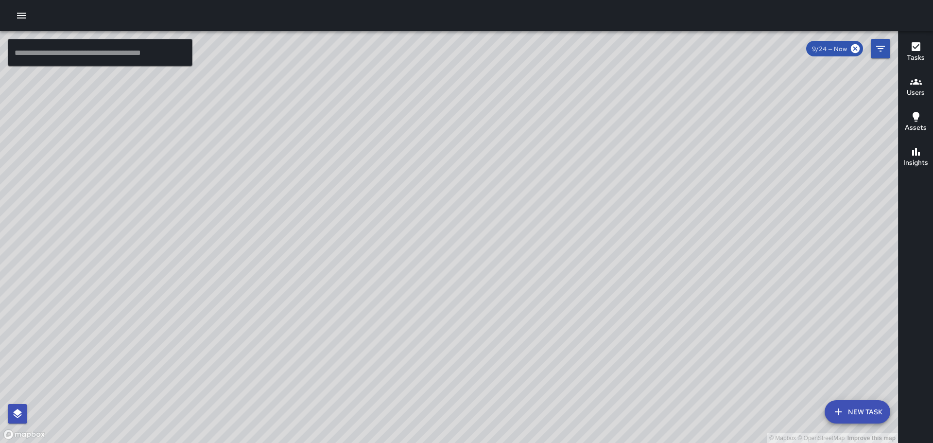
drag, startPoint x: 688, startPoint y: 254, endPoint x: 321, endPoint y: 13, distance: 438.9
click at [404, 69] on div "© Mapbox © OpenStreetMap Improve this map" at bounding box center [449, 237] width 898 height 412
drag, startPoint x: 806, startPoint y: 316, endPoint x: 761, endPoint y: 265, distance: 67.1
click at [778, 274] on div "© Mapbox © OpenStreetMap Improve this map" at bounding box center [449, 237] width 898 height 412
